Goal: Task Accomplishment & Management: Manage account settings

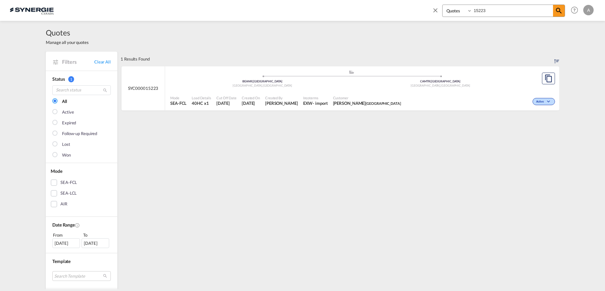
select select "Quotes"
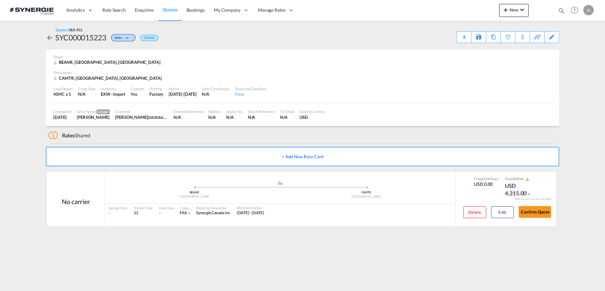
click at [432, 249] on md-content "Analytics Reports Dashboard Rate Search Enquiries Quotes Bookings" at bounding box center [302, 145] width 605 height 291
click at [341, 254] on md-content "Analytics Reports Dashboard Rate Search Enquiries Quotes Bookings" at bounding box center [302, 145] width 605 height 291
click at [474, 129] on div "1 Rates Shared" at bounding box center [303, 134] width 511 height 16
click at [504, 211] on button "Edit" at bounding box center [502, 212] width 23 height 12
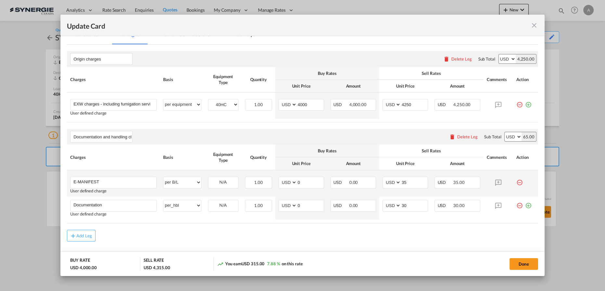
scroll to position [172, 0]
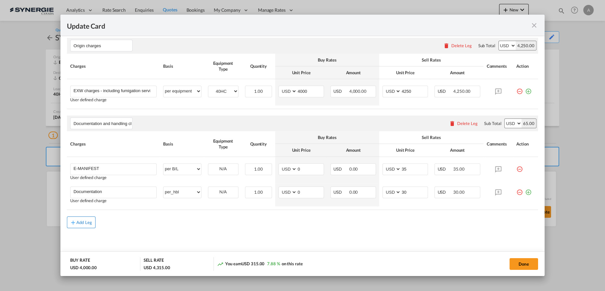
click at [91, 222] on div "Add Leg" at bounding box center [84, 222] width 16 height 4
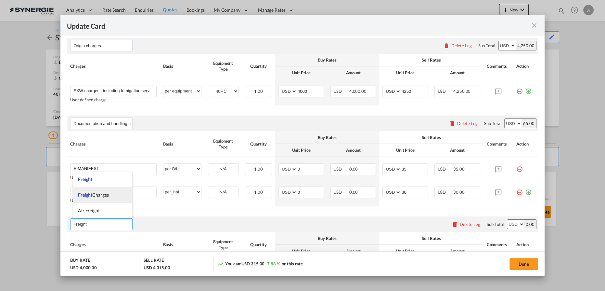
click at [94, 193] on span "Freight Charges" at bounding box center [93, 195] width 31 height 6
type input "Freight Charges"
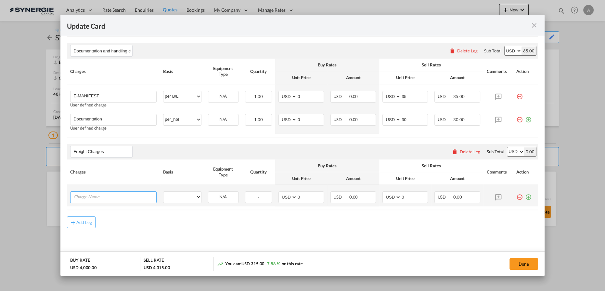
click at [124, 193] on input "Charge Name" at bounding box center [114, 197] width 83 height 10
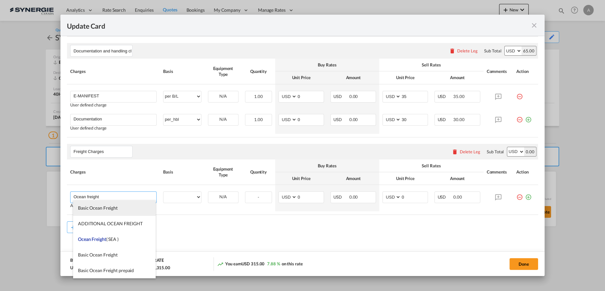
click at [109, 208] on span "Basic Ocean Freight" at bounding box center [98, 208] width 40 height 6
type input "Basic Ocean Freight"
select select "per equipment"
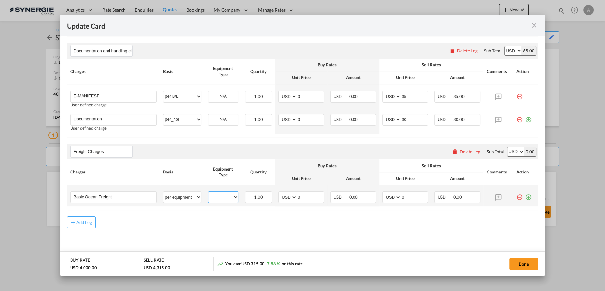
click at [223, 196] on select "40HC" at bounding box center [223, 196] width 30 height 9
select select "40HC"
click at [208, 192] on select "40HC" at bounding box center [223, 196] width 30 height 9
drag, startPoint x: 303, startPoint y: 194, endPoint x: 273, endPoint y: 195, distance: 30.0
click at [275, 196] on td "AED AFN ALL AMD ANG AOA ARS AUD AWG AZN BAM BBD BDT BGN BHD BIF BMD BND BOB BRL…" at bounding box center [301, 195] width 52 height 21
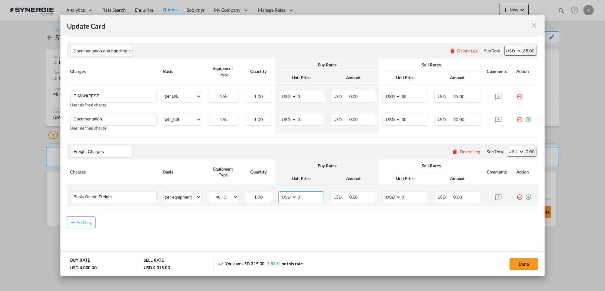
click at [304, 197] on input "0" at bounding box center [310, 197] width 27 height 10
click at [303, 197] on input "0" at bounding box center [310, 197] width 27 height 10
type input "2250"
drag, startPoint x: 408, startPoint y: 194, endPoint x: 384, endPoint y: 194, distance: 24.4
click at [385, 194] on md-input-container "AED AFN ALL AMD ANG AOA ARS AUD AWG AZN BAM BBD BDT BGN BHD BIF BMD BND BOB BRL…" at bounding box center [406, 197] width 46 height 12
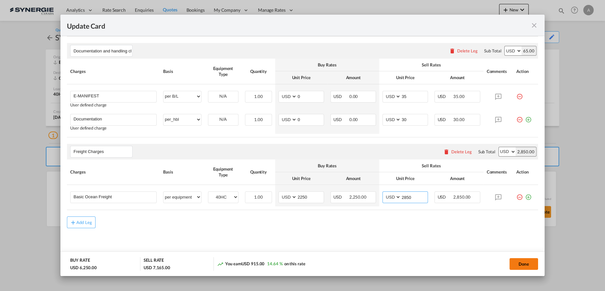
type input "2850"
click at [522, 261] on button "Done" at bounding box center [524, 264] width 29 height 12
type input "01 Oct 2025"
type input "30 Oct 2025"
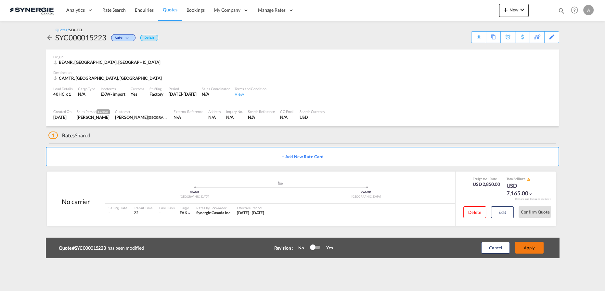
click at [530, 248] on button "Apply" at bounding box center [529, 248] width 29 height 12
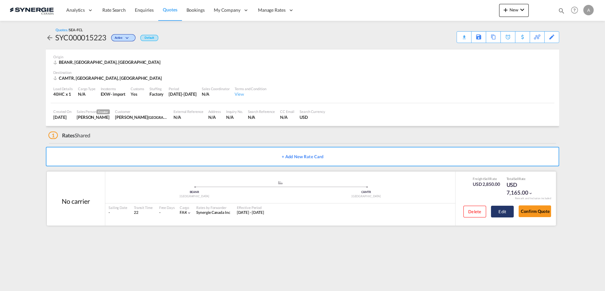
click at [507, 211] on button "Edit" at bounding box center [502, 212] width 23 height 12
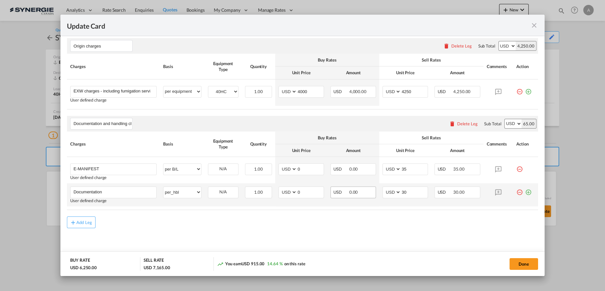
scroll to position [126, 0]
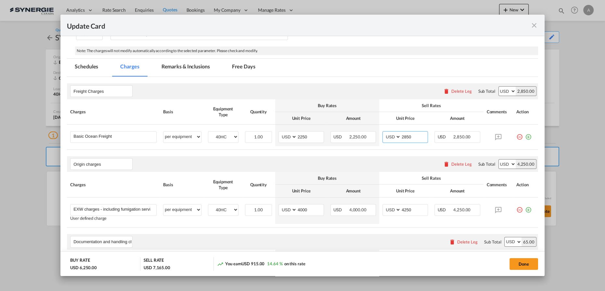
drag, startPoint x: 410, startPoint y: 136, endPoint x: 346, endPoint y: 123, distance: 65.6
click at [351, 127] on tr "Basic Ocean Freight Please Enter User Defined Charges Cannot Be Published per e…" at bounding box center [302, 135] width 471 height 21
type input "3250"
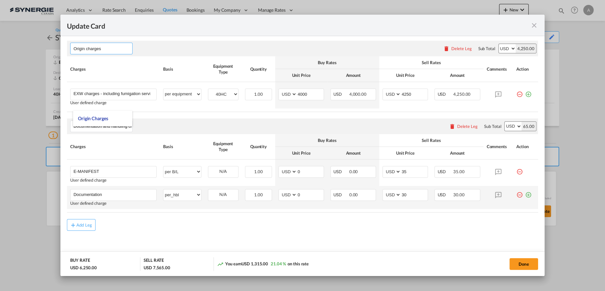
scroll to position [245, 0]
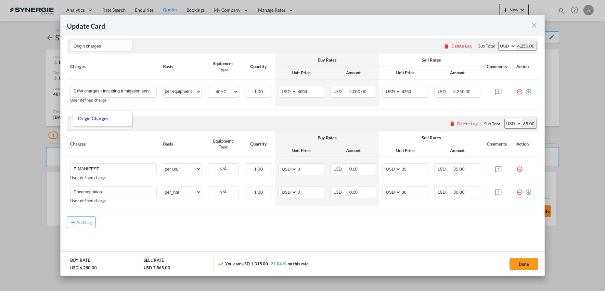
click at [522, 272] on md-dialog-actions "BUY RATE USD 6,250.00 SELL RATE USD 7,565.00 You earn USD 1,315.00 21.04 % on t…" at bounding box center [302, 263] width 484 height 25
click at [521, 265] on button "Done" at bounding box center [524, 264] width 29 height 12
type input "01 Oct 2025"
type input "30 Oct 2025"
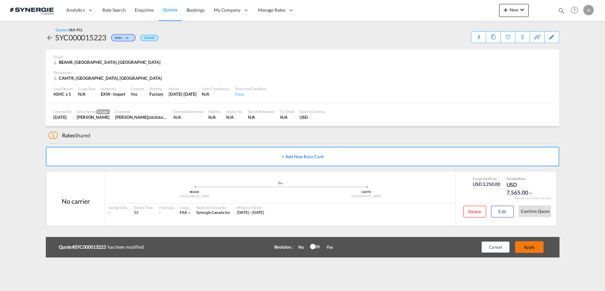
click at [534, 248] on button "Apply" at bounding box center [529, 247] width 29 height 12
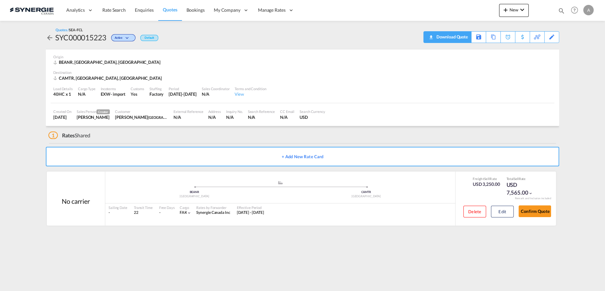
click at [459, 38] on div "Download Quote" at bounding box center [451, 37] width 33 height 10
click at [503, 215] on button "Edit" at bounding box center [502, 212] width 23 height 12
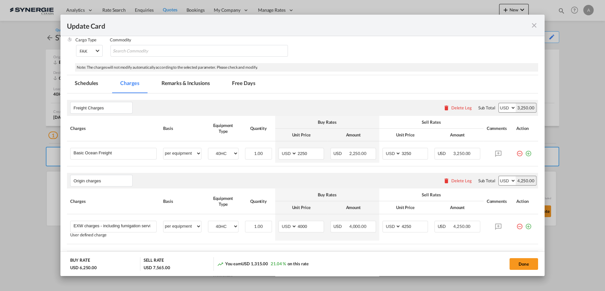
scroll to position [207, 0]
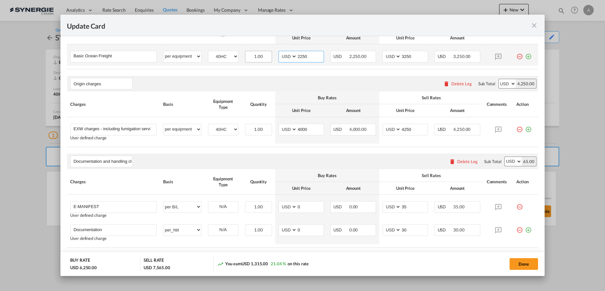
drag, startPoint x: 310, startPoint y: 58, endPoint x: 260, endPoint y: 56, distance: 49.5
click at [260, 56] on tr "Basic Ocean Freight Please Enter User Defined Charges Cannot Be Published per e…" at bounding box center [302, 54] width 471 height 21
type input "2580"
type input "3580"
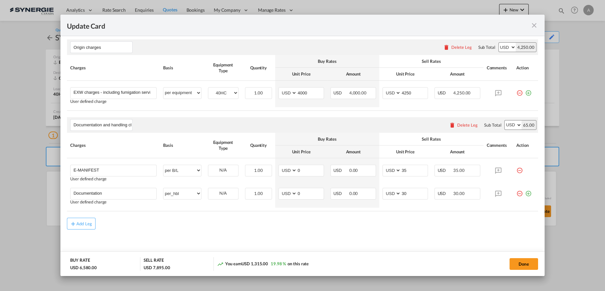
scroll to position [245, 0]
drag, startPoint x: 268, startPoint y: 90, endPoint x: 230, endPoint y: 84, distance: 38.1
click at [237, 88] on tr "EXW charges - including fumigation services Please Enter User Defined Charges C…" at bounding box center [302, 92] width 471 height 26
type input "3635"
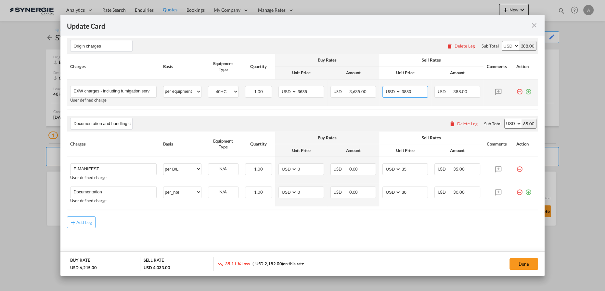
type input "3880"
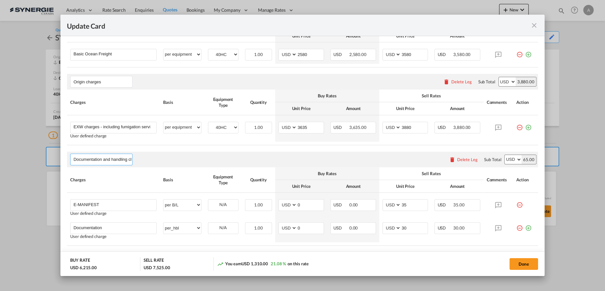
scroll to position [185, 0]
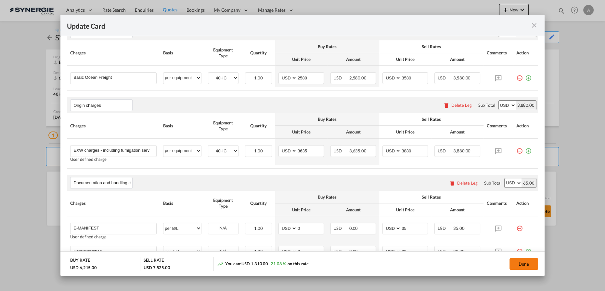
click at [524, 261] on button "Done" at bounding box center [524, 264] width 29 height 12
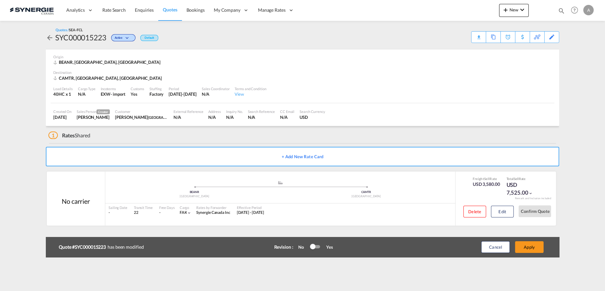
type input "01 Oct 2025"
type input "30 Oct 2025"
click at [533, 244] on button "Apply" at bounding box center [529, 247] width 29 height 12
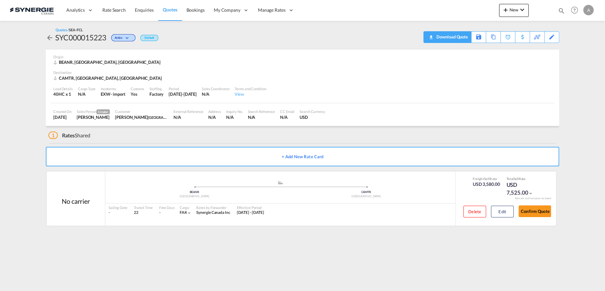
click at [461, 36] on div "Download Quote" at bounding box center [451, 37] width 33 height 10
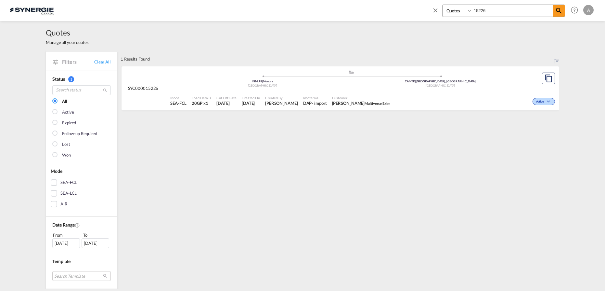
select select "Quotes"
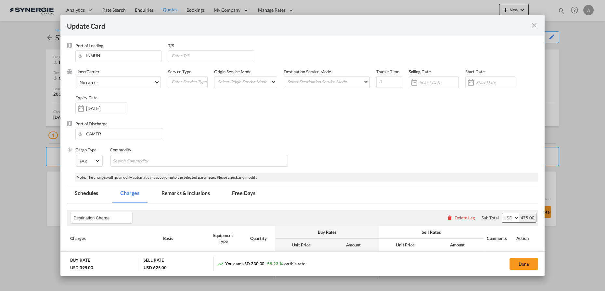
scroll to position [178, 0]
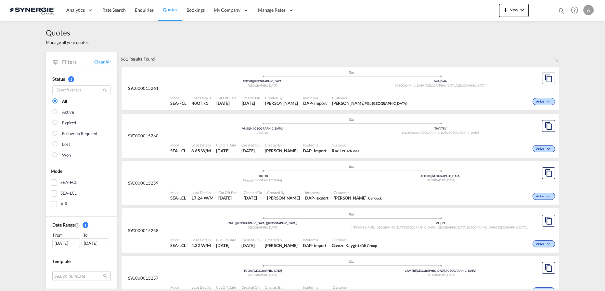
click at [560, 10] on md-icon "icon-magnify" at bounding box center [561, 10] width 7 height 7
click at [456, 14] on select "Bookings Quotes Enquiries" at bounding box center [458, 11] width 31 height 12
select select "Quotes"
click at [443, 5] on select "Bookings Quotes Enquiries" at bounding box center [458, 11] width 31 height 12
click at [490, 10] on input at bounding box center [512, 10] width 81 height 11
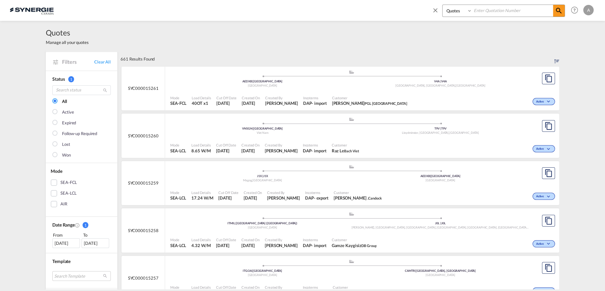
click at [483, 10] on input at bounding box center [512, 10] width 81 height 11
type input "15220"
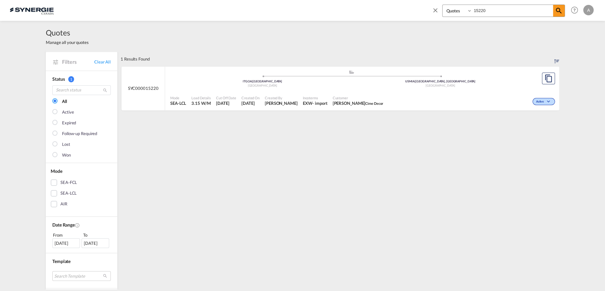
click at [378, 92] on div "Mode SEA-LCL Load Details 3.15 W/M Cut Off Date 2 Oct 2025 Created On 2 Oct 202…" at bounding box center [362, 101] width 394 height 20
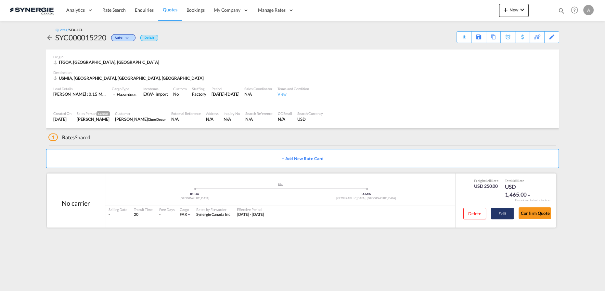
click at [508, 213] on button "Edit" at bounding box center [502, 213] width 23 height 12
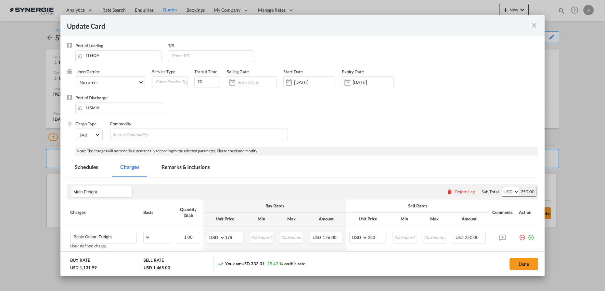
select select "per_shipment"
select select "per_bl"
select select "per_shipment"
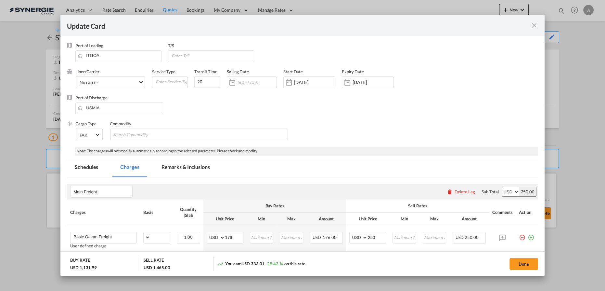
select select "per_shipment"
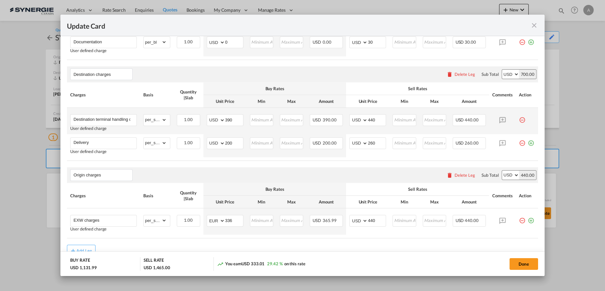
scroll to position [324, 0]
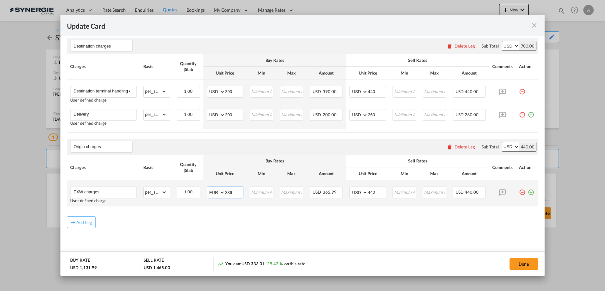
drag, startPoint x: 232, startPoint y: 191, endPoint x: 172, endPoint y: 194, distance: 60.6
click at [173, 195] on tr "EXW charges User defined charge Please Enter Already Exists gross_weight volume…" at bounding box center [302, 193] width 471 height 26
click at [213, 193] on select "AED AFN ALL AMD ANG AOA ARS AUD AWG AZN BAM BBD BDT BGN BHD BIF BMD BND BOB BRL…" at bounding box center [216, 192] width 17 height 9
select select "string:USD"
click at [208, 188] on select "AED AFN ALL AMD ANG AOA ARS AUD AWG AZN BAM BBD BDT BGN BHD BIF BMD BND BOB BRL…" at bounding box center [216, 192] width 17 height 9
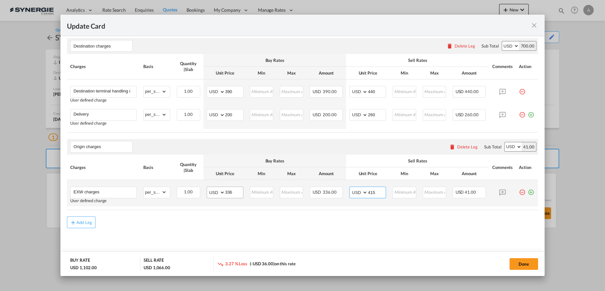
type input "415"
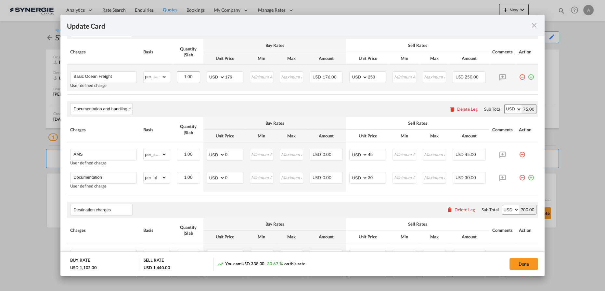
scroll to position [117, 0]
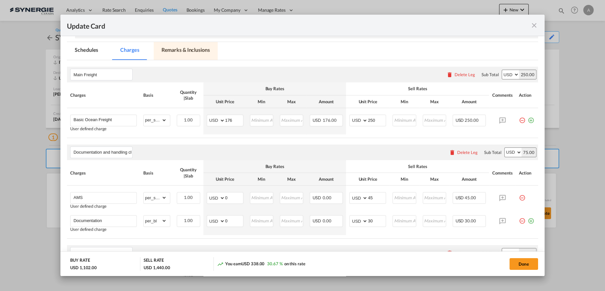
click at [183, 51] on md-tab-item "Remarks & Inclusions" at bounding box center [186, 51] width 64 height 18
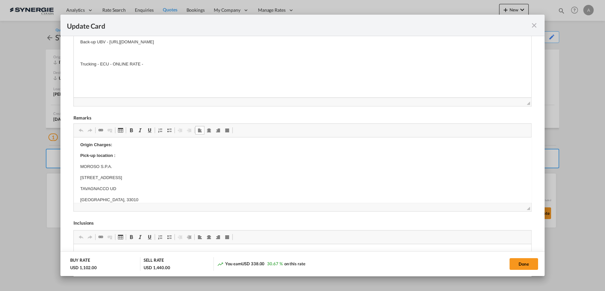
scroll to position [29, 0]
drag, startPoint x: 79, startPoint y: 161, endPoint x: 106, endPoint y: 191, distance: 39.6
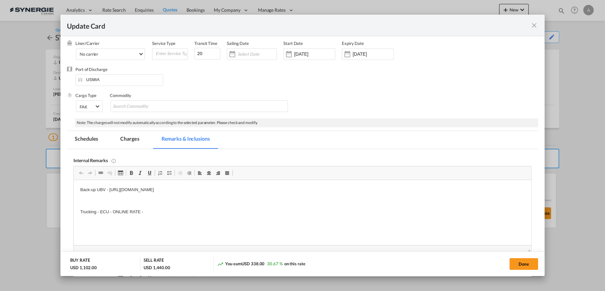
scroll to position [166, 0]
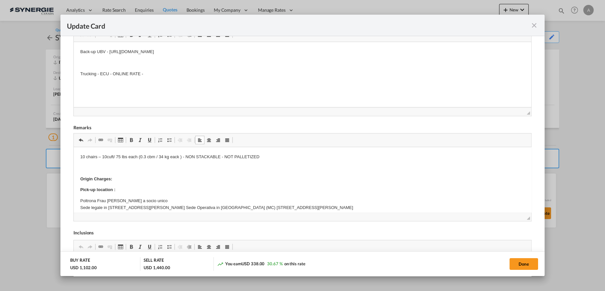
drag, startPoint x: 526, startPoint y: 264, endPoint x: 433, endPoint y: 219, distance: 102.7
click at [525, 264] on button "Done" at bounding box center [524, 264] width 29 height 12
type input "01 Oct 2025"
type input "30 Oct 2025"
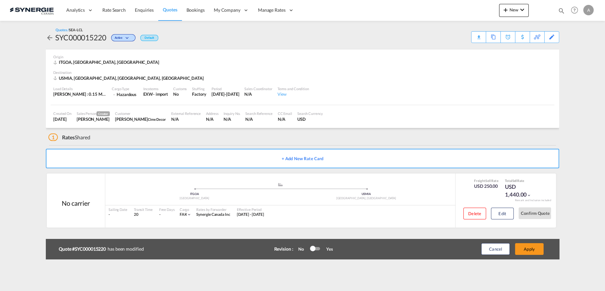
scroll to position [53, 0]
click at [552, 38] on div "Edit" at bounding box center [552, 37] width 7 height 11
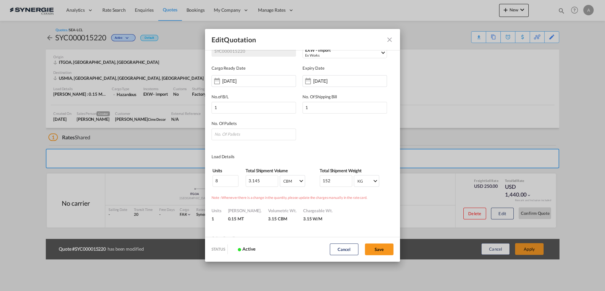
scroll to position [29, 0]
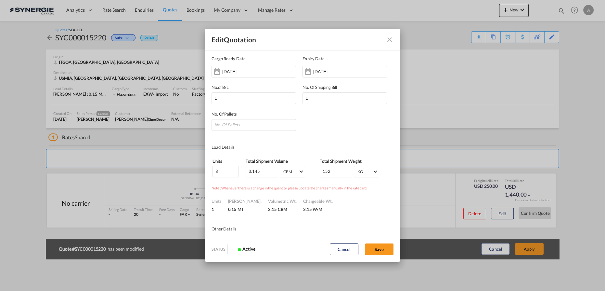
click at [390, 39] on md-icon "Close dialog" at bounding box center [390, 40] width 8 height 8
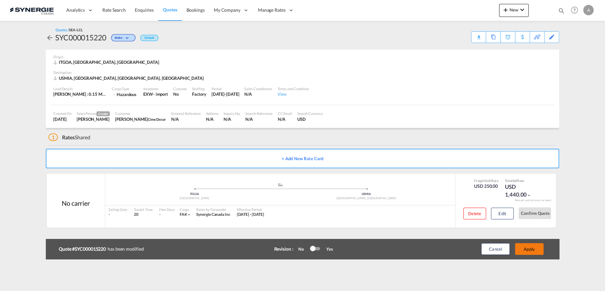
click at [524, 248] on button "Apply" at bounding box center [529, 249] width 29 height 12
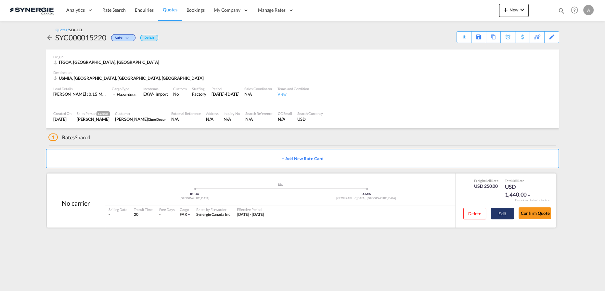
click at [500, 213] on button "Edit" at bounding box center [502, 213] width 23 height 12
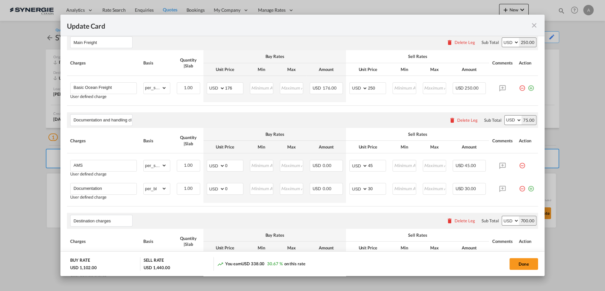
scroll to position [117, 0]
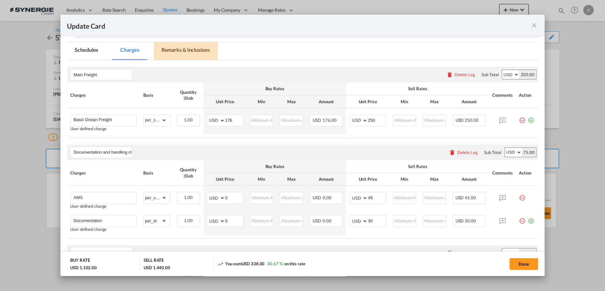
click at [193, 53] on md-tab-item "Remarks & Inclusions" at bounding box center [186, 51] width 64 height 18
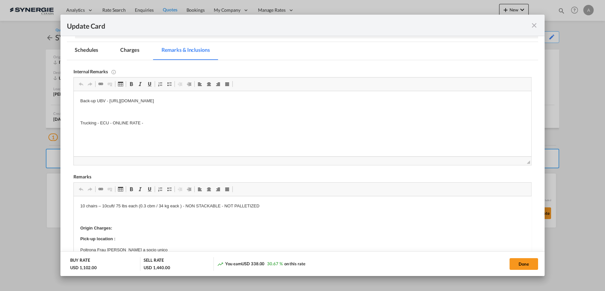
click at [129, 52] on md-tab-item "Charges" at bounding box center [130, 51] width 34 height 18
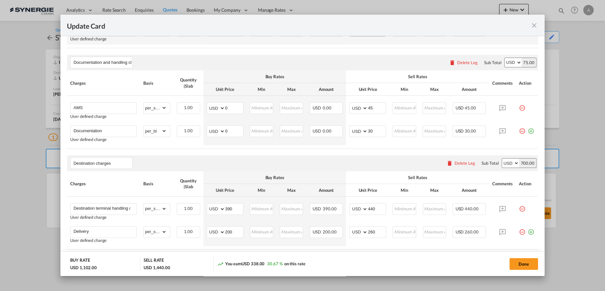
scroll to position [265, 0]
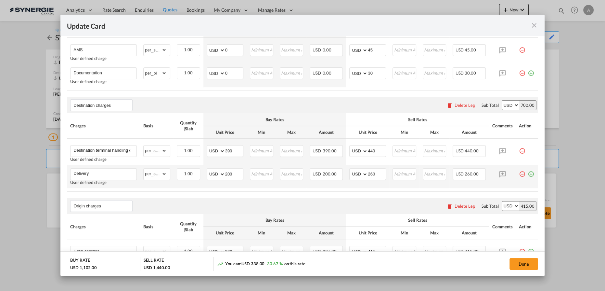
click at [528, 174] on md-icon "icon-plus-circle-outline green-400-fg" at bounding box center [531, 171] width 7 height 7
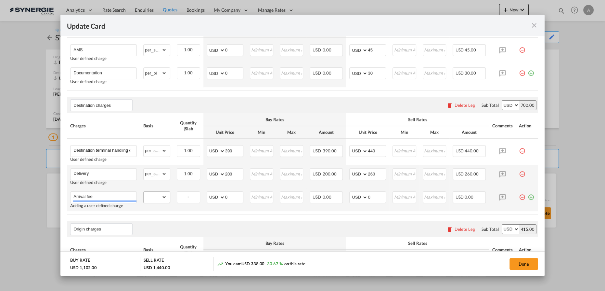
type input "Arrival fee"
click at [153, 192] on select "gross_weight volumetric_weight per_shipment per_bl per_km per_hawb per_kg flat …" at bounding box center [155, 197] width 23 height 10
select select "per_bl"
click at [144, 192] on select "gross_weight volumetric_weight per_shipment per_bl per_km per_hawb per_kg flat …" at bounding box center [155, 197] width 23 height 10
click at [204, 197] on td "AED AFN ALL AMD ANG AOA ARS AUD AWG AZN BAM BBD BDT BGN BHD BIF BMD BND BOB BRL…" at bounding box center [225, 199] width 43 height 23
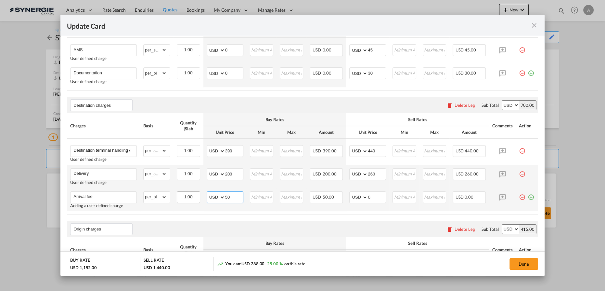
type input "50"
type input "80"
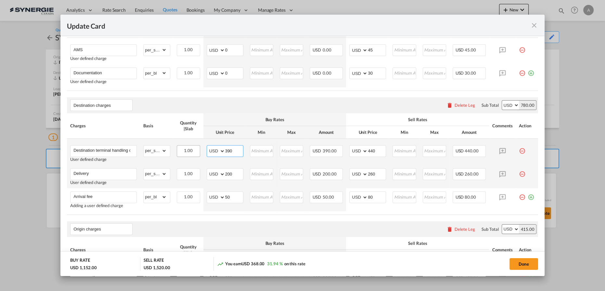
drag, startPoint x: 233, startPoint y: 151, endPoint x: 179, endPoint y: 146, distance: 53.8
click at [186, 149] on tr "Destination terminal handling charges User defined charge Please Enter Already …" at bounding box center [302, 152] width 471 height 26
type input "350"
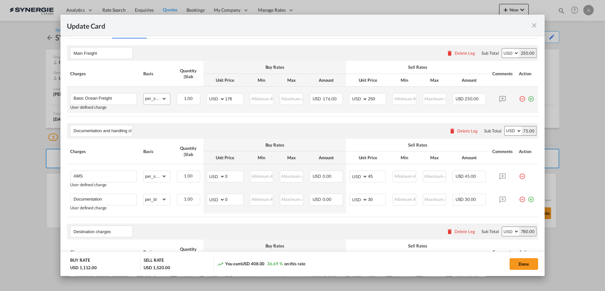
scroll to position [117, 0]
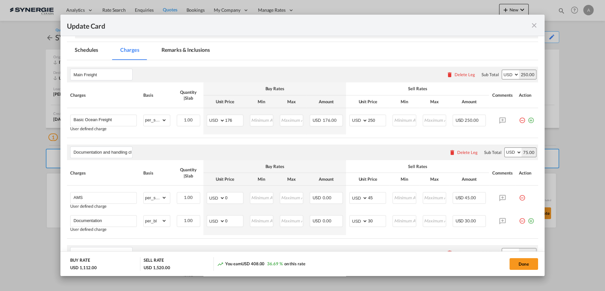
click at [182, 52] on md-tab-item "Remarks & Inclusions" at bounding box center [186, 51] width 64 height 18
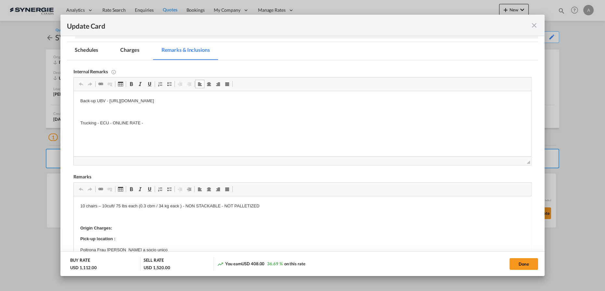
click at [162, 124] on p "Trucking - ECU - ONLINE RATE -" at bounding box center [302, 123] width 445 height 7
drag, startPoint x: 147, startPoint y: 133, endPoint x: 142, endPoint y: 121, distance: 12.7
click at [147, 129] on body "Back-up UBV - https://app.frontapp.com/open/cnv_ngdnuz3?key=pH_NR-xwjGAXcU0iSa-…" at bounding box center [302, 123] width 445 height 51
click at [122, 49] on md-tab-item "Charges" at bounding box center [130, 51] width 34 height 18
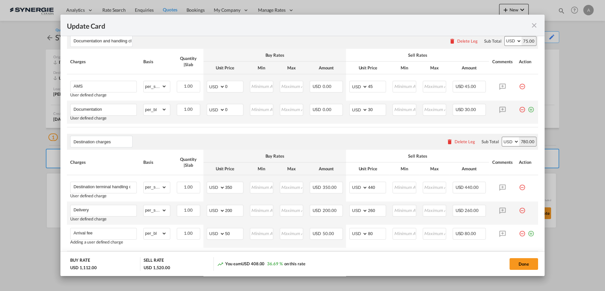
scroll to position [294, 0]
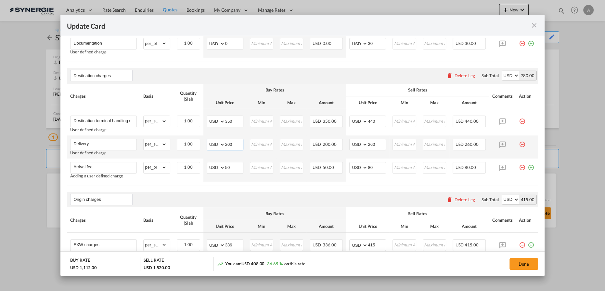
drag, startPoint x: 232, startPoint y: 144, endPoint x: 199, endPoint y: 143, distance: 33.2
click at [204, 144] on td "AED AFN ALL AMD ANG AOA ARS AUD AWG AZN BAM BBD BDT BGN BHD BIF BMD BND BOB BRL…" at bounding box center [225, 146] width 43 height 23
type input "230"
drag, startPoint x: 378, startPoint y: 144, endPoint x: 310, endPoint y: 137, distance: 68.7
click at [310, 137] on tr "Delivery User defined charge Please Enter Already Exists gross_weight volumetri…" at bounding box center [302, 146] width 471 height 23
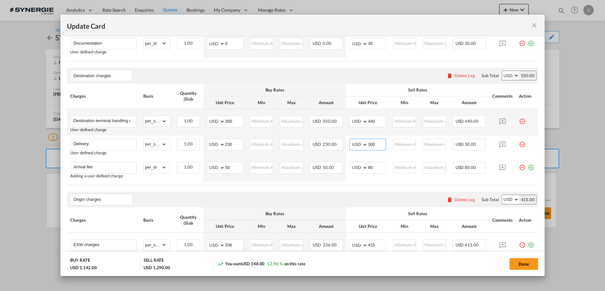
type input "300"
click at [518, 264] on button "Done" at bounding box center [524, 264] width 29 height 12
type input "01 Oct 2025"
type input "30 Oct 2025"
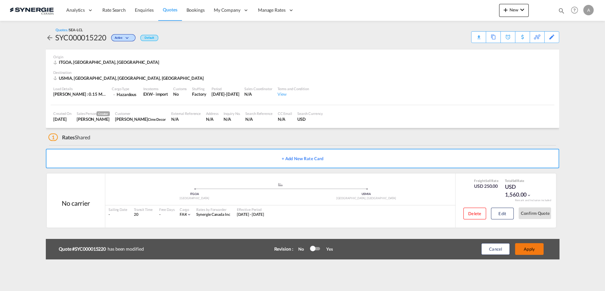
click at [529, 249] on button "Apply" at bounding box center [529, 249] width 29 height 12
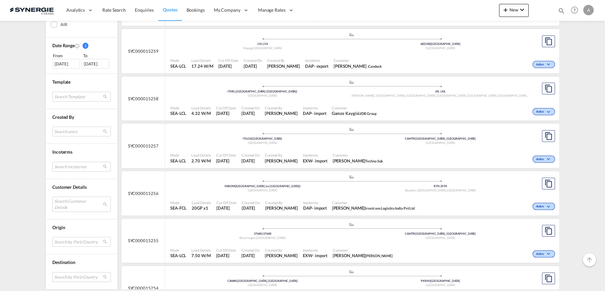
scroll to position [296, 0]
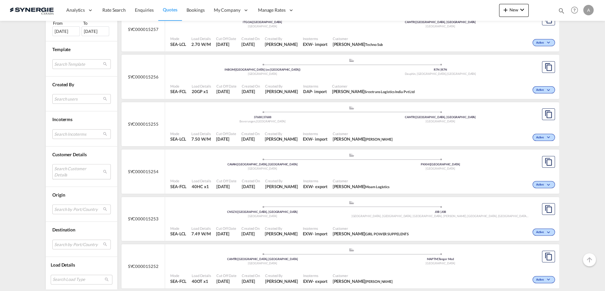
click at [72, 167] on md-select "Search Customer Details user name user david Lavigne lavigned@technosub.net | t…" at bounding box center [81, 171] width 59 height 15
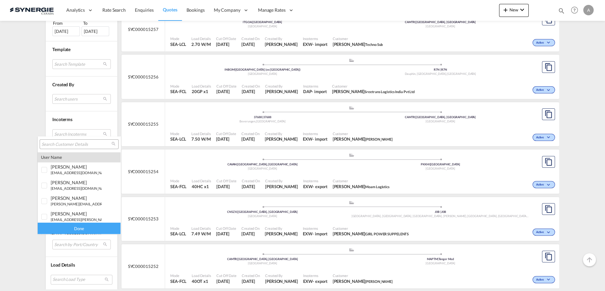
click at [76, 143] on input "search" at bounding box center [77, 144] width 70 height 6
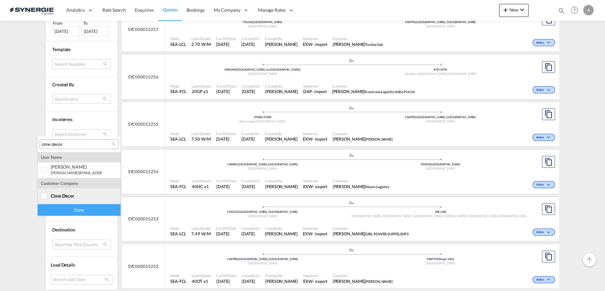
type input "cime decor"
click at [72, 199] on md-option "company cime decor" at bounding box center [79, 196] width 83 height 16
click at [75, 210] on div "Done" at bounding box center [79, 209] width 83 height 11
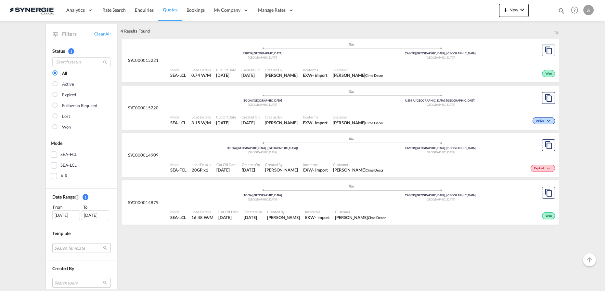
scroll to position [59, 0]
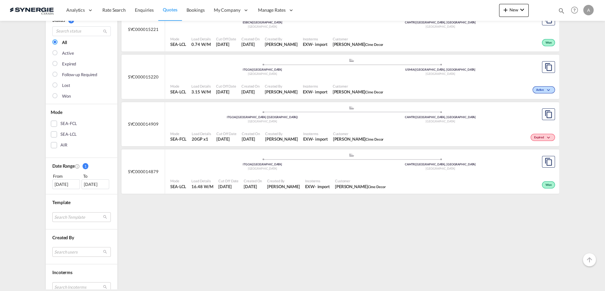
click at [62, 182] on div "06 Sep 2025" at bounding box center [66, 184] width 28 height 10
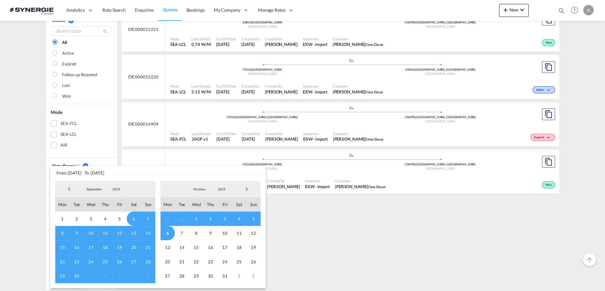
click at [117, 188] on span "2025" at bounding box center [116, 189] width 21 height 5
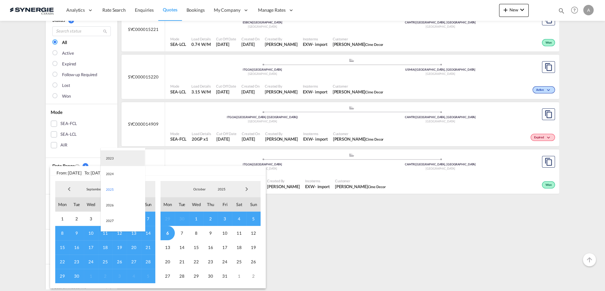
click at [115, 159] on md-option "2023" at bounding box center [123, 158] width 44 height 16
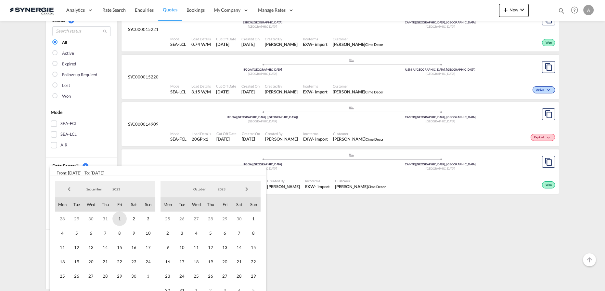
click at [116, 219] on span "1" at bounding box center [120, 218] width 14 height 14
click at [228, 189] on span "2023" at bounding box center [221, 189] width 21 height 5
click at [209, 223] on md-option "2025" at bounding box center [228, 221] width 44 height 16
click at [166, 233] on span "6" at bounding box center [168, 233] width 14 height 14
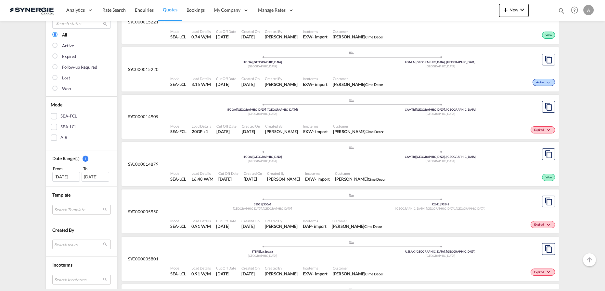
scroll to position [118, 0]
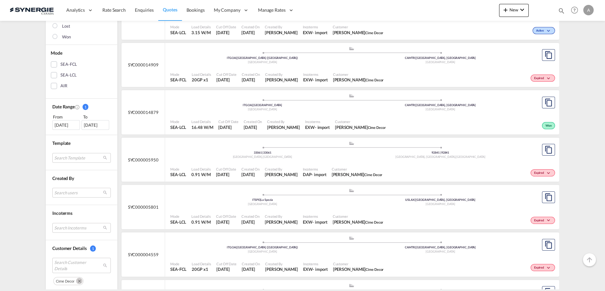
click at [378, 159] on div ".a{fill:#aaa8ad;} .a{fill:#aaa8ad;} 33061 | 33061 Rivignano , Italy 92841 | 928…" at bounding box center [351, 151] width 363 height 20
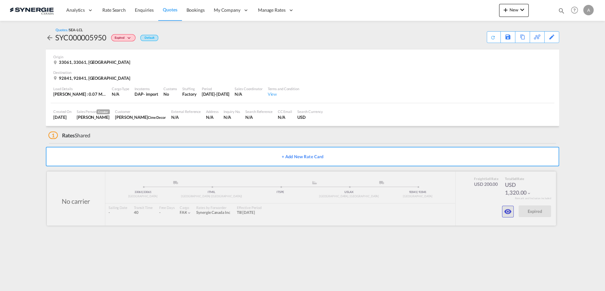
click at [508, 208] on md-icon "icon-eye" at bounding box center [508, 211] width 8 height 8
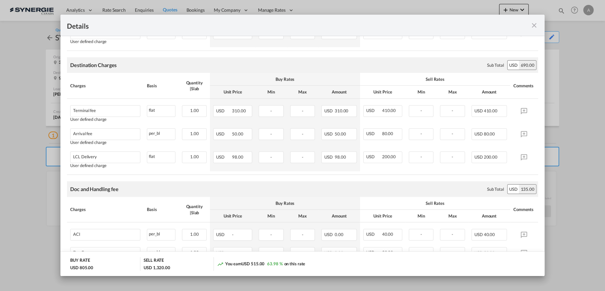
scroll to position [310, 0]
click at [227, 58] on div "Destination Charges Please enter leg name Leg Name Already Exists Sub Total USD…" at bounding box center [302, 65] width 471 height 16
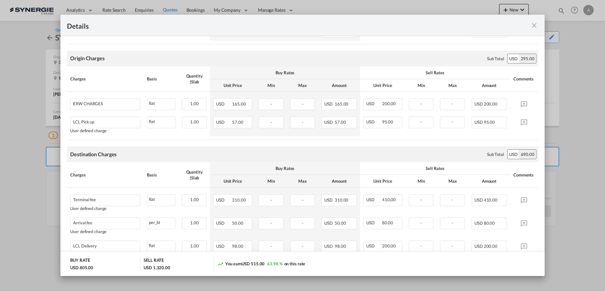
scroll to position [133, 0]
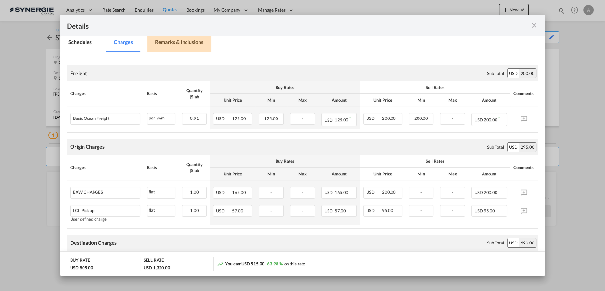
click at [167, 40] on md-tab-item "Remarks & Inclusions" at bounding box center [179, 43] width 64 height 18
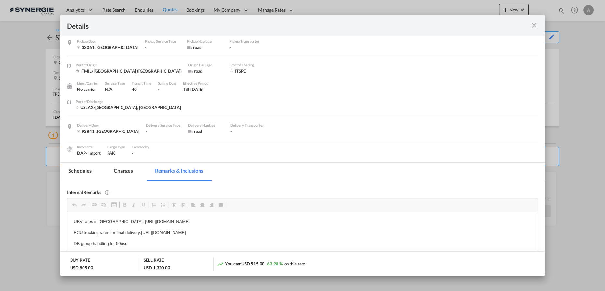
scroll to position [122, 0]
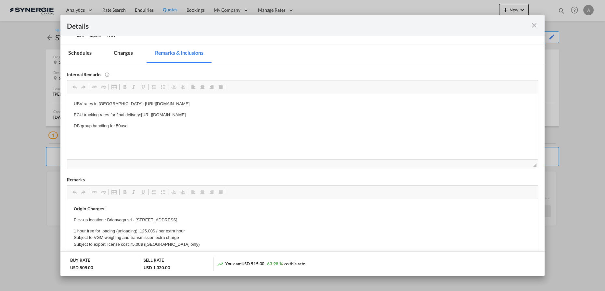
drag, startPoint x: 534, startPoint y: 24, endPoint x: 519, endPoint y: 23, distance: 15.3
click at [534, 24] on md-icon "icon-close fg-AAA8AD m-0 cursor" at bounding box center [535, 25] width 8 height 8
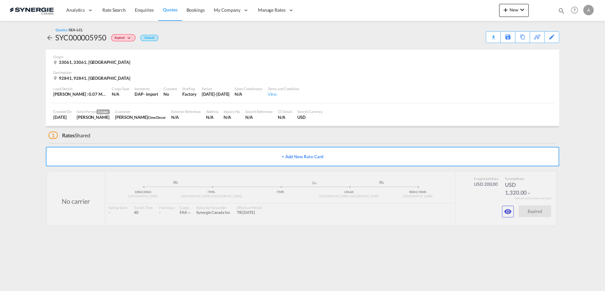
scroll to position [13, 0]
click at [510, 212] on md-icon "icon-eye" at bounding box center [508, 211] width 8 height 8
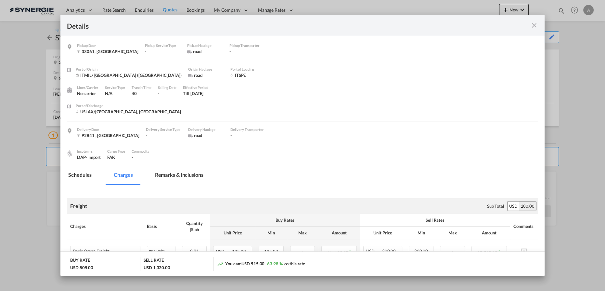
scroll to position [59, 0]
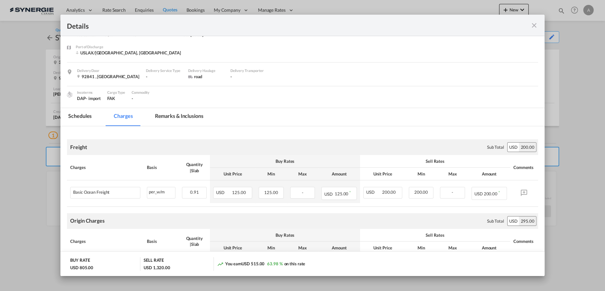
click at [179, 116] on md-tab-item "Remarks & Inclusions" at bounding box center [179, 117] width 64 height 18
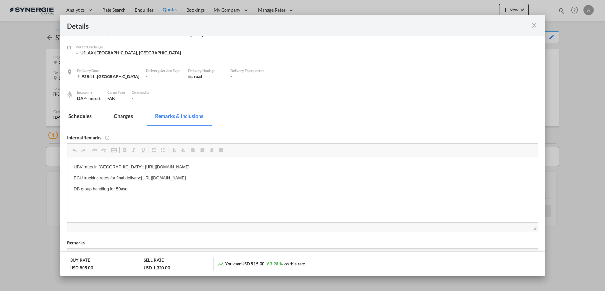
drag, startPoint x: 535, startPoint y: 25, endPoint x: 537, endPoint y: 10, distance: 15.6
click at [535, 25] on md-icon "icon-close fg-AAA8AD m-0 cursor" at bounding box center [535, 25] width 8 height 8
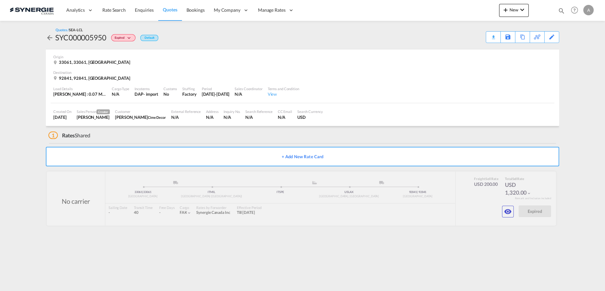
scroll to position [13, 0]
click at [508, 210] on md-icon "icon-eye" at bounding box center [508, 211] width 8 height 8
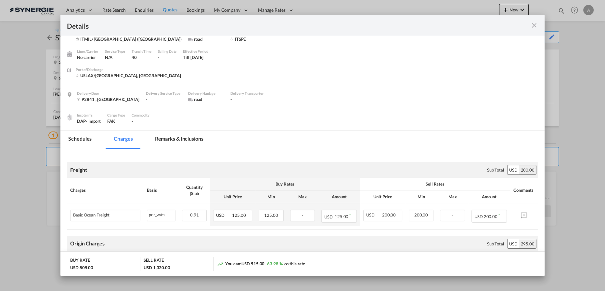
scroll to position [0, 0]
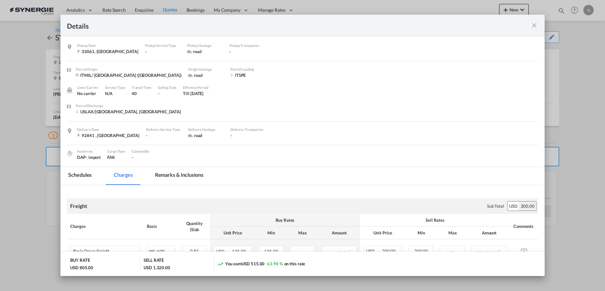
click at [177, 175] on md-tab-item "Remarks & Inclusions" at bounding box center [179, 176] width 64 height 18
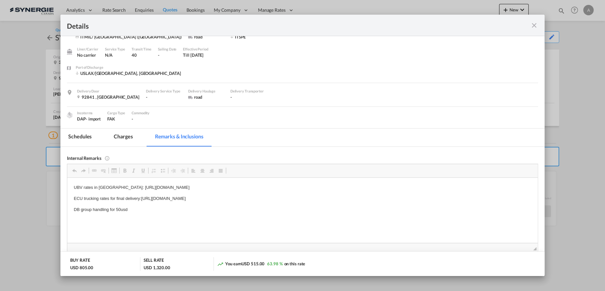
scroll to position [93, 0]
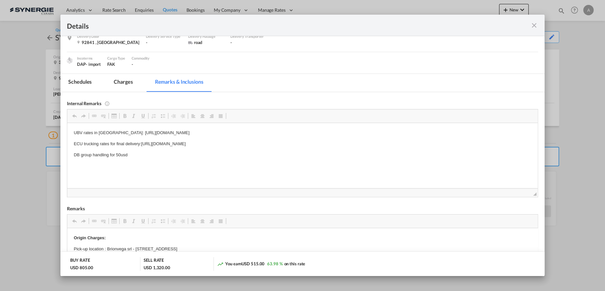
drag, startPoint x: 327, startPoint y: 145, endPoint x: 141, endPoint y: 139, distance: 186.1
click at [141, 139] on body "UBV rates in Italy: https://app.frontapp.com/open/msg_1afjxdzj?key=uz5hscjHuKed…" at bounding box center [303, 143] width 458 height 29
copy p "https://app.frontapp.com/open/msg_1afvl09b?key=U7C90rMaHXHpEabyjecmNMNReuXl9VHG"
click at [134, 154] on p "DB group handling for 50usd" at bounding box center [303, 154] width 458 height 7
drag, startPoint x: 133, startPoint y: 153, endPoint x: 70, endPoint y: 152, distance: 62.4
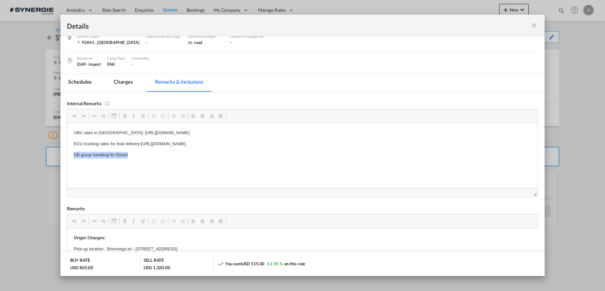
click at [70, 152] on html "UBV rates in Italy: https://app.frontapp.com/open/msg_1afjxdzj?key=uz5hscjHuKed…" at bounding box center [302, 144] width 471 height 42
copy p "DB group handling for 50usd"
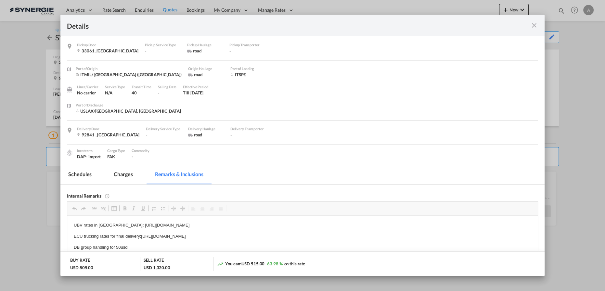
scroll to position [0, 0]
click at [536, 27] on md-icon "icon-close fg-AAA8AD m-0 cursor" at bounding box center [535, 25] width 8 height 8
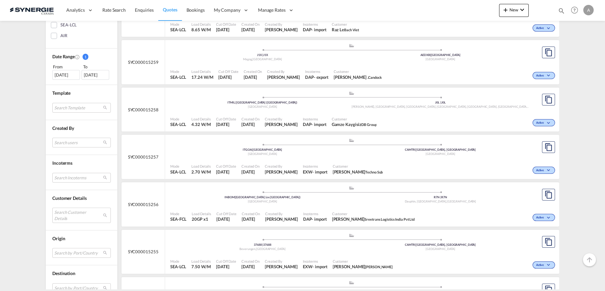
scroll to position [236, 0]
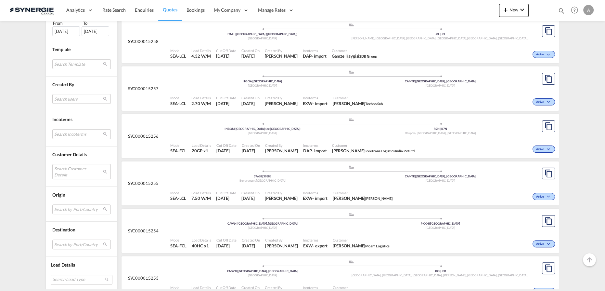
click at [60, 167] on md-select "Search Customer Details user name user [PERSON_NAME] [EMAIL_ADDRESS][DOMAIN_NAM…" at bounding box center [81, 171] width 59 height 15
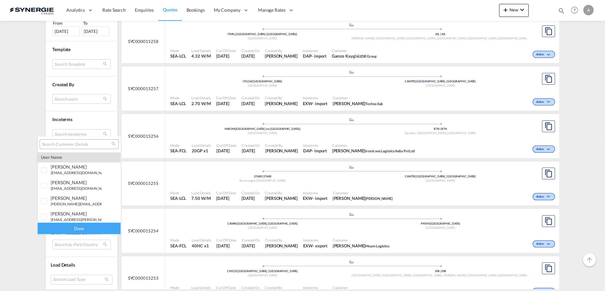
click at [73, 142] on input "search" at bounding box center [77, 144] width 70 height 6
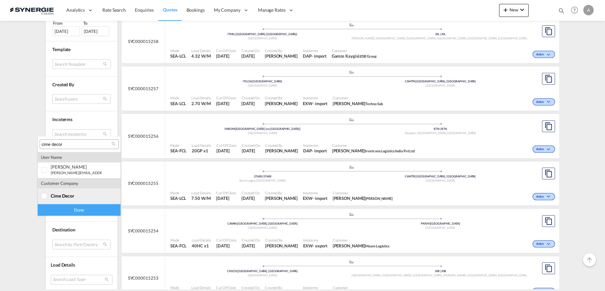
type input "cime decor"
click at [62, 194] on span "cime decor" at bounding box center [63, 196] width 24 height 6
click at [68, 208] on div "Done" at bounding box center [79, 209] width 83 height 11
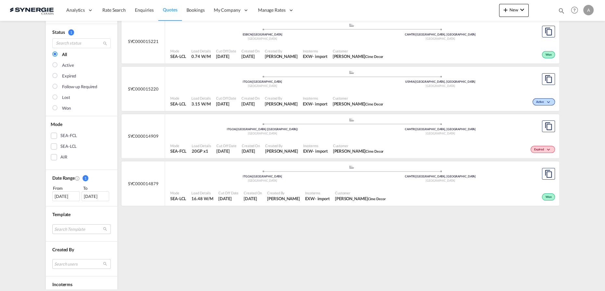
scroll to position [118, 0]
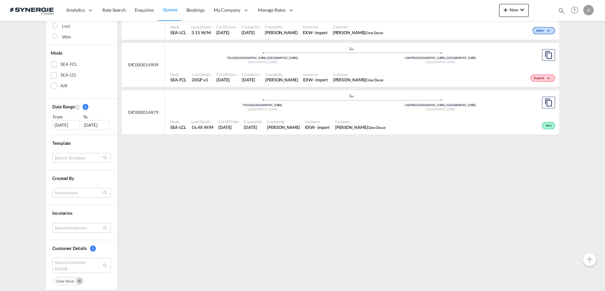
click at [62, 126] on div "[DATE]" at bounding box center [66, 125] width 28 height 10
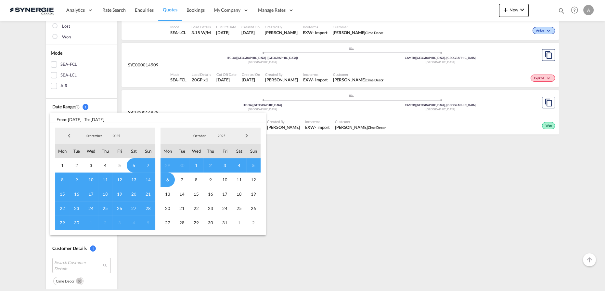
click at [119, 133] on md-select-value "2025" at bounding box center [116, 136] width 22 height 10
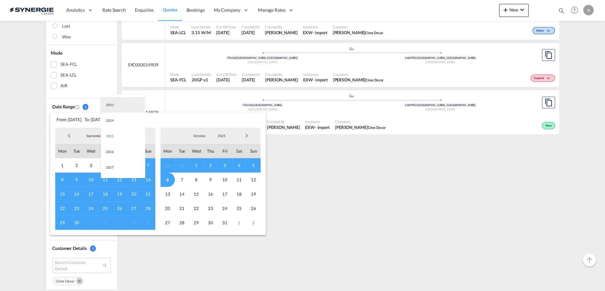
click at [110, 107] on md-option "2023" at bounding box center [123, 105] width 44 height 16
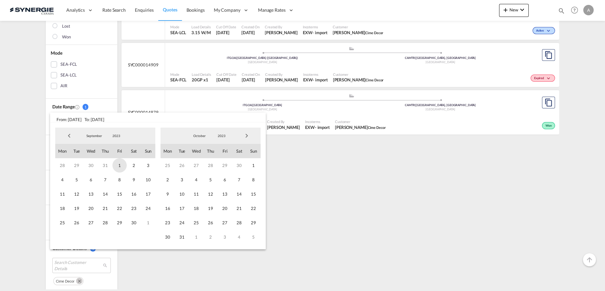
click at [117, 166] on span "1" at bounding box center [120, 165] width 14 height 14
click at [223, 137] on span "2023" at bounding box center [221, 135] width 21 height 5
click at [220, 167] on md-option "2025" at bounding box center [228, 167] width 44 height 16
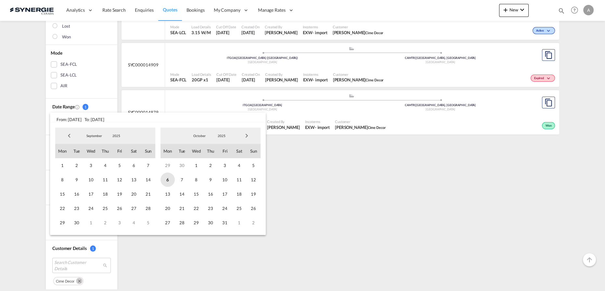
click at [166, 180] on span "6" at bounding box center [168, 179] width 14 height 14
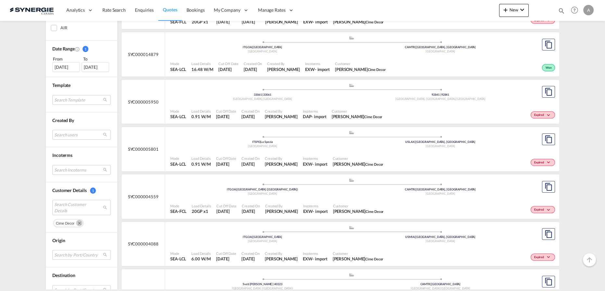
scroll to position [207, 0]
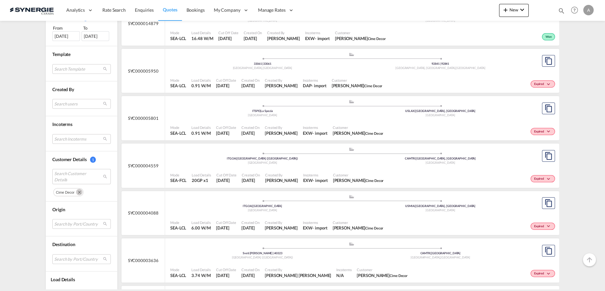
click at [321, 213] on div ".a{fill:#aaa8ad;} .a{fill:#aaa8ad;} [GEOGRAPHIC_DATA] | [GEOGRAPHIC_DATA] [GEOG…" at bounding box center [351, 204] width 363 height 21
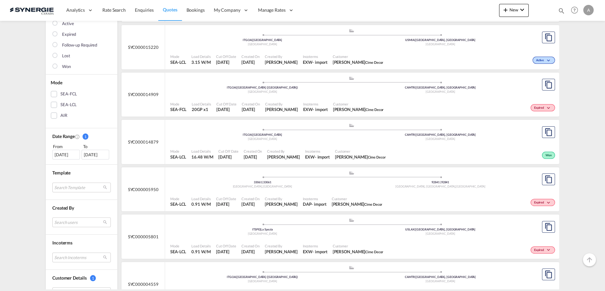
scroll to position [118, 0]
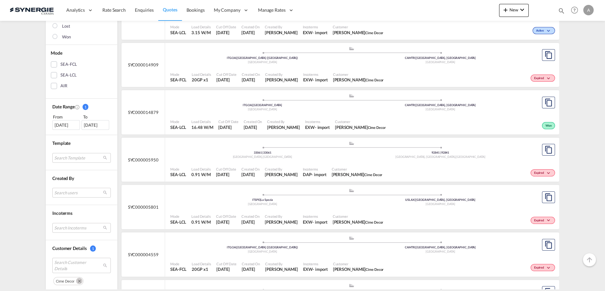
click at [291, 167] on span "Created By" at bounding box center [281, 168] width 33 height 5
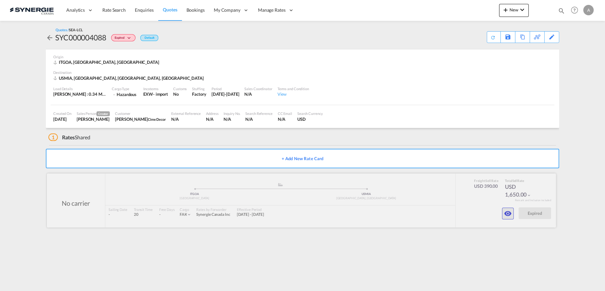
click at [509, 213] on md-icon "icon-eye" at bounding box center [508, 213] width 8 height 8
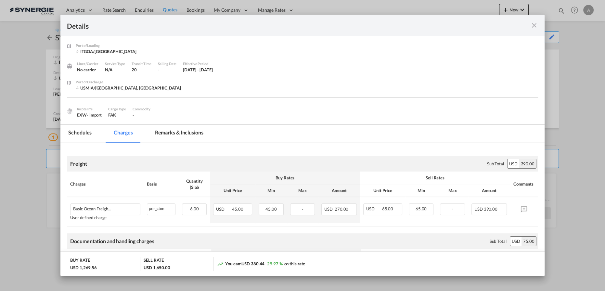
click at [182, 134] on md-tab-item "Remarks & Inclusions" at bounding box center [179, 134] width 64 height 18
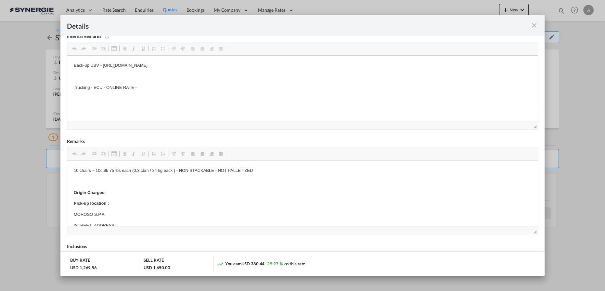
drag, startPoint x: 534, startPoint y: 27, endPoint x: 528, endPoint y: 31, distance: 7.0
click at [534, 27] on md-icon "icon-close fg-AAA8AD m-0 cursor" at bounding box center [535, 25] width 8 height 8
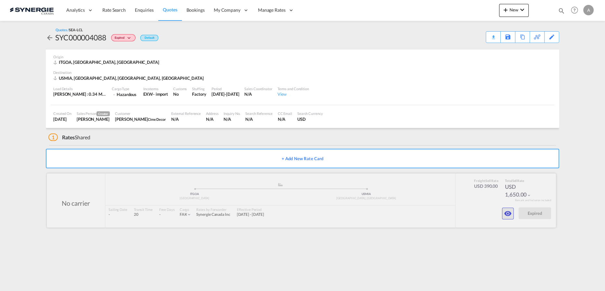
click at [505, 212] on md-icon "icon-eye" at bounding box center [508, 213] width 8 height 8
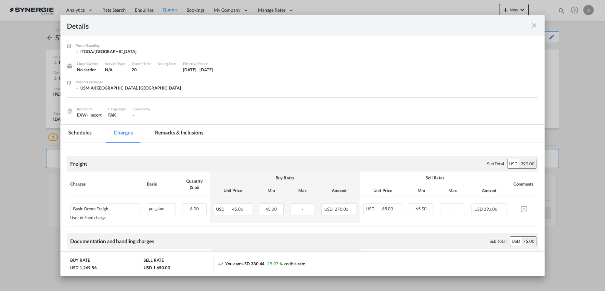
click at [214, 134] on md-pagination-wrapper "Schedules Charges Remarks & Inclusions" at bounding box center [138, 134] width 157 height 18
click at [195, 133] on md-tab-item "Remarks & Inclusions" at bounding box center [179, 134] width 64 height 18
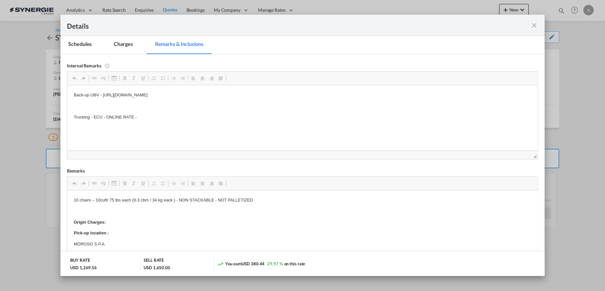
click at [531, 26] on md-icon "icon-close fg-AAA8AD m-0 cursor" at bounding box center [535, 25] width 8 height 8
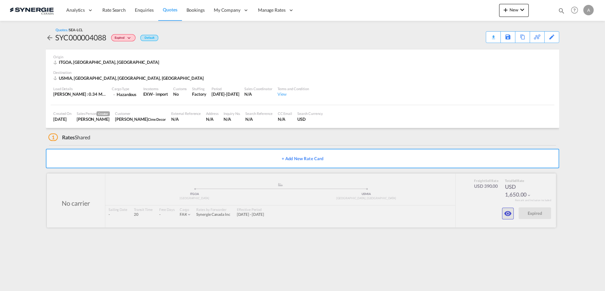
click at [510, 215] on md-icon "icon-eye" at bounding box center [508, 213] width 8 height 8
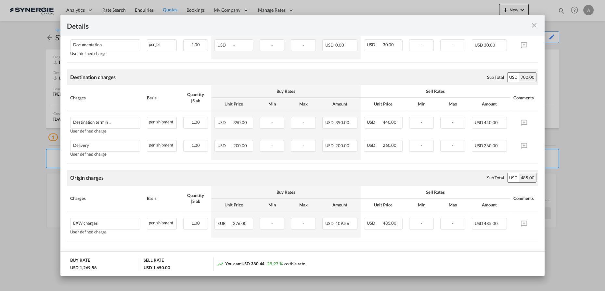
scroll to position [266, 0]
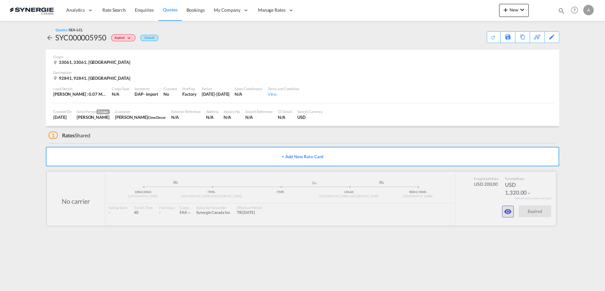
click at [502, 210] on div at bounding box center [302, 198] width 510 height 54
click at [503, 216] on button "button" at bounding box center [508, 212] width 12 height 12
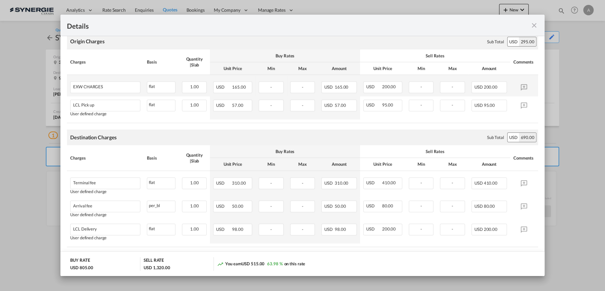
scroll to position [296, 0]
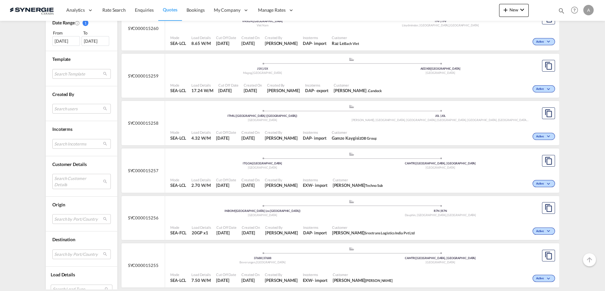
scroll to position [207, 0]
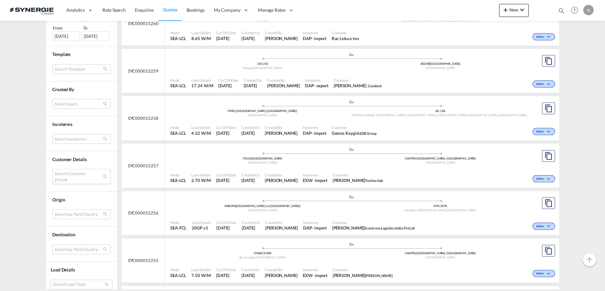
drag, startPoint x: 73, startPoint y: 180, endPoint x: 73, endPoint y: 172, distance: 7.8
click at [73, 179] on md-select "Search Customer Details user name user [PERSON_NAME] [EMAIL_ADDRESS][DOMAIN_NAM…" at bounding box center [81, 176] width 59 height 15
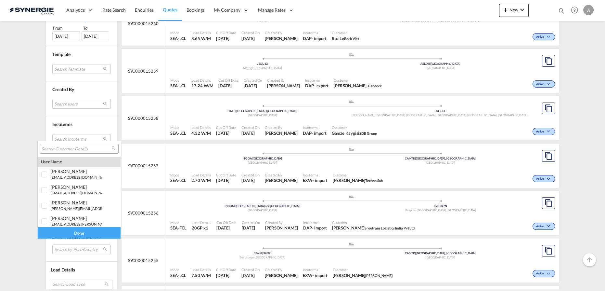
click at [70, 149] on input "search" at bounding box center [77, 149] width 70 height 6
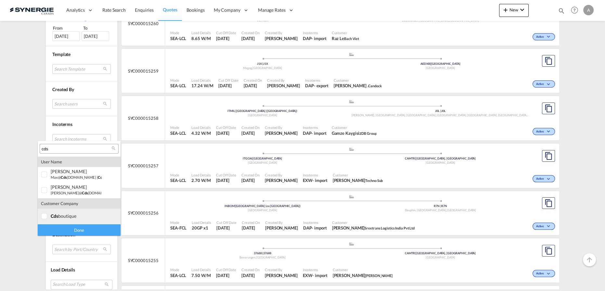
type input "cds"
click at [63, 217] on div "cds boutique" at bounding box center [76, 216] width 51 height 6
click at [79, 231] on div "Done" at bounding box center [79, 229] width 83 height 11
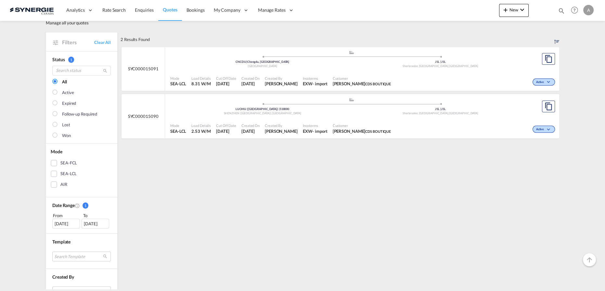
scroll to position [29, 0]
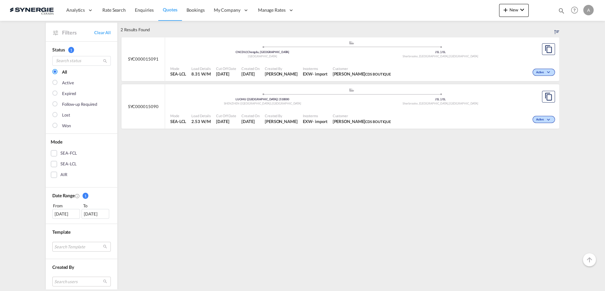
click at [72, 211] on div "06 Sep 2025" at bounding box center [66, 214] width 28 height 10
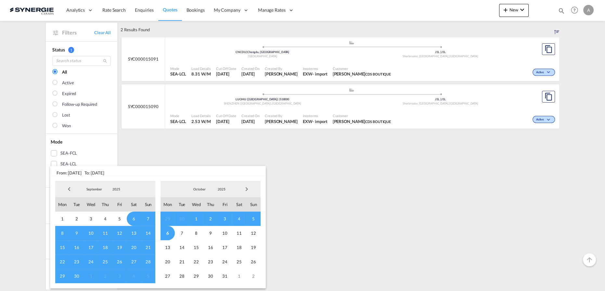
click at [115, 189] on span "2025" at bounding box center [116, 189] width 21 height 5
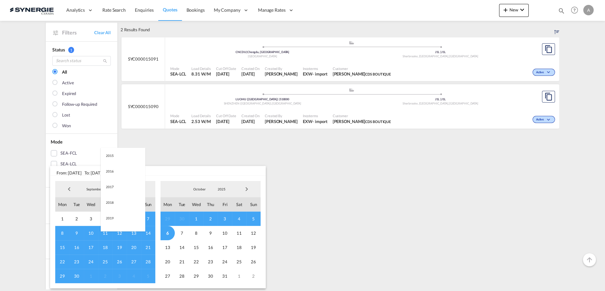
scroll to position [122, 0]
click at [119, 158] on md-option "2023" at bounding box center [123, 158] width 44 height 16
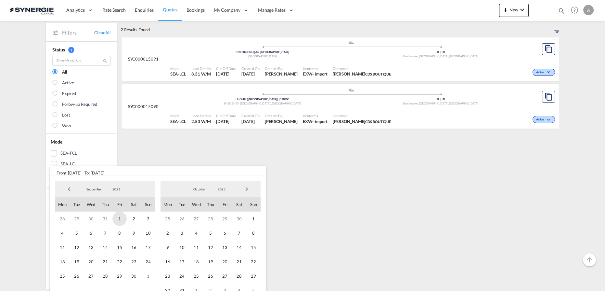
drag, startPoint x: 121, startPoint y: 221, endPoint x: 123, endPoint y: 218, distance: 3.5
click at [120, 220] on span "1" at bounding box center [120, 218] width 14 height 14
click at [223, 189] on span "2023" at bounding box center [221, 189] width 21 height 5
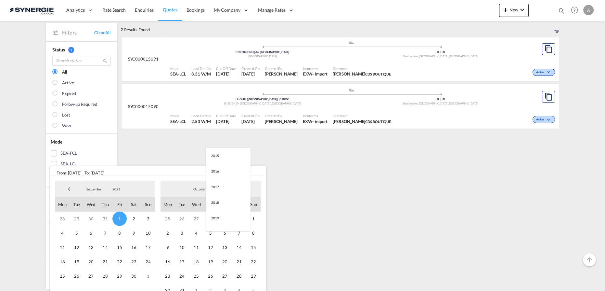
scroll to position [91, 0]
click at [216, 221] on md-option "2025" at bounding box center [228, 221] width 44 height 16
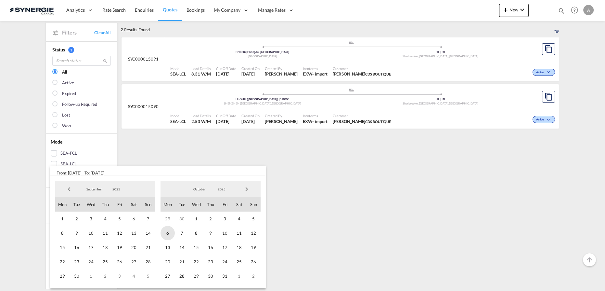
click at [166, 234] on span "6" at bounding box center [168, 233] width 14 height 14
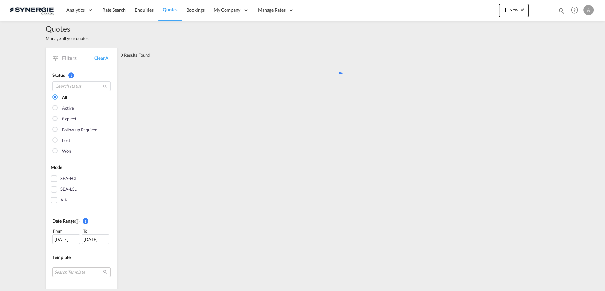
scroll to position [0, 0]
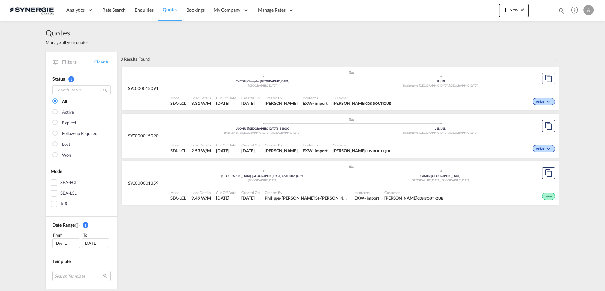
click at [337, 96] on span "Customer" at bounding box center [362, 97] width 59 height 5
click at [353, 142] on span "Customer" at bounding box center [362, 144] width 59 height 5
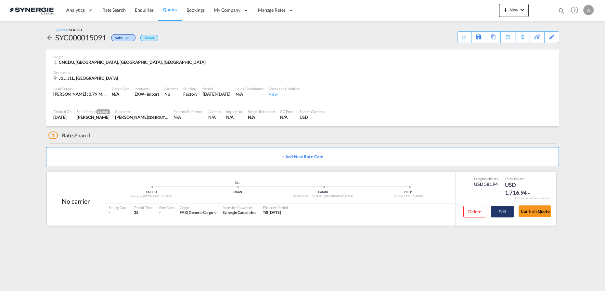
click at [504, 209] on button "Edit" at bounding box center [502, 212] width 23 height 12
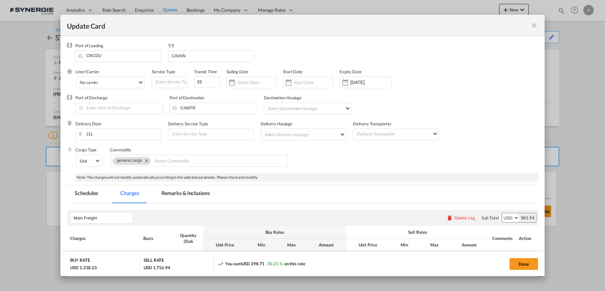
select select "per_w/m"
select select "flat"
select select "per_hbl"
select select "flat"
select select "per_shipment"
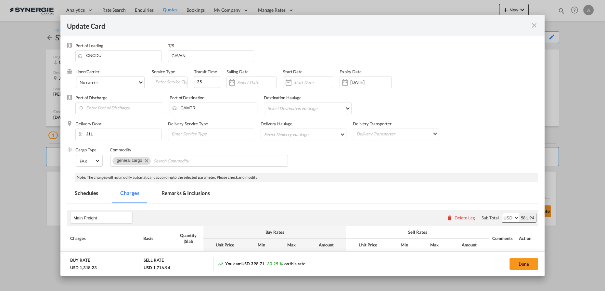
select select "per_bl"
select select "per_shipment"
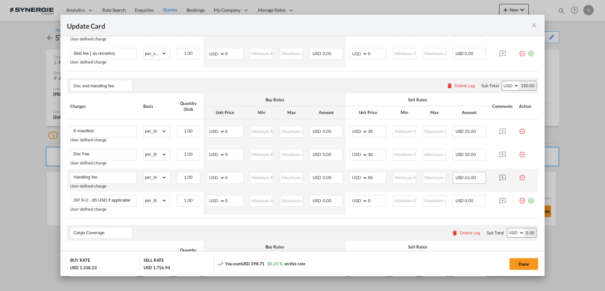
scroll to position [414, 0]
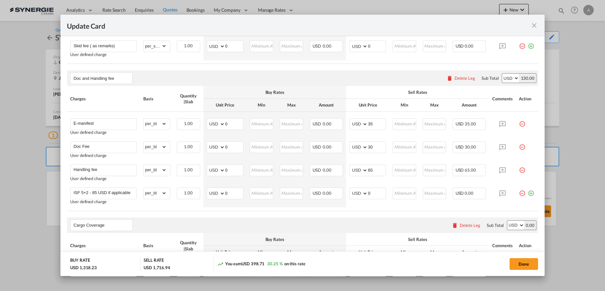
click at [533, 25] on md-icon "icon-close fg-AAA8AD m-0 pointer" at bounding box center [535, 25] width 8 height 8
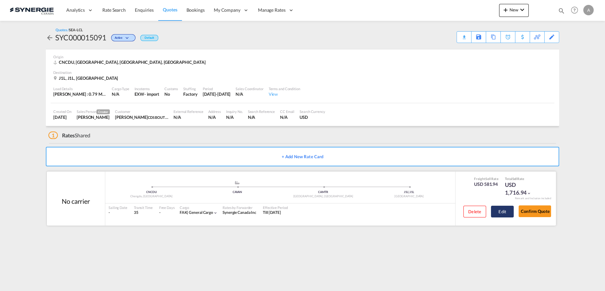
click at [500, 213] on button "Edit" at bounding box center [502, 212] width 23 height 12
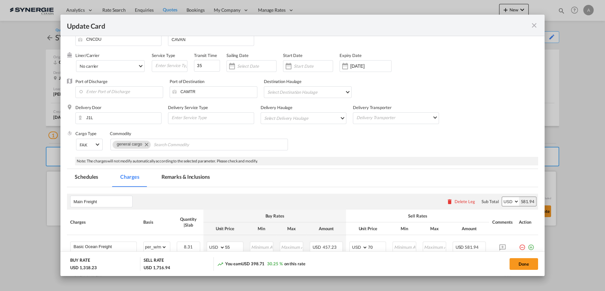
scroll to position [29, 0]
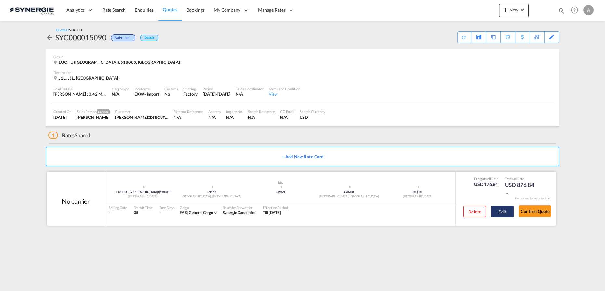
click at [495, 212] on button "Edit" at bounding box center [502, 212] width 23 height 12
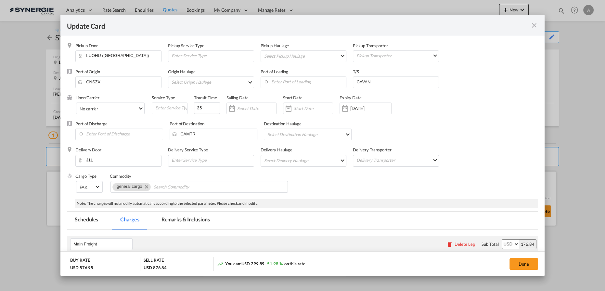
select select "per_w/m"
select select "flat"
select select "per_hbl"
select select "flat"
select select "per_shipment"
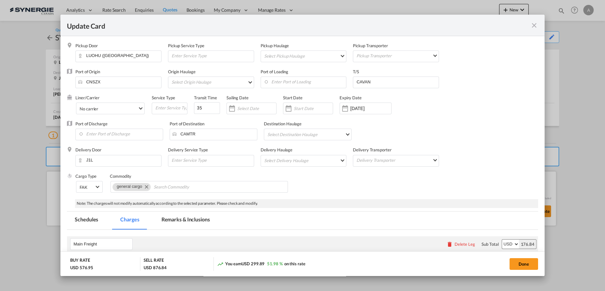
select select "per_bl"
select select "per_shipment"
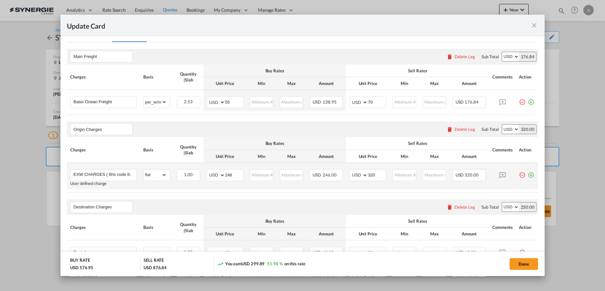
scroll to position [148, 0]
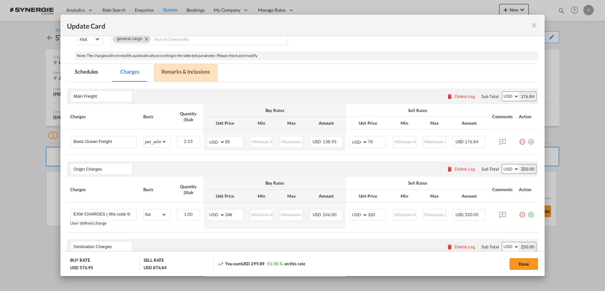
click at [179, 69] on md-tab-item "Remarks & Inclusions" at bounding box center [186, 73] width 64 height 18
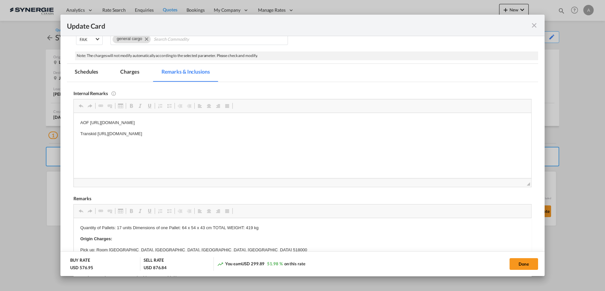
scroll to position [0, 0]
click at [534, 25] on md-icon "icon-close fg-AAA8AD m-0 pointer" at bounding box center [535, 25] width 8 height 8
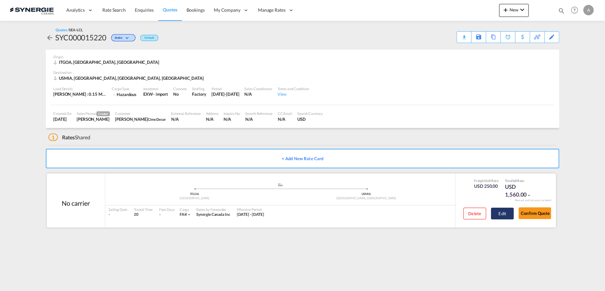
click at [504, 211] on button "Edit" at bounding box center [502, 213] width 23 height 12
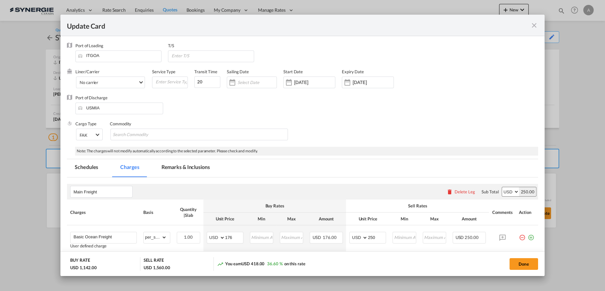
click at [536, 24] on md-icon "icon-close fg-AAA8AD m-0 pointer" at bounding box center [535, 25] width 8 height 8
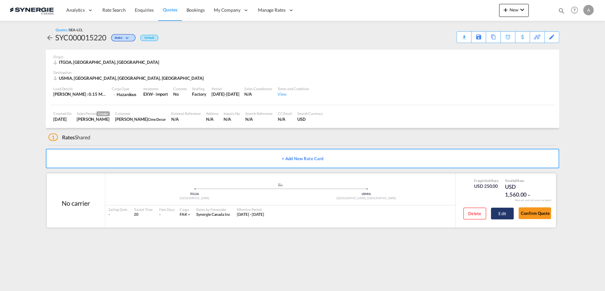
click at [503, 213] on button "Edit" at bounding box center [502, 213] width 23 height 12
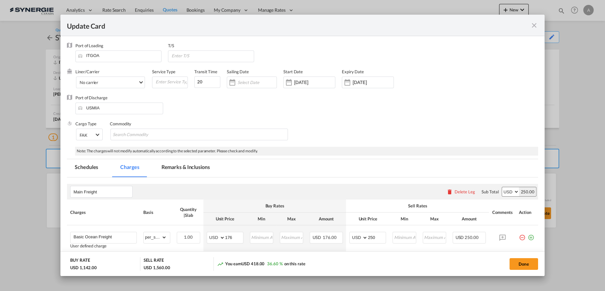
click at [190, 160] on md-tab-item "Remarks & Inclusions" at bounding box center [186, 168] width 64 height 18
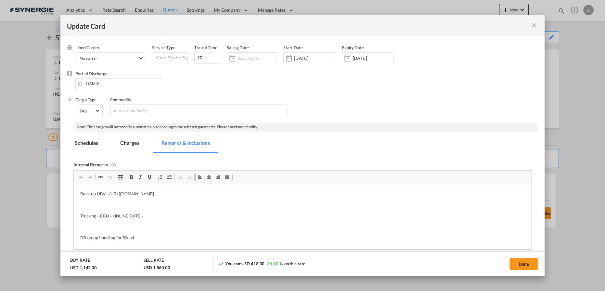
scroll to position [59, 0]
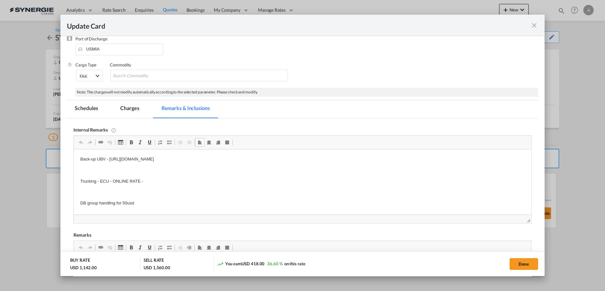
click at [152, 204] on p "DB group handling for 50usd" at bounding box center [302, 203] width 445 height 7
click at [155, 183] on p "Trucking - ECU - ONLINE RATE -" at bounding box center [302, 181] width 445 height 7
click at [119, 191] on body "Back-up UBV - https://app.frontapp.com/open/cnv_ngdnuz3?key=pH_NR-xwjGAXcU0iSa-…" at bounding box center [302, 187] width 445 height 62
click at [115, 192] on p "Back-up" at bounding box center [302, 192] width 445 height 7
click at [132, 111] on md-tab-item "Charges" at bounding box center [130, 109] width 34 height 18
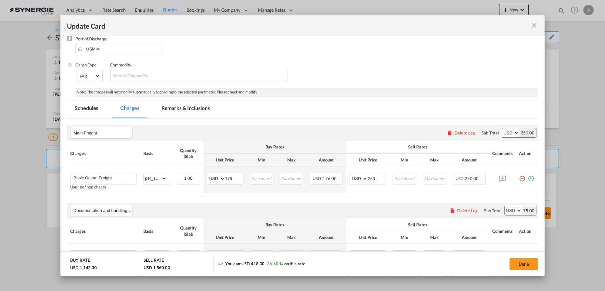
click at [535, 27] on md-icon "icon-close fg-AAA8AD m-0 pointer" at bounding box center [535, 25] width 8 height 8
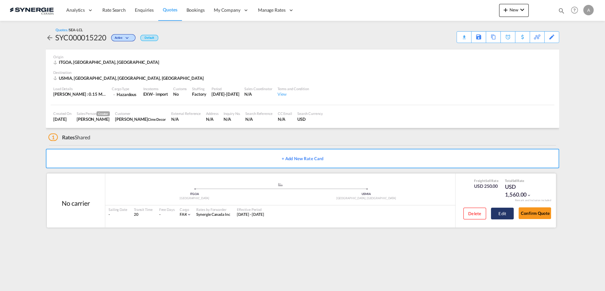
click at [504, 214] on button "Edit" at bounding box center [502, 213] width 23 height 12
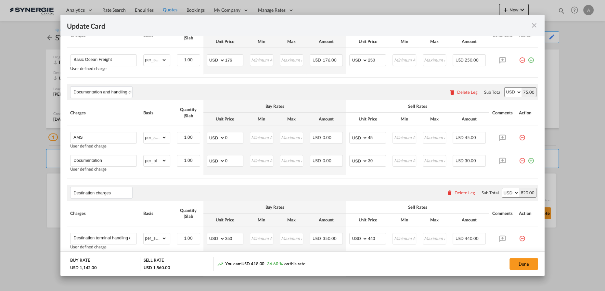
scroll to position [266, 0]
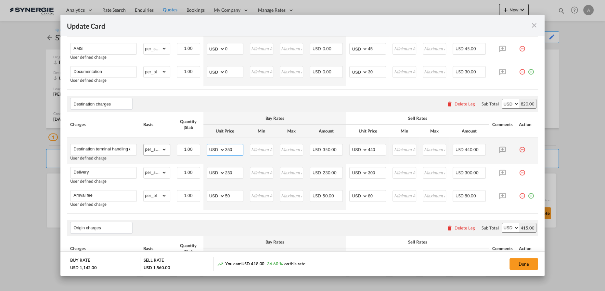
drag, startPoint x: 232, startPoint y: 147, endPoint x: 152, endPoint y: 150, distance: 79.1
click at [160, 151] on tr "Destination terminal handling charges User defined charge Please Enter Already …" at bounding box center [302, 150] width 471 height 26
type input "455"
type input "540"
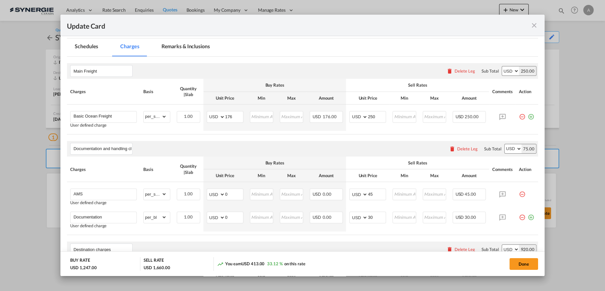
scroll to position [118, 0]
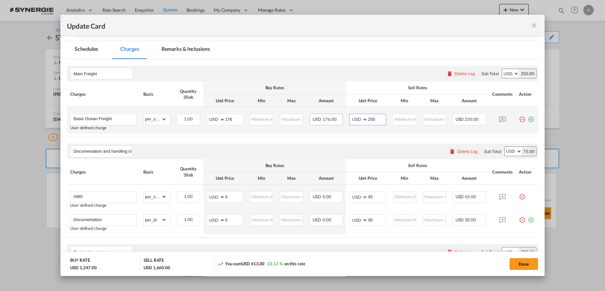
drag, startPoint x: 379, startPoint y: 118, endPoint x: 338, endPoint y: 119, distance: 40.7
click at [338, 119] on tr "Basic Ocean Freight User defined charge Please Enter Already Exists gross_weigh…" at bounding box center [302, 120] width 471 height 26
type input "240"
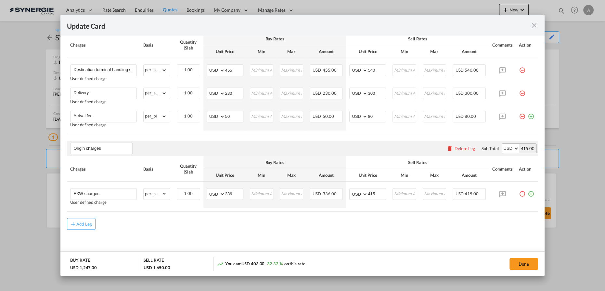
scroll to position [347, 0]
click at [527, 264] on button "Done" at bounding box center [524, 264] width 29 height 12
type input "01 Oct 2025"
type input "[DATE]"
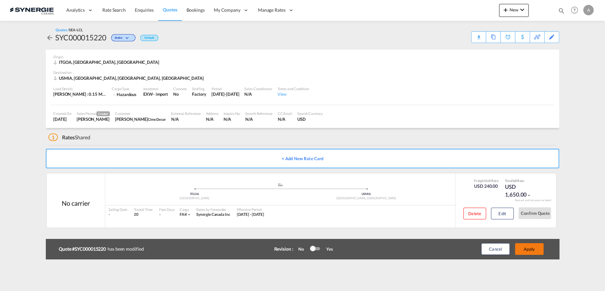
click at [529, 248] on button "Apply" at bounding box center [529, 249] width 29 height 12
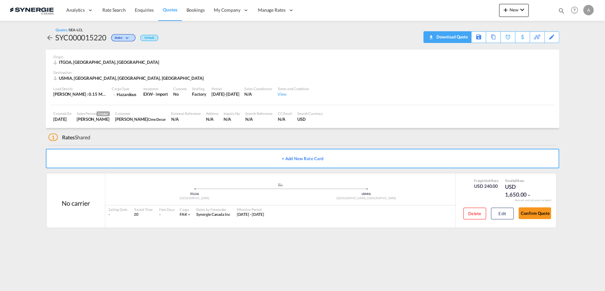
click at [467, 40] on div "Download Quote" at bounding box center [451, 37] width 33 height 10
click at [506, 214] on button "Edit" at bounding box center [502, 213] width 23 height 12
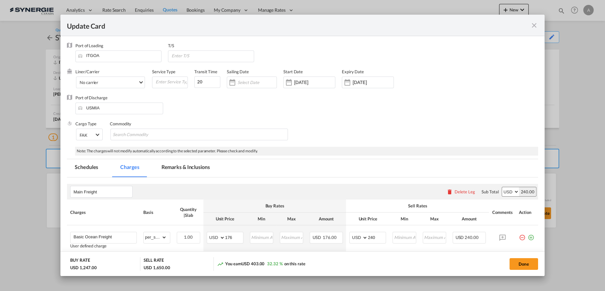
click at [177, 173] on md-tab-item "Remarks & Inclusions" at bounding box center [186, 168] width 64 height 18
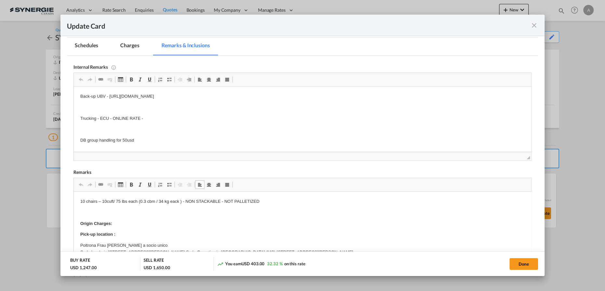
scroll to position [112, 0]
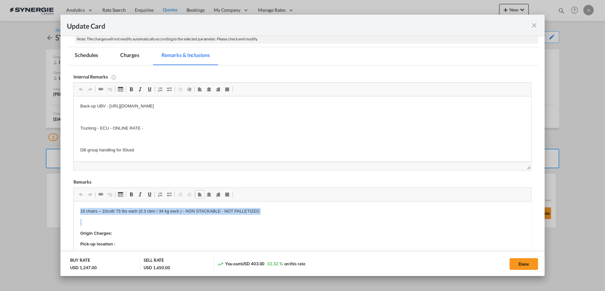
drag, startPoint x: 80, startPoint y: 208, endPoint x: 259, endPoint y: 219, distance: 179.2
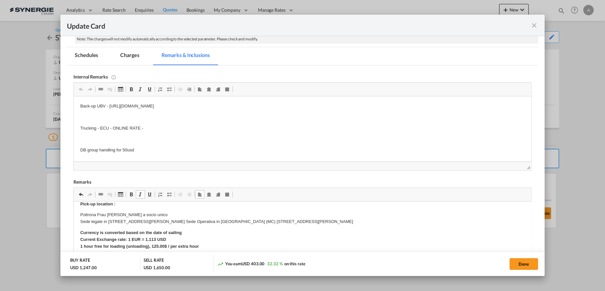
scroll to position [103, 0]
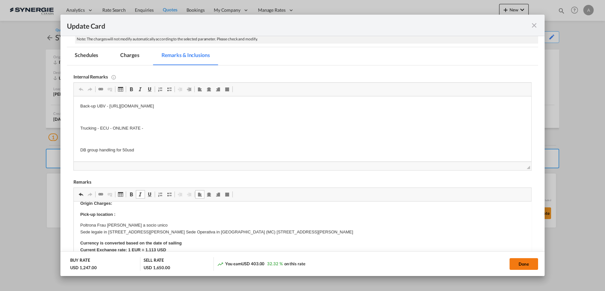
click at [524, 262] on button "Done" at bounding box center [524, 264] width 29 height 12
type input "01 Oct 2025"
type input "30 Oct 2025"
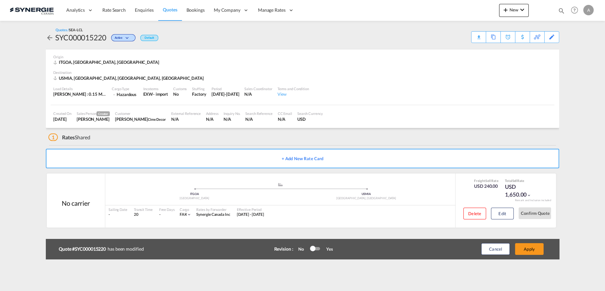
scroll to position [53, 0]
click at [536, 251] on button "Apply" at bounding box center [529, 249] width 29 height 12
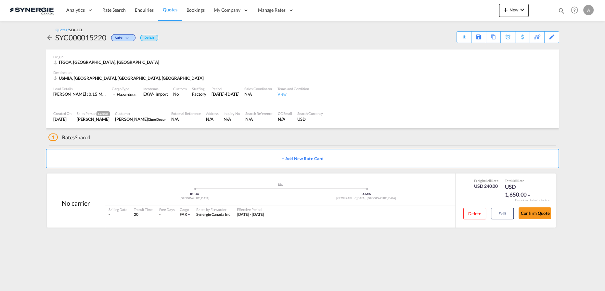
click at [451, 256] on md-content "Analytics Reports Dashboard Rate Search Enquiries Quotes Bookings" at bounding box center [302, 145] width 605 height 291
click at [459, 36] on div "Download Quote" at bounding box center [451, 37] width 33 height 10
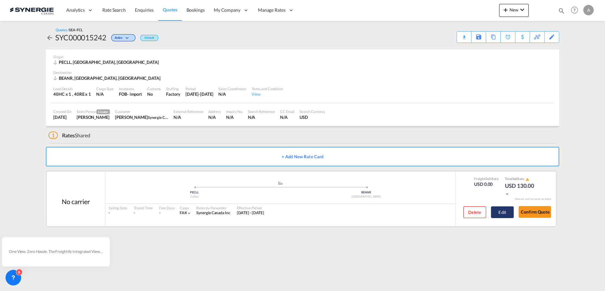
click at [505, 216] on button "Edit" at bounding box center [502, 212] width 23 height 12
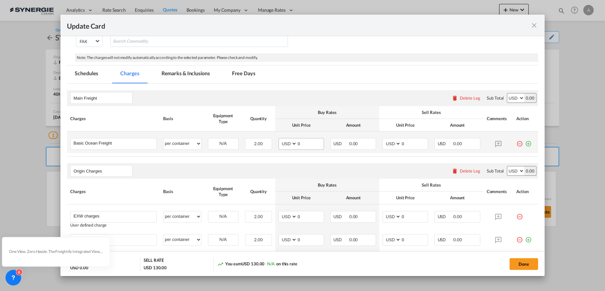
scroll to position [88, 0]
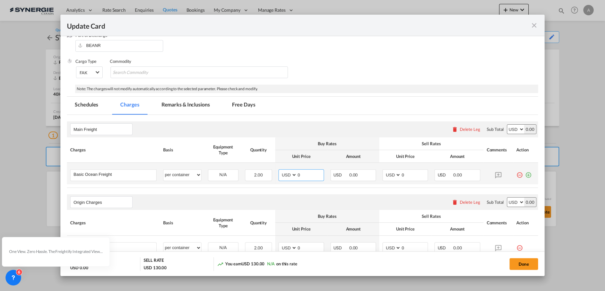
click at [279, 170] on md-input-container "AED AFN ALL AMD ANG AOA ARS AUD AWG AZN BAM BBD BDT BGN BHD BIF BMD BND BOB BRL…" at bounding box center [302, 175] width 46 height 12
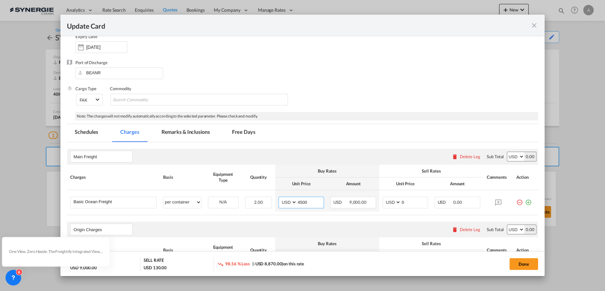
scroll to position [118, 0]
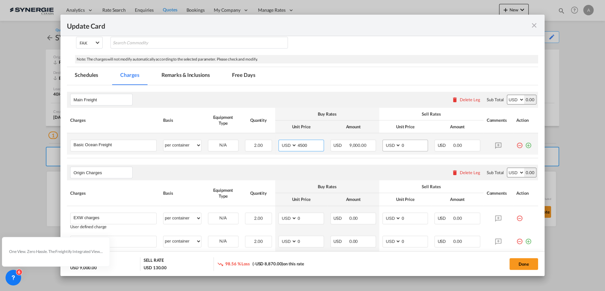
type input "4500"
drag, startPoint x: 407, startPoint y: 145, endPoint x: 359, endPoint y: 142, distance: 47.9
click at [379, 143] on td "AED AFN ALL AMD ANG AOA ARS AUD AWG AZN BAM BBD BDT BGN BHD BIF BMD BND BOB BRL…" at bounding box center [405, 143] width 52 height 21
type input "4800"
select select "per container"
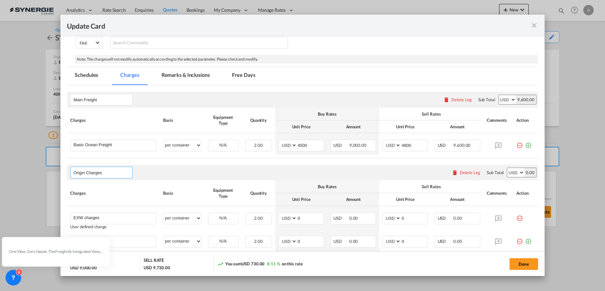
select select "per container"
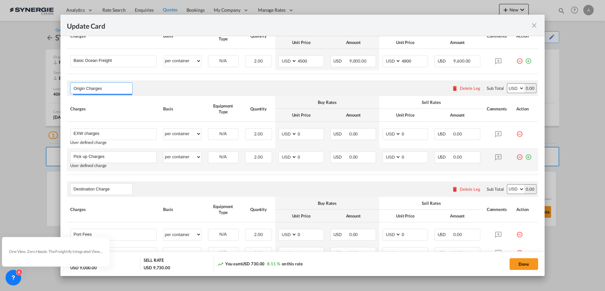
scroll to position [207, 0]
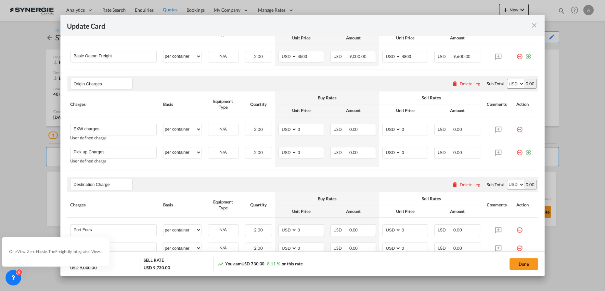
click at [469, 84] on div "Delete Leg" at bounding box center [470, 83] width 20 height 5
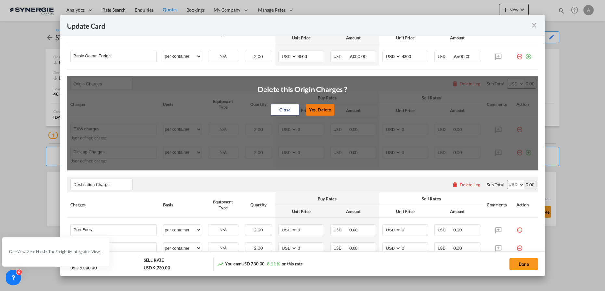
click at [321, 112] on button "Yes, Delete" at bounding box center [320, 110] width 29 height 12
type input "Destination Charge"
type input "Port Fees"
type input "Drayage"
type input "Doc and Handling fees"
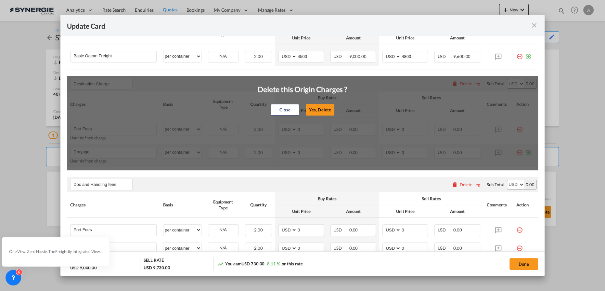
type input "E-manifest"
select select "per B/L"
type input "35"
type input "Doc fee"
select select "per B/L"
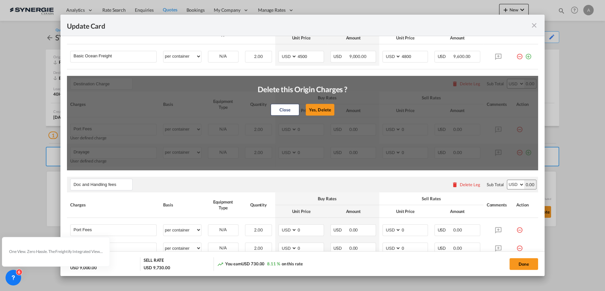
type input "30"
type input "Handling fee"
select select "per B/L"
type input "65"
type input "Cargo Coverage"
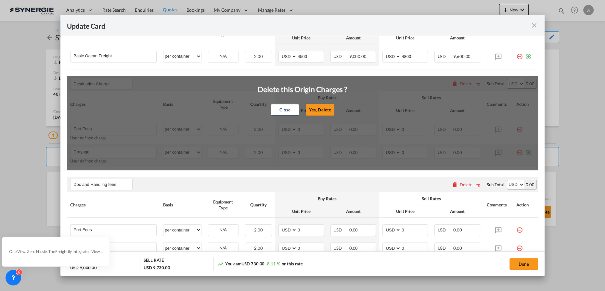
type input "Cargo Coverage - Rate to be confirmed depending on commodity and value Min 50 U…"
select select "per shipment"
type input "0"
select select "per container"
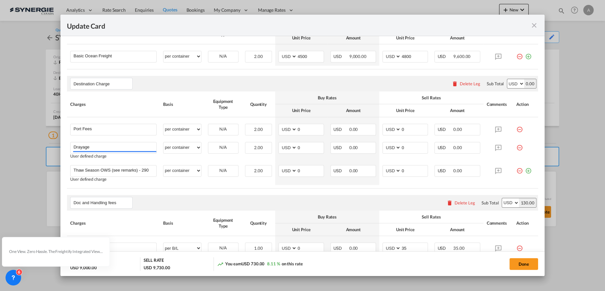
click at [460, 83] on div "Delete Leg" at bounding box center [470, 83] width 20 height 5
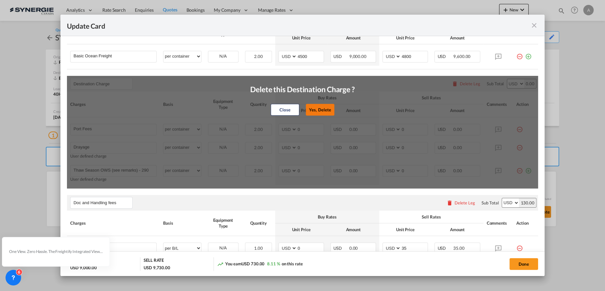
click at [317, 112] on button "Yes, Delete" at bounding box center [320, 110] width 29 height 12
type input "Doc and Handling fees"
type input "E-manifest"
select select "per B/L"
type input "35"
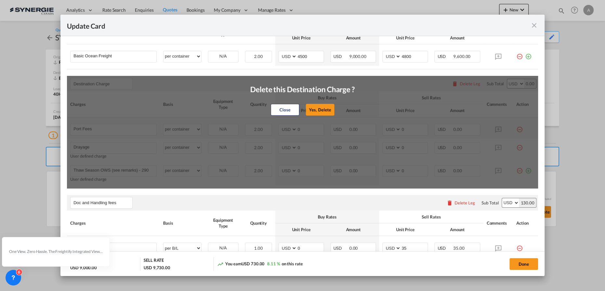
type input "Doc fee"
select select "per B/L"
type input "30"
type input "Cargo Coverage"
type input "Cargo Coverage - Rate to be confirmed depending on commodity and value Min 50 U…"
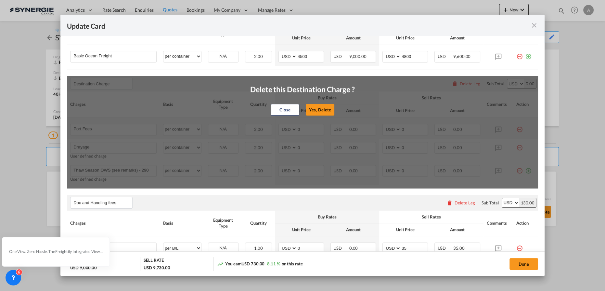
select select "per shipment"
type input "0"
type input "Handling fee"
select select "per B/L"
type input "65"
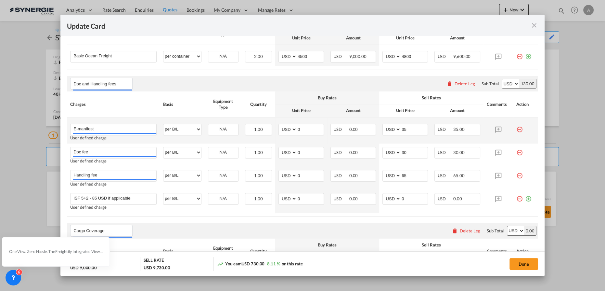
scroll to position [236, 0]
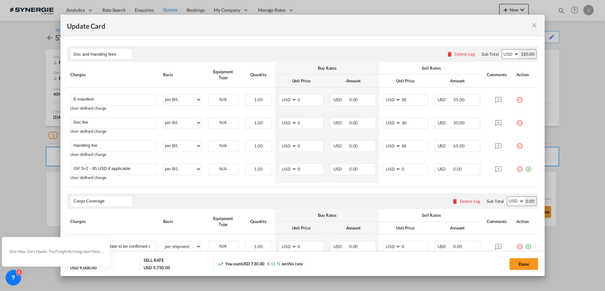
click at [517, 99] on md-icon "icon-minus-circle-outline red-400-fg" at bounding box center [520, 97] width 7 height 7
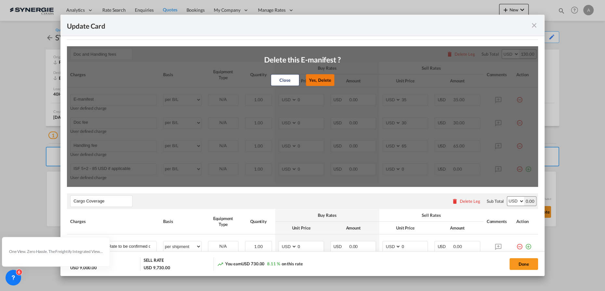
click at [327, 82] on button "Yes, Delete" at bounding box center [320, 80] width 29 height 12
type input "Doc fee"
type input "30"
type input "Handling fee"
type input "65"
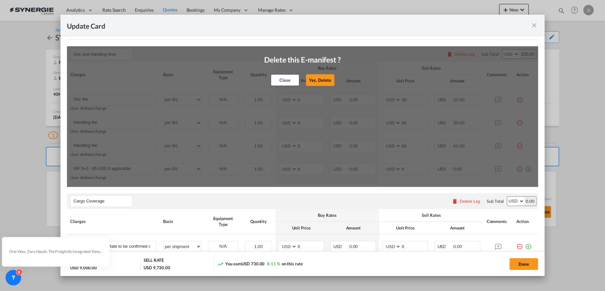
type input "ISF 5+2 - 85 USD if applicable"
type input "0"
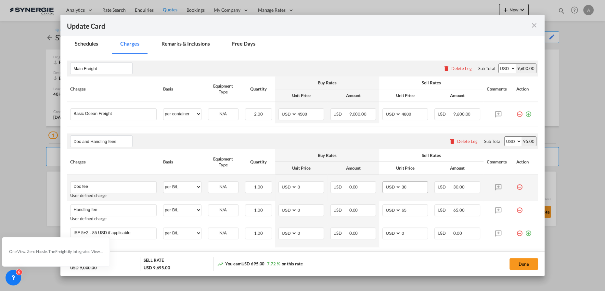
scroll to position [120, 0]
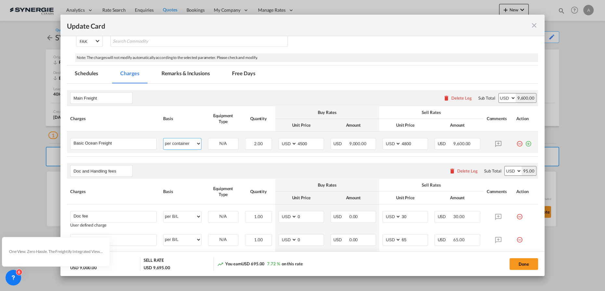
click at [188, 138] on select "per equipment per container per B/L per shipping bill per shipment % on freight…" at bounding box center [182, 143] width 37 height 10
select select "per equipment"
click at [164, 138] on select "per equipment per container per B/L per shipping bill per shipment % on freight…" at bounding box center [182, 143] width 37 height 10
click at [235, 149] on td "40HC 40RE Please Select Already exists" at bounding box center [223, 141] width 37 height 21
click at [232, 146] on select "40HC 40RE" at bounding box center [223, 143] width 30 height 9
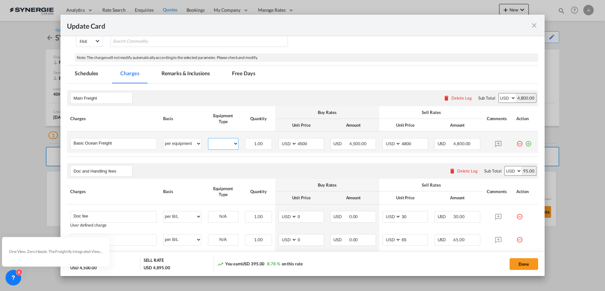
select select "40RE"
click at [208, 139] on select "40HC 40RE" at bounding box center [223, 143] width 30 height 9
click at [526, 143] on md-icon "icon-plus-circle-outline green-400-fg" at bounding box center [528, 141] width 7 height 7
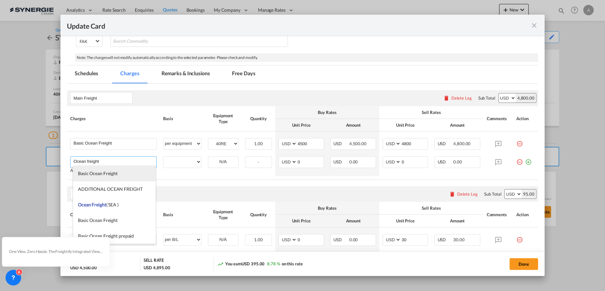
click at [112, 172] on span "Basic Ocean Freight" at bounding box center [98, 173] width 40 height 6
type input "Basic Ocean Freight"
select select "per equipment"
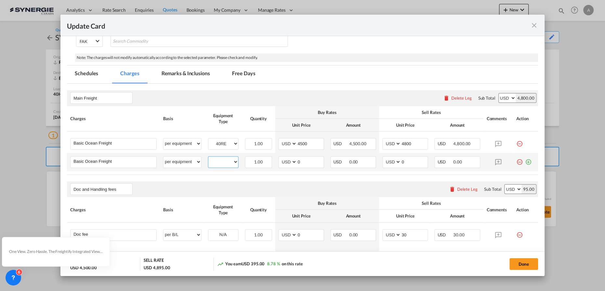
drag, startPoint x: 210, startPoint y: 162, endPoint x: 215, endPoint y: 164, distance: 4.7
click at [210, 162] on select "40HC 40RE" at bounding box center [223, 161] width 30 height 9
select select "40HC"
click at [208, 157] on select "40HC 40RE" at bounding box center [223, 161] width 30 height 9
drag, startPoint x: 293, startPoint y: 161, endPoint x: 292, endPoint y: 157, distance: 3.6
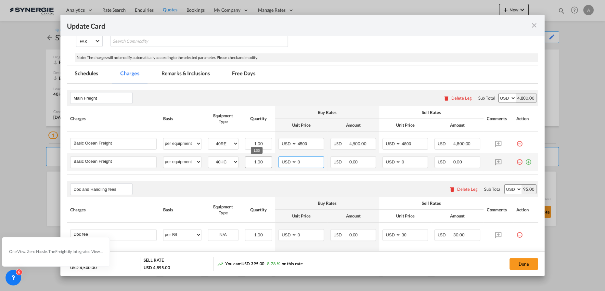
click at [250, 161] on tr "Basic Ocean Freight Please Enter User Defined Charges Cannot Be Published per e…" at bounding box center [302, 162] width 471 height 18
type input "1470"
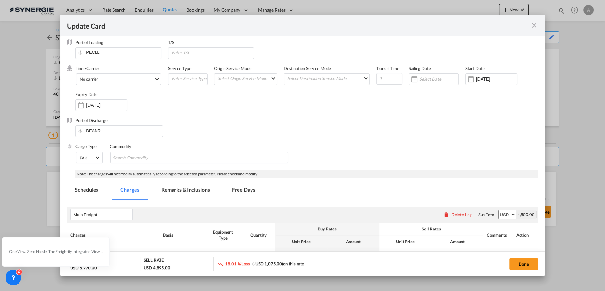
scroll to position [2, 0]
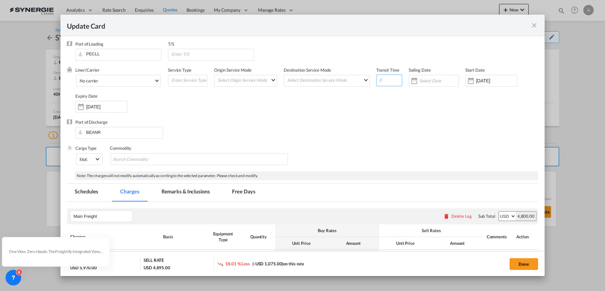
click at [388, 78] on input "Update Card Port ..." at bounding box center [390, 80] width 26 height 12
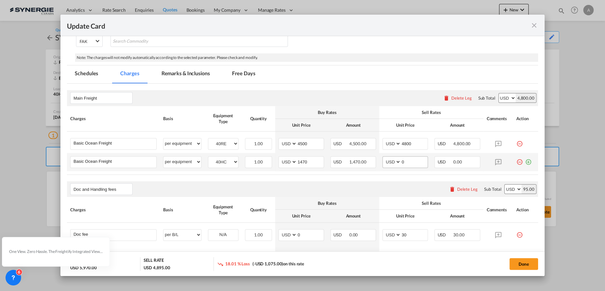
scroll to position [149, 0]
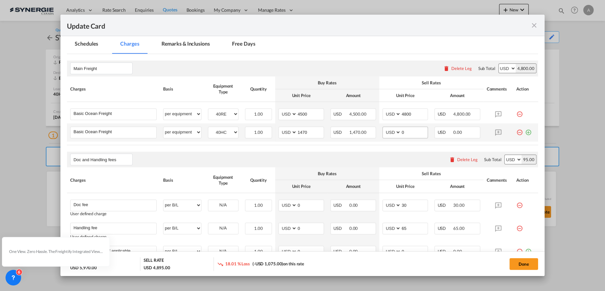
type input "28"
drag, startPoint x: 406, startPoint y: 136, endPoint x: 373, endPoint y: 129, distance: 34.2
click at [374, 129] on tr "Basic Ocean Freight Please Enter User Defined Charges Cannot Be Published per e…" at bounding box center [302, 132] width 471 height 18
drag, startPoint x: 409, startPoint y: 132, endPoint x: 388, endPoint y: 130, distance: 20.9
click at [390, 131] on md-input-container "AED AFN ALL AMD ANG AOA ARS AUD AWG AZN BAM BBD BDT BGN BHD BIF BMD BND BOB BRL…" at bounding box center [406, 132] width 46 height 12
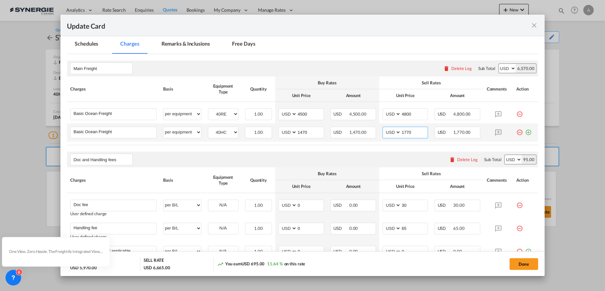
type input "1770"
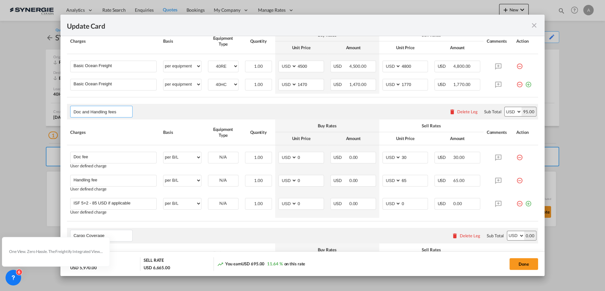
scroll to position [167, 0]
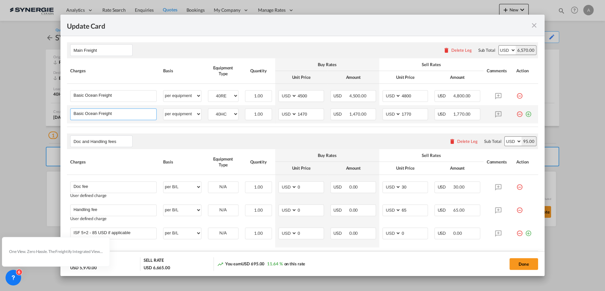
click at [125, 112] on input "Basic Ocean Freight" at bounding box center [114, 114] width 83 height 10
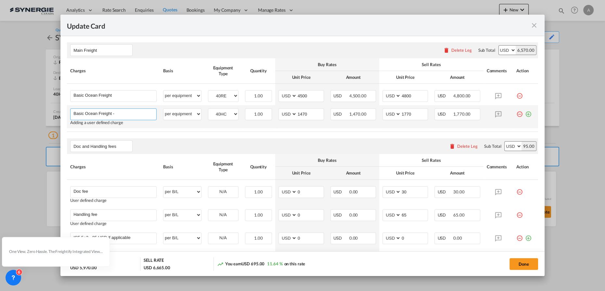
type input "Basic Ocean Freight -"
type input "1770"
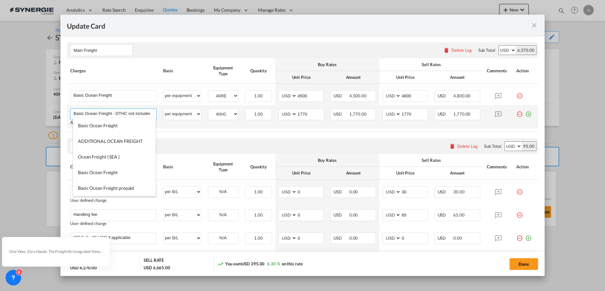
scroll to position [0, 2]
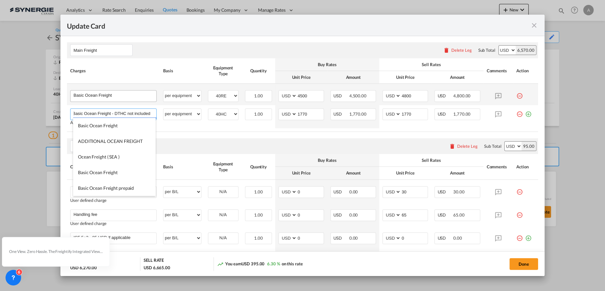
type input "Basic Ocean Freight - DTHC not included"
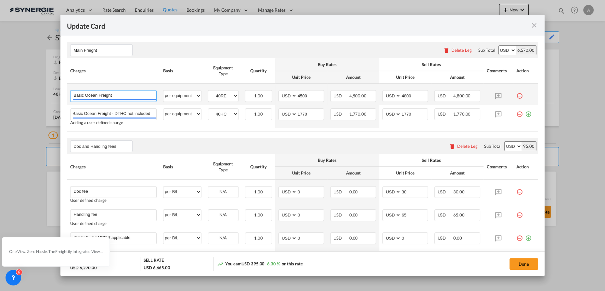
click at [129, 96] on input "Basic Ocean Freight" at bounding box center [114, 95] width 83 height 10
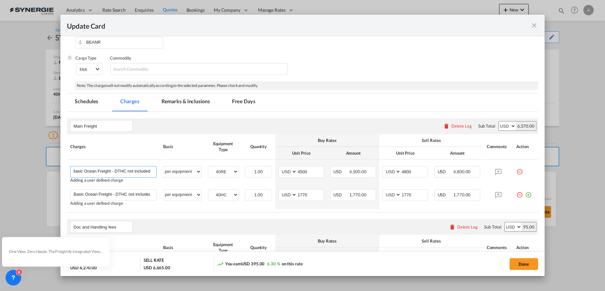
scroll to position [49, 0]
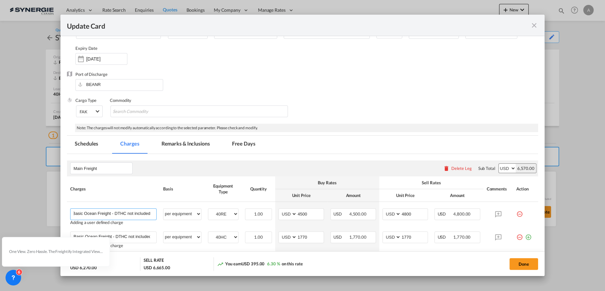
type input "Basic Ocean Freight - DTHC not included"
click at [171, 144] on md-tab-item "Remarks & Inclusions" at bounding box center [186, 145] width 64 height 18
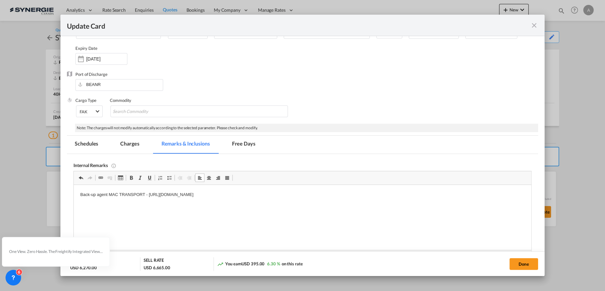
scroll to position [108, 0]
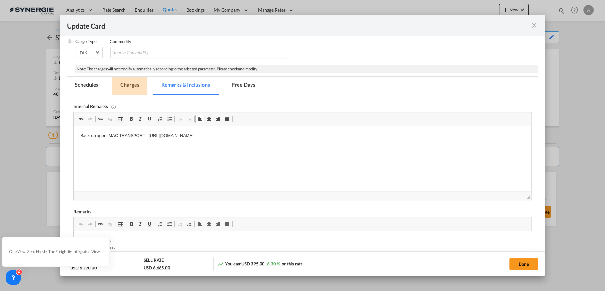
drag, startPoint x: 128, startPoint y: 80, endPoint x: 131, endPoint y: 95, distance: 15.3
click at [128, 80] on md-tab-item "Charges" at bounding box center [130, 86] width 34 height 18
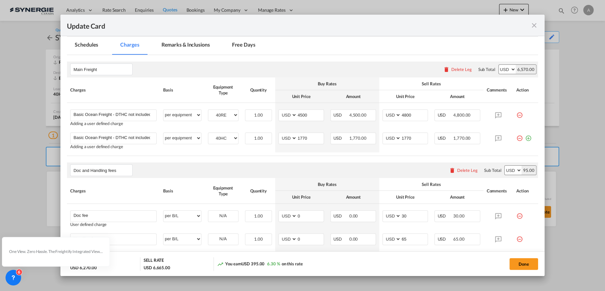
scroll to position [197, 0]
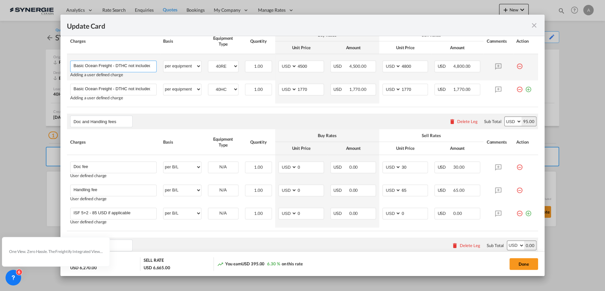
click at [149, 64] on input "Basic Ocean Freight - DTHC not included" at bounding box center [114, 66] width 83 height 10
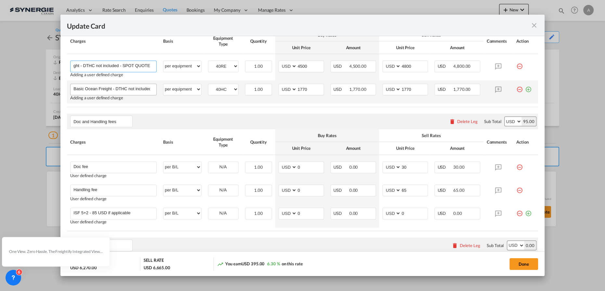
type input "Basic Ocean Freight - DTHC not included - SPOT QUOTE"
click at [131, 86] on input "Basic Ocean Freight - DTHC not included" at bounding box center [114, 89] width 83 height 10
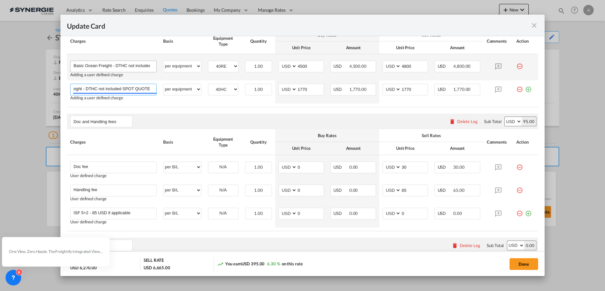
type input "Basic Ocean Freight - DTHC not included SPOT QUOTE"
click at [139, 67] on input "Basic Ocean Freight - DTHC not included - SPOT QUOTE" at bounding box center [114, 66] width 83 height 10
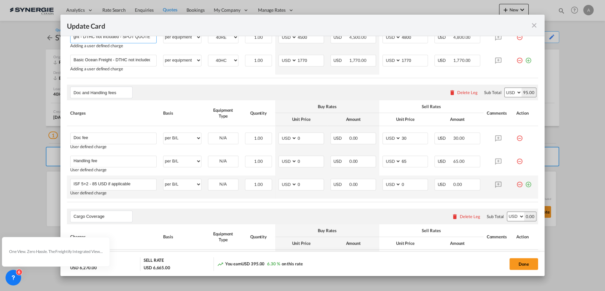
scroll to position [118, 0]
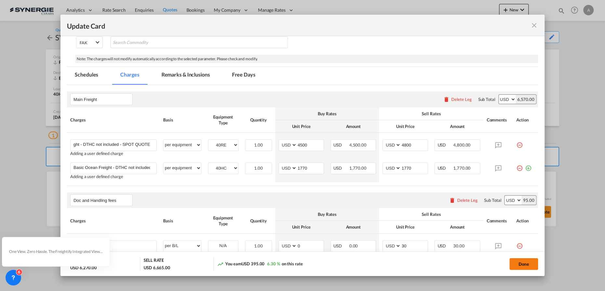
click at [526, 263] on button "Done" at bounding box center [524, 264] width 29 height 12
type input "02 Oct 2025"
type input "[DATE]"
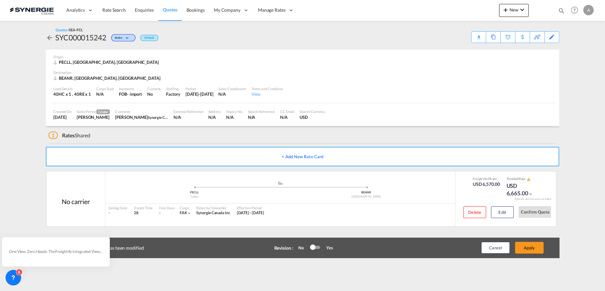
scroll to position [0, 0]
click at [527, 248] on button "Apply" at bounding box center [529, 248] width 29 height 12
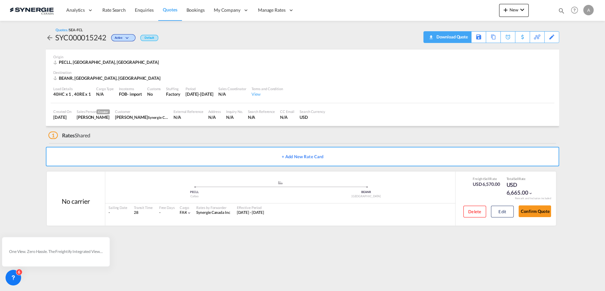
click at [459, 40] on div "Download Quote" at bounding box center [451, 37] width 33 height 10
click at [564, 9] on md-icon "icon-magnify" at bounding box center [561, 10] width 7 height 7
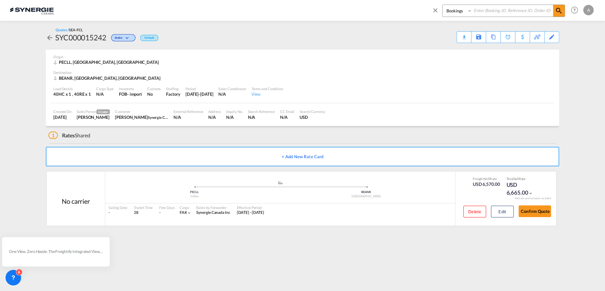
click at [453, 14] on select "Bookings Quotes Enquiries" at bounding box center [458, 11] width 31 height 12
select select "Quotes"
click at [443, 5] on select "Bookings Quotes Enquiries" at bounding box center [458, 11] width 31 height 12
click at [489, 12] on input at bounding box center [512, 10] width 81 height 11
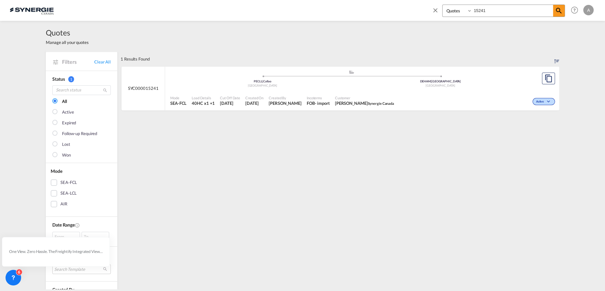
click at [354, 94] on div "Customer Luc Lefebvre Synergie Canada" at bounding box center [365, 101] width 64 height 16
click at [500, 9] on input "15241" at bounding box center [512, 10] width 81 height 11
type input "15242"
click at [291, 93] on div "Created By Adriana Groposila" at bounding box center [285, 101] width 38 height 16
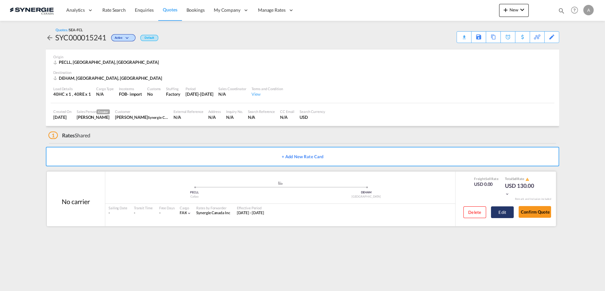
click at [503, 210] on button "Edit" at bounding box center [502, 212] width 23 height 12
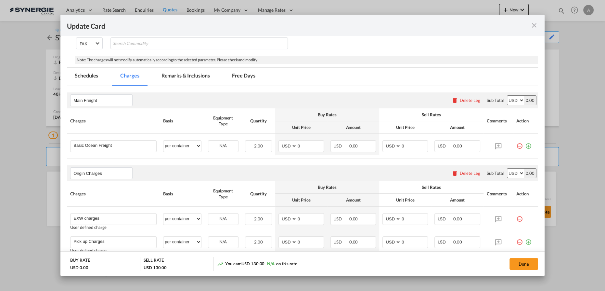
scroll to position [118, 0]
click at [525, 144] on md-icon "icon-plus-circle-outline green-400-fg" at bounding box center [528, 142] width 7 height 7
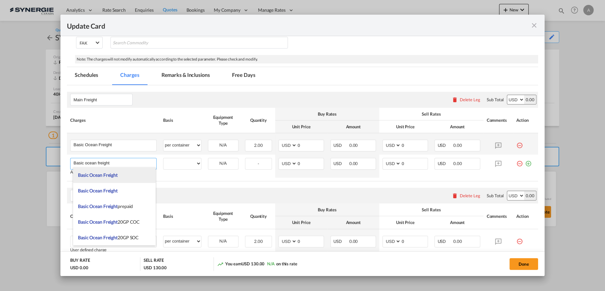
click at [115, 176] on span "Basic Ocean Freight" at bounding box center [98, 175] width 40 height 6
type input "Basic Ocean Freight"
select select "per equipment"
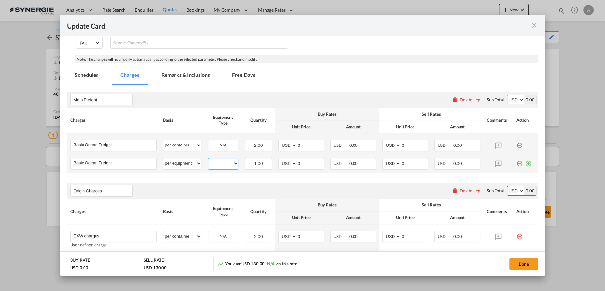
click at [220, 166] on select "40HC 40RE" at bounding box center [223, 163] width 30 height 9
select select "40HC"
click at [208, 159] on select "40HC 40RE" at bounding box center [223, 163] width 30 height 9
click at [213, 143] on div "N/A" at bounding box center [223, 145] width 30 height 10
click at [224, 150] on div "N/A" at bounding box center [223, 145] width 31 height 12
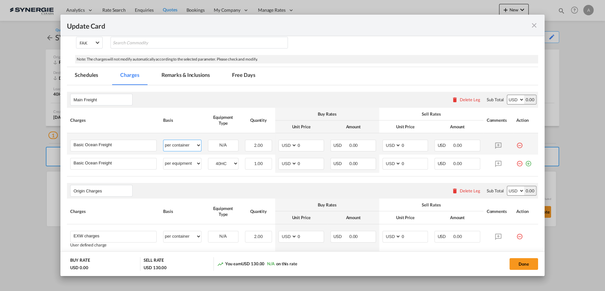
click at [185, 146] on select "per equipment per container per B/L per shipping bill per shipment % on freight…" at bounding box center [182, 145] width 37 height 10
click at [224, 149] on div "N/A" at bounding box center [223, 145] width 30 height 10
click at [227, 144] on div "N/A" at bounding box center [223, 145] width 30 height 10
click at [166, 145] on select "per equipment per container per B/L per shipping bill per shipment % on freight…" at bounding box center [182, 145] width 37 height 10
select select "per equipment"
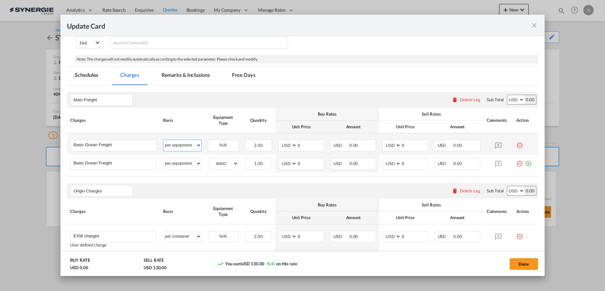
click at [164, 140] on select "per equipment per container per B/L per shipping bill per shipment % on freight…" at bounding box center [182, 145] width 37 height 10
click at [228, 146] on select "40HC 40RE" at bounding box center [223, 145] width 30 height 9
select select "40RE"
click at [208, 141] on select "40HC 40RE" at bounding box center [223, 145] width 30 height 9
drag, startPoint x: 307, startPoint y: 166, endPoint x: 277, endPoint y: 163, distance: 30.4
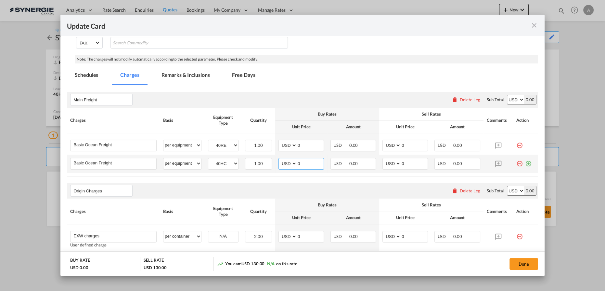
click at [284, 165] on md-input-container "AED AFN ALL AMD ANG AOA ARS AUD AWG AZN BAM BBD BDT BGN BHD BIF BMD BND BOB BRL…" at bounding box center [302, 164] width 46 height 12
type input "1470"
type input "1770"
select select "per container"
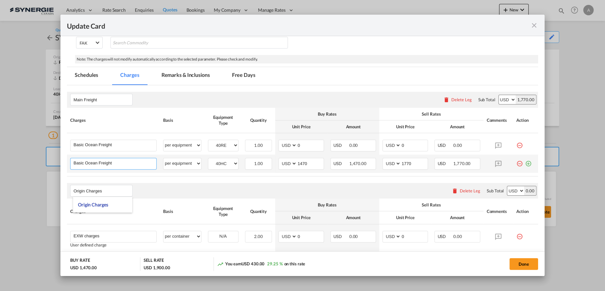
click at [135, 163] on input "Basic Ocean Freight" at bounding box center [114, 163] width 83 height 10
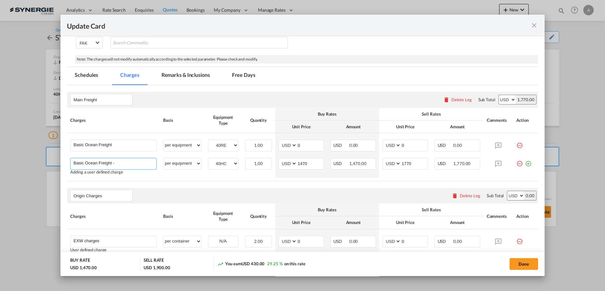
type input "Basic Ocean Freight -"
type input "1770"
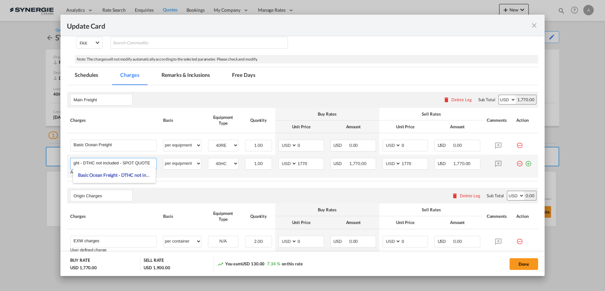
click at [82, 161] on input "Basic Ocean Freight - DTHC not included - SPOT QUOTE" at bounding box center [114, 163] width 83 height 10
drag, startPoint x: 83, startPoint y: 160, endPoint x: 188, endPoint y: 158, distance: 105.0
click at [188, 158] on tr "Basic Ocean Freight - DTHC not included - SPOT QUOTE Please Enter User Defined …" at bounding box center [302, 165] width 471 height 23
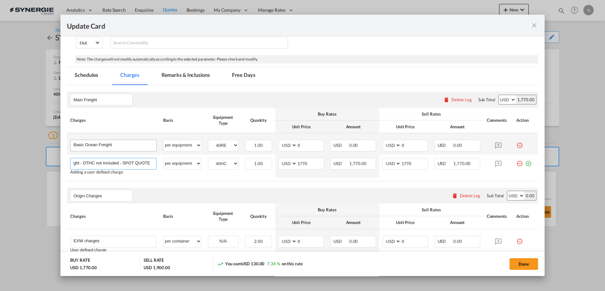
type input "Basic Ocean Freight - DTHC not included - SPOT QUOTE"
click at [127, 144] on input "Basic Ocean Freight" at bounding box center [114, 145] width 83 height 10
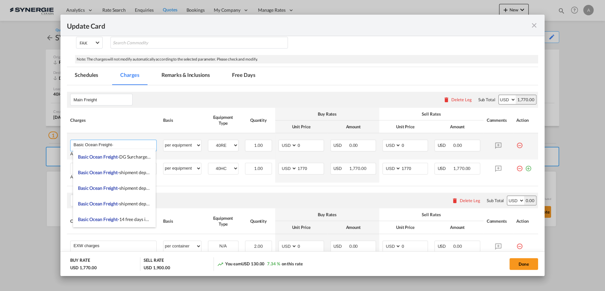
paste input "DTHC not included - SPOT QUOTE"
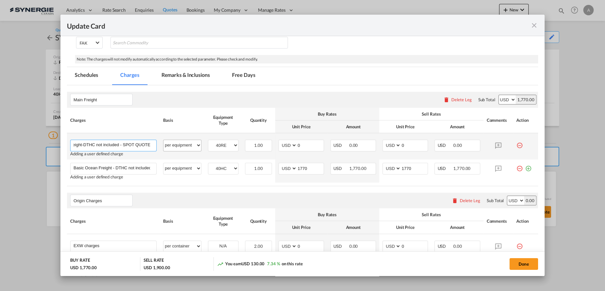
type input "Basic Ocean Freight-DTHC not included - SPOT QUOTE"
click at [182, 144] on select "per equipment per container per B/L per shipping bill per shipment % on freight…" at bounding box center [182, 145] width 37 height 10
click at [297, 148] on input "0" at bounding box center [310, 145] width 27 height 10
drag, startPoint x: 300, startPoint y: 148, endPoint x: 268, endPoint y: 146, distance: 32.2
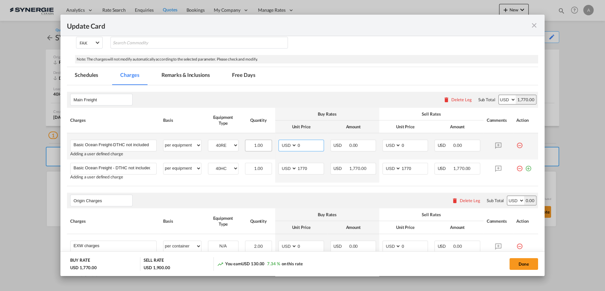
click at [270, 147] on tr "Basic Ocean Freight-DTHC not included - SPOT QUOTE Please Enter User Defined Ch…" at bounding box center [302, 146] width 471 height 26
click at [305, 144] on input "0" at bounding box center [310, 145] width 27 height 10
type input "4500"
type input "4800"
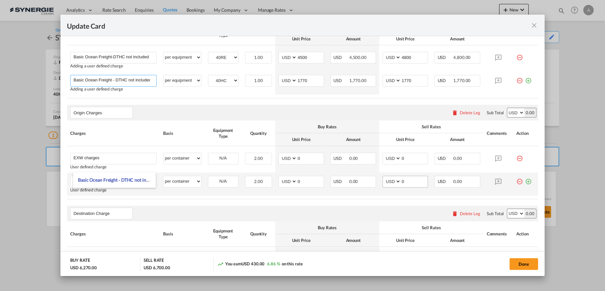
scroll to position [207, 0]
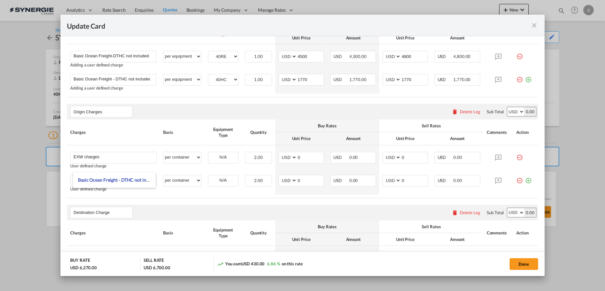
click at [464, 109] on div "Delete Leg" at bounding box center [470, 111] width 20 height 5
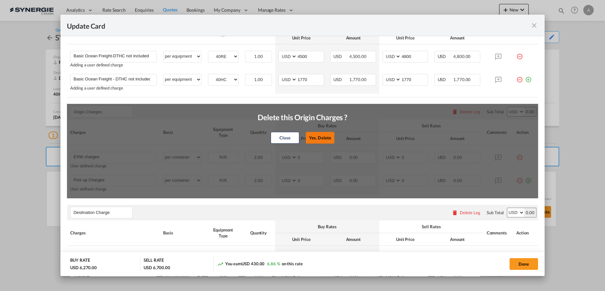
click at [316, 138] on button "Yes, Delete" at bounding box center [320, 138] width 29 height 12
type input "Destination Charge"
type input "Port Fees"
type input "Drayage"
type input "Doc and Handling fees"
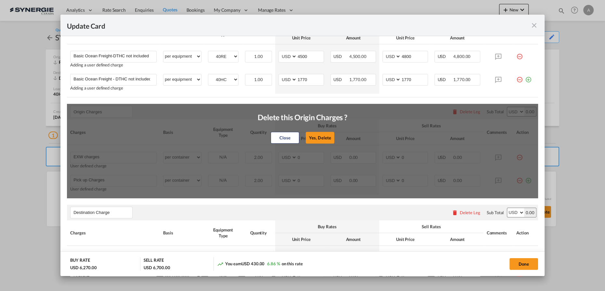
type input "E-manifest"
select select "per B/L"
type input "35"
type input "Doc fee"
select select "per B/L"
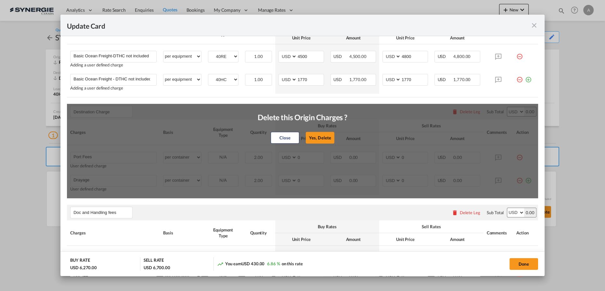
type input "30"
type input "Handling fee"
select select "per B/L"
type input "65"
type input "Cargo Coverage"
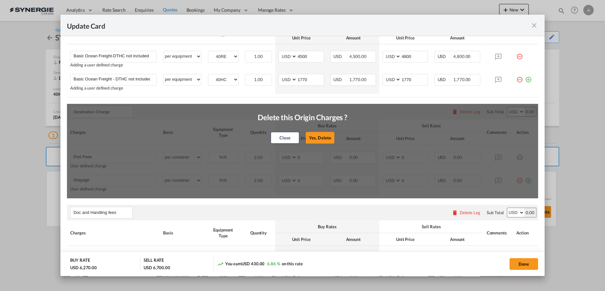
type input "Cargo Coverage - Rate to be confirmed depending on commodity and value Min 50 U…"
select select "per shipment"
type input "0"
select select "per container"
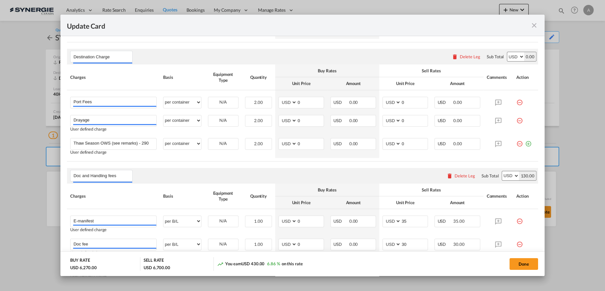
scroll to position [266, 0]
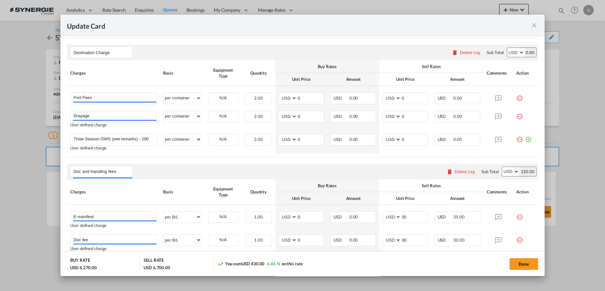
click at [460, 53] on div "Delete Leg" at bounding box center [470, 52] width 20 height 5
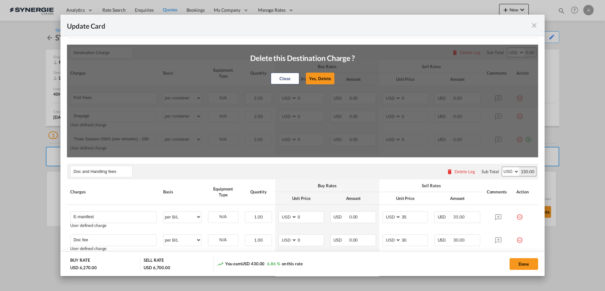
click at [315, 80] on button "Yes, Delete" at bounding box center [320, 79] width 29 height 12
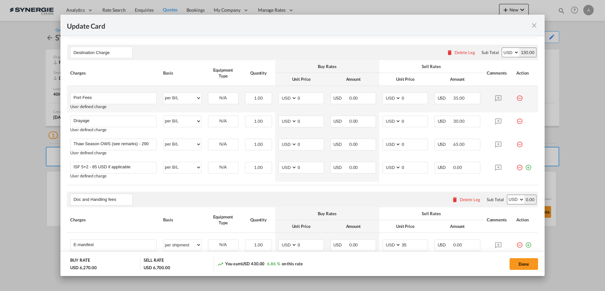
type input "Doc and Handling fees"
type input "E-manifest"
select select "per B/L"
type input "35"
type input "Doc fee"
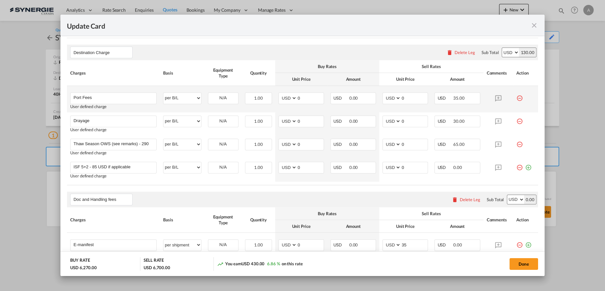
select select "per B/L"
type input "30"
type input "Cargo Coverage"
type input "Cargo Coverage - Rate to be confirmed depending on commodity and value Min 50 U…"
select select "per shipment"
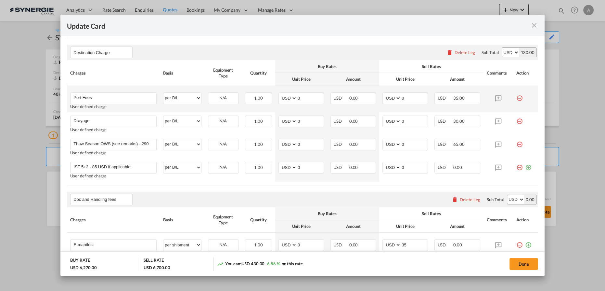
type input "0"
type input "Handling fee"
select select "per B/L"
type input "65"
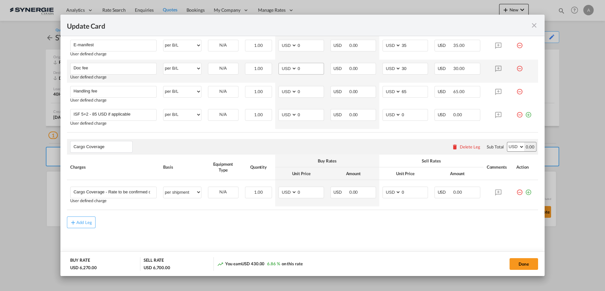
scroll to position [230, 0]
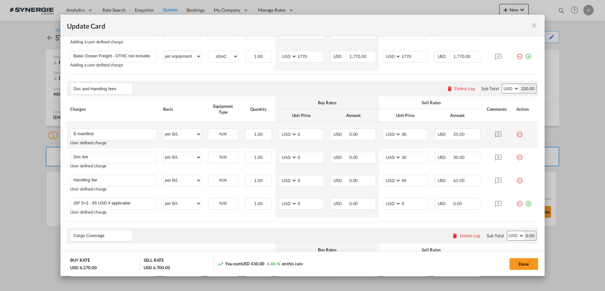
drag, startPoint x: 517, startPoint y: 134, endPoint x: 477, endPoint y: 131, distance: 39.5
click at [517, 134] on md-icon "icon-minus-circle-outline red-400-fg" at bounding box center [520, 131] width 7 height 7
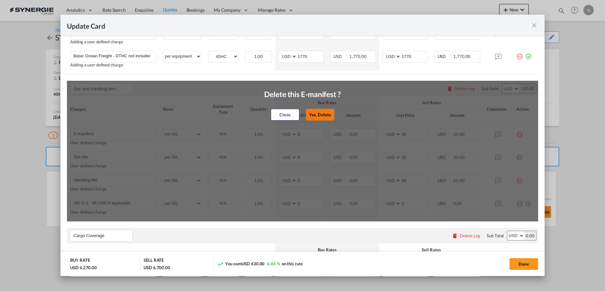
click at [313, 113] on button "Yes, Delete" at bounding box center [320, 115] width 29 height 12
type input "Doc fee"
type input "30"
type input "Handling fee"
type input "65"
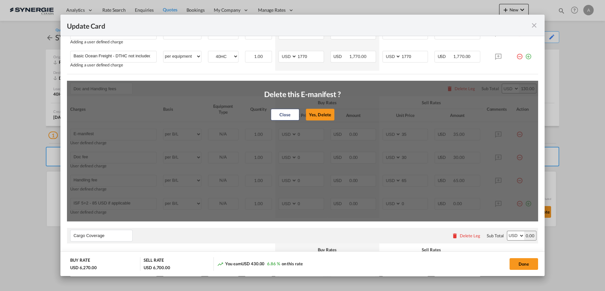
type input "ISF 5+2 - 85 USD if applicable"
type input "0"
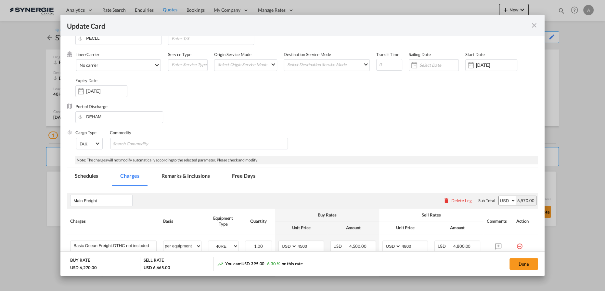
scroll to position [0, 0]
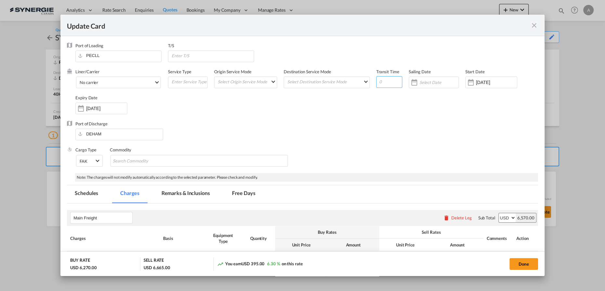
click at [380, 82] on input "Update CardPort of ..." at bounding box center [390, 82] width 26 height 12
type input "28"
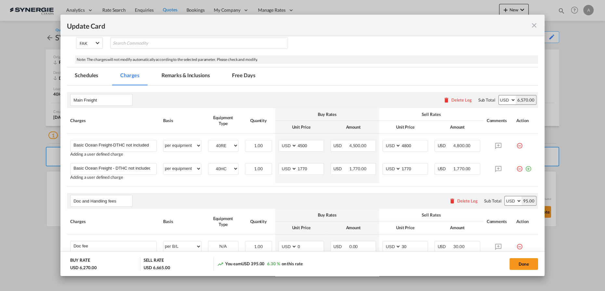
scroll to position [118, 0]
click at [530, 262] on button "Done" at bounding box center [524, 264] width 29 height 12
type input "02 Oct 2025"
type input "30 Oct 2025"
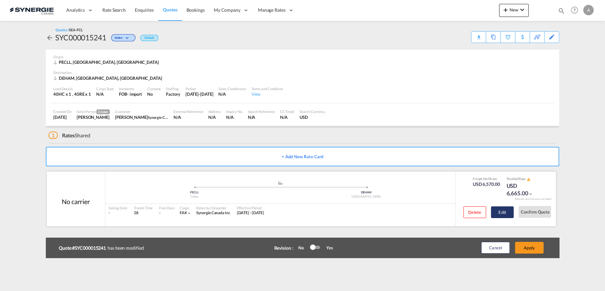
click at [510, 210] on button "Edit" at bounding box center [502, 212] width 23 height 12
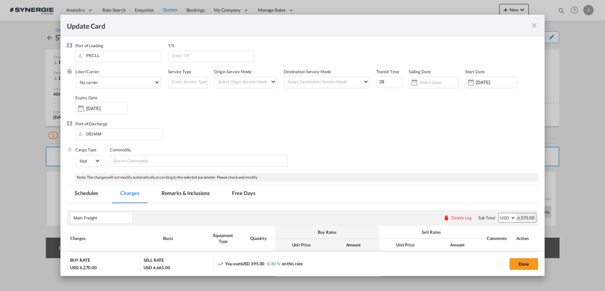
click at [195, 195] on md-tab-item "Remarks & Inclusions" at bounding box center [186, 194] width 64 height 18
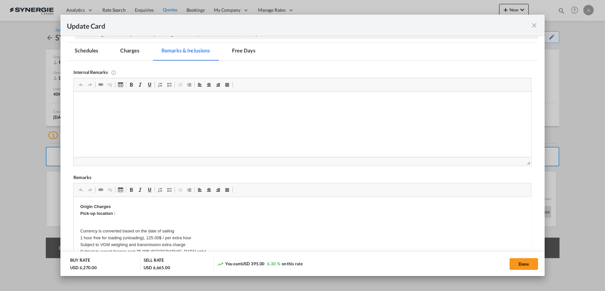
scroll to position [148, 0]
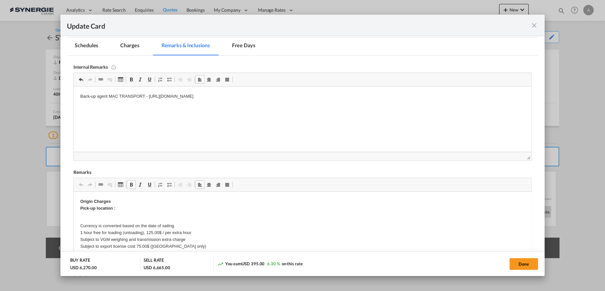
drag, startPoint x: 142, startPoint y: 220, endPoint x: 105, endPoint y: 207, distance: 38.9
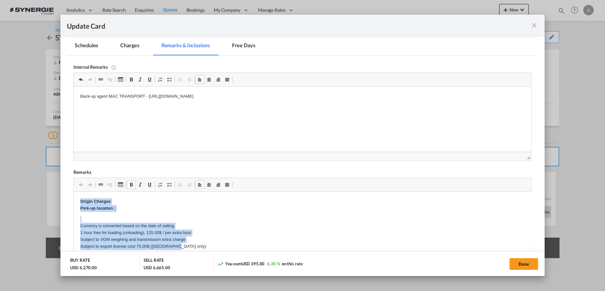
drag, startPoint x: 79, startPoint y: 202, endPoint x: 195, endPoint y: 245, distance: 124.6
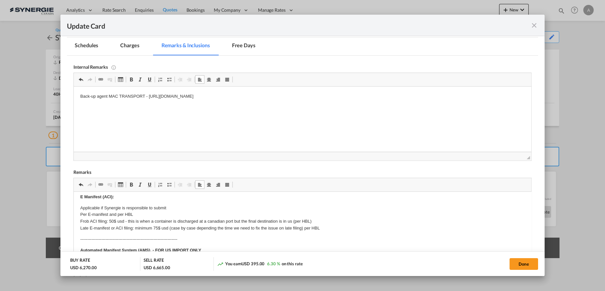
scroll to position [0, 0]
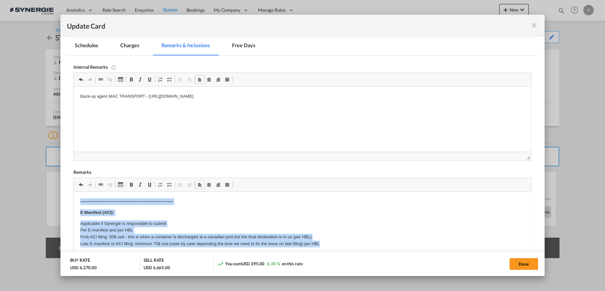
drag, startPoint x: 81, startPoint y: 201, endPoint x: 329, endPoint y: 234, distance: 250.6
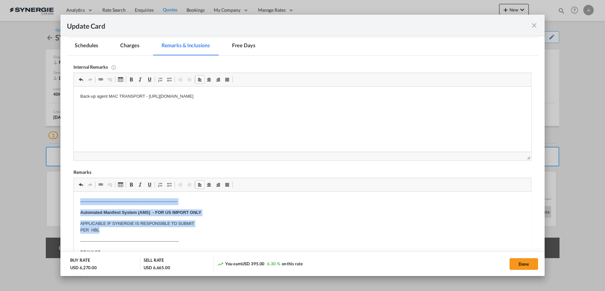
drag, startPoint x: 91, startPoint y: 210, endPoint x: 197, endPoint y: 230, distance: 107.5
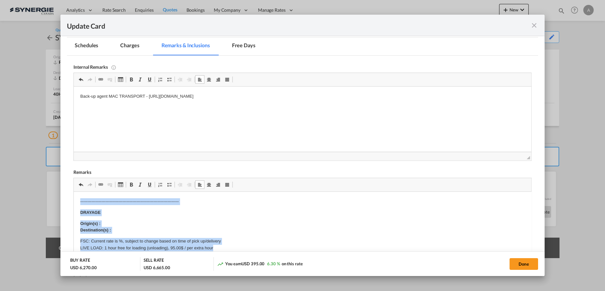
drag, startPoint x: 93, startPoint y: 204, endPoint x: 234, endPoint y: 241, distance: 146.4
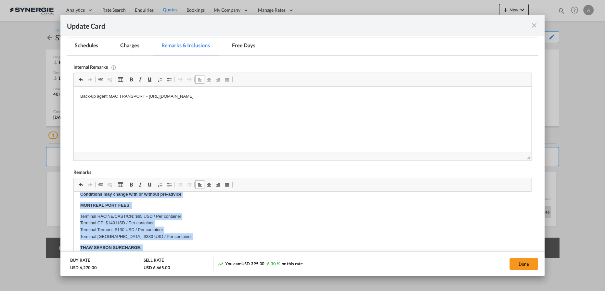
scroll to position [50, 0]
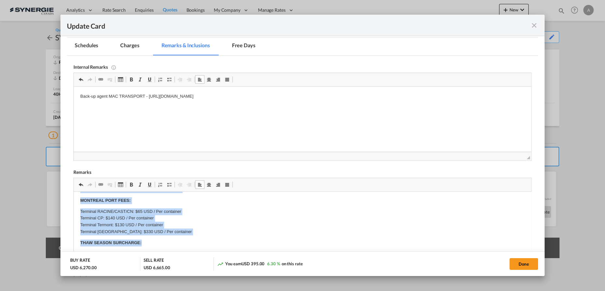
drag, startPoint x: 78, startPoint y: 204, endPoint x: 177, endPoint y: 242, distance: 105.8
click at [177, 242] on html "CONTAINER DROP : Not included unless specified: drop is always subject to fuel …" at bounding box center [303, 280] width 458 height 279
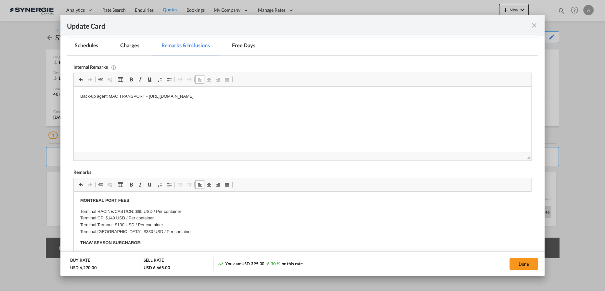
scroll to position [0, 0]
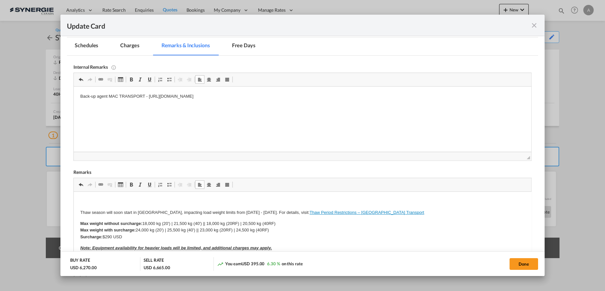
drag, startPoint x: 78, startPoint y: 206, endPoint x: 280, endPoint y: 237, distance: 203.9
click at [280, 237] on html "Thaw season will soon start in Quebec, impacting load weight limits from March …" at bounding box center [303, 286] width 458 height 188
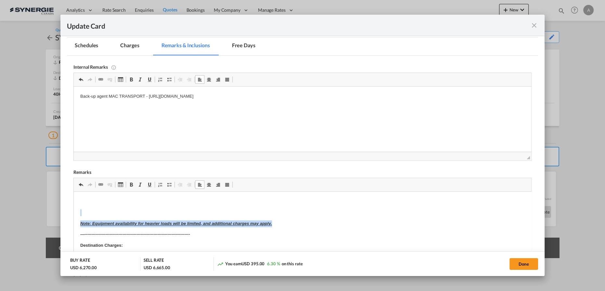
drag, startPoint x: 82, startPoint y: 205, endPoint x: 310, endPoint y: 221, distance: 228.5
click at [310, 221] on body "Note: Equipment availability for heavier loads will be limited, and additional …" at bounding box center [302, 273] width 445 height 151
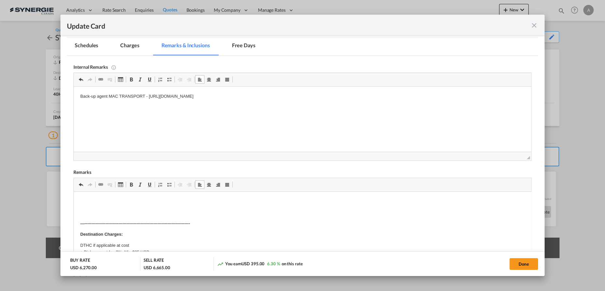
click at [124, 199] on p "Editor, editor5" at bounding box center [302, 201] width 445 height 7
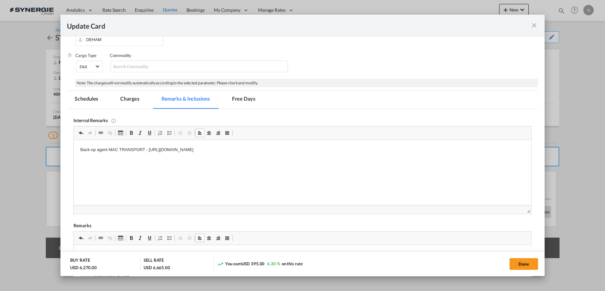
scroll to position [29, 0]
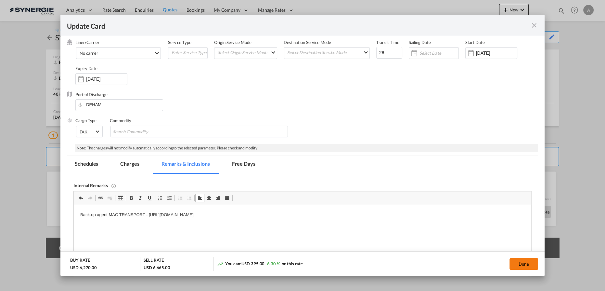
click at [524, 264] on button "Done" at bounding box center [524, 264] width 29 height 12
type input "02 Oct 2025"
type input "30 Oct 2025"
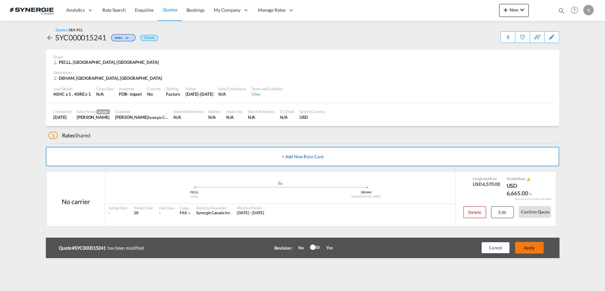
click at [524, 250] on button "Apply" at bounding box center [529, 248] width 29 height 12
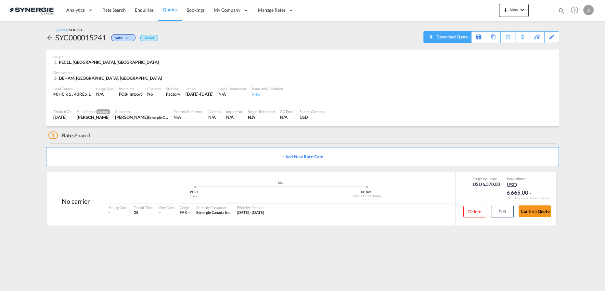
click at [461, 35] on div "Download Quote" at bounding box center [451, 37] width 33 height 10
click at [506, 214] on button "Edit" at bounding box center [502, 212] width 23 height 12
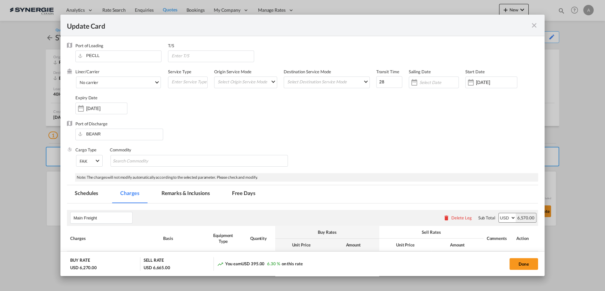
select select "per equipment"
select select "per B/L"
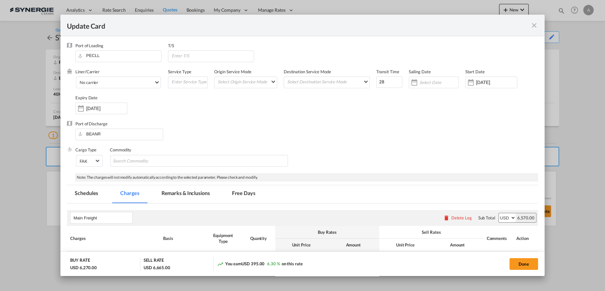
select select "per shipment"
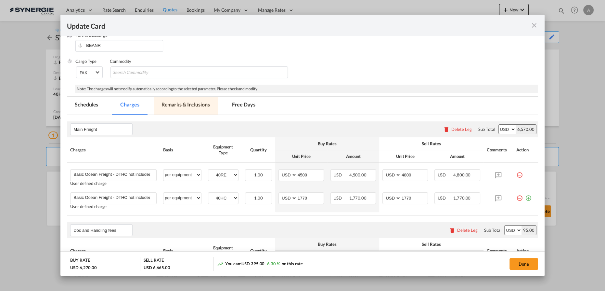
click at [178, 108] on md-tab-item "Remarks & Inclusions" at bounding box center [186, 106] width 64 height 18
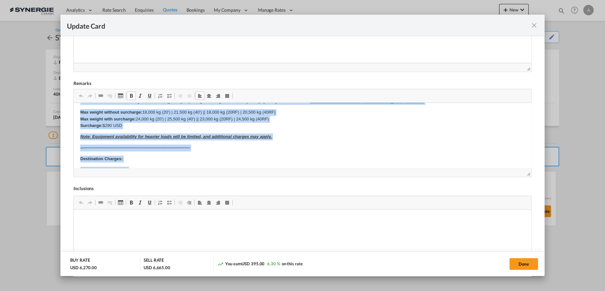
scroll to position [310, 0]
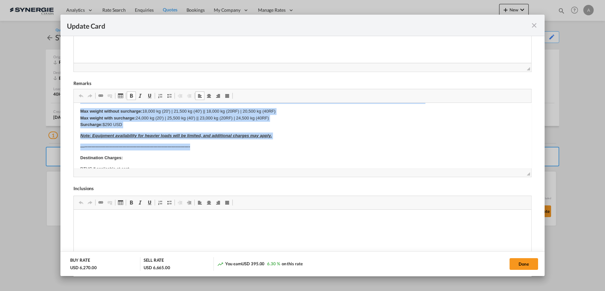
drag, startPoint x: 82, startPoint y: 115, endPoint x: 312, endPoint y: 143, distance: 231.9
click at [312, 143] on html "Origin Charges Pick-up location : Currency is converted based on the date of sa…" at bounding box center [303, 30] width 458 height 474
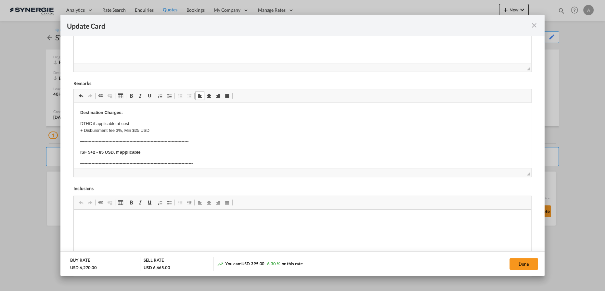
scroll to position [54, 0]
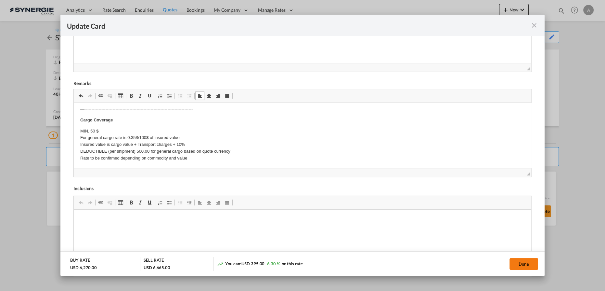
click at [526, 265] on button "Done" at bounding box center [524, 264] width 29 height 12
type input "[DATE]"
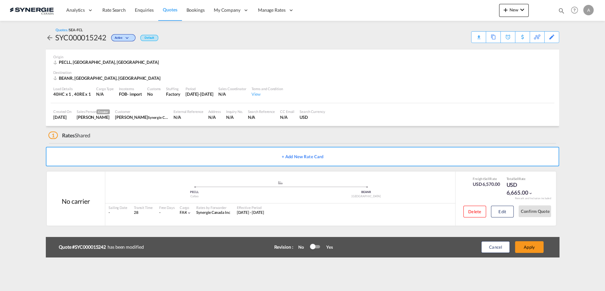
scroll to position [79, 0]
click at [524, 245] on button "Apply" at bounding box center [529, 247] width 29 height 12
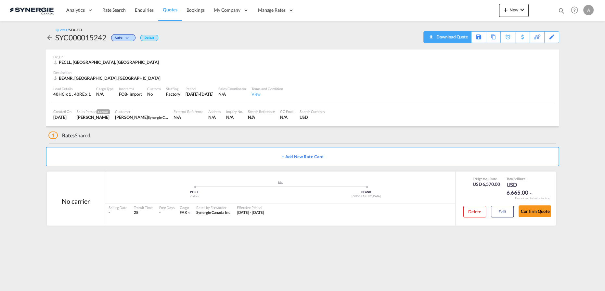
click at [460, 39] on div "Download Quote" at bounding box center [451, 37] width 33 height 10
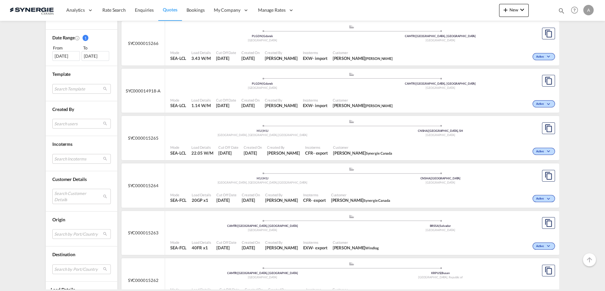
scroll to position [177, 0]
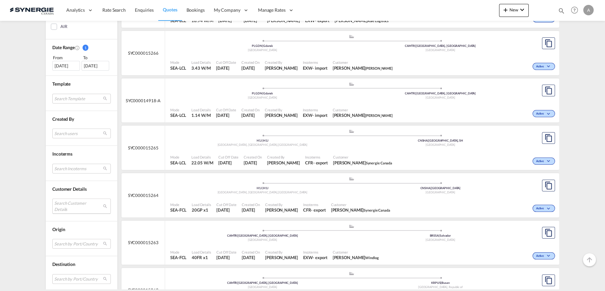
click at [59, 203] on md-select "Search Customer Details user name user [PERSON_NAME] [PERSON_NAME][EMAIL_ADDRES…" at bounding box center [81, 205] width 59 height 15
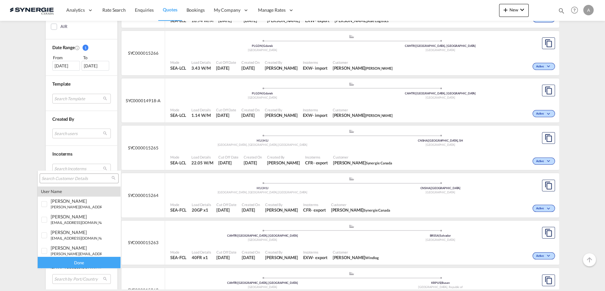
click at [73, 176] on input "search" at bounding box center [77, 179] width 70 height 6
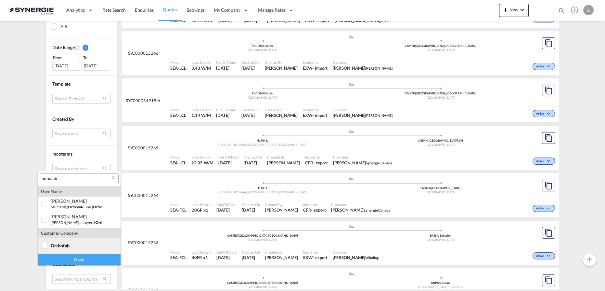
type input "orthofab"
click at [70, 246] on div "orthofab" at bounding box center [76, 246] width 51 height 6
click at [76, 261] on div "Done" at bounding box center [79, 259] width 83 height 11
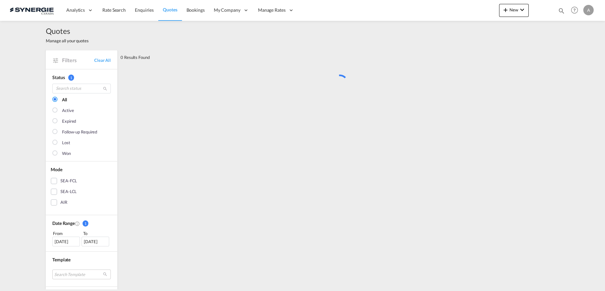
scroll to position [0, 0]
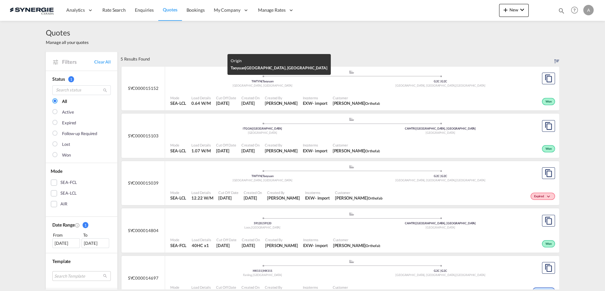
click at [310, 87] on div "Taiwan, Province of China" at bounding box center [263, 86] width 178 height 4
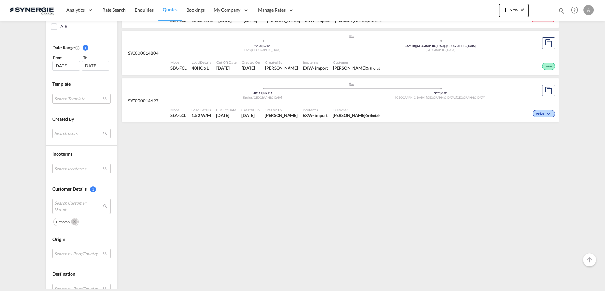
click at [69, 219] on button "Remove" at bounding box center [74, 221] width 10 height 7
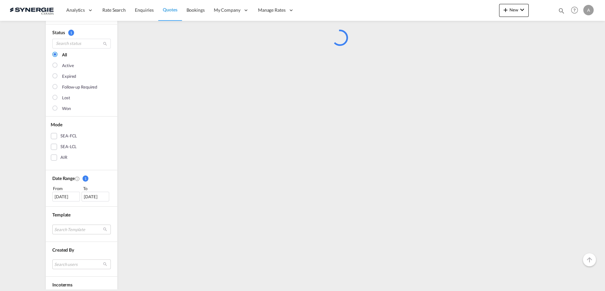
scroll to position [135, 0]
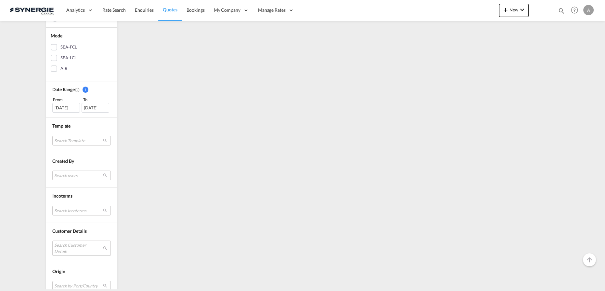
click at [71, 240] on md-select "Search Customer Details" at bounding box center [81, 247] width 59 height 15
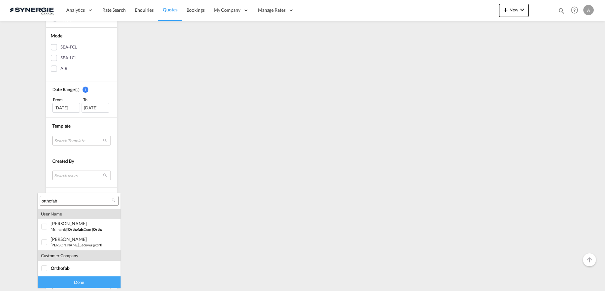
click at [70, 197] on div "orthofab" at bounding box center [79, 201] width 79 height 10
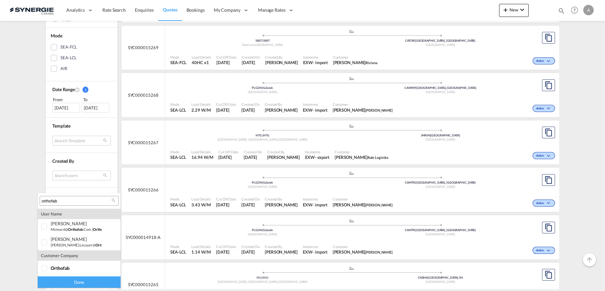
click at [68, 202] on input "orthofab" at bounding box center [77, 201] width 70 height 6
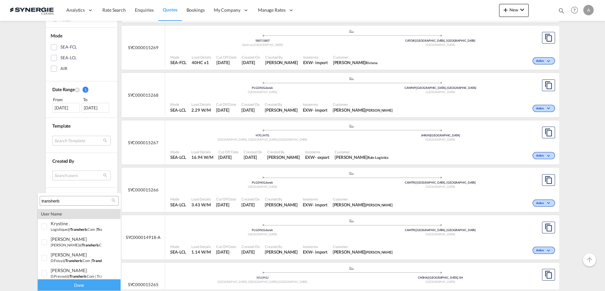
scroll to position [44, 0]
type input "transherb"
click at [57, 255] on span "transherb" at bounding box center [61, 255] width 20 height 6
click at [62, 273] on span "transherb" at bounding box center [61, 271] width 20 height 6
click at [74, 288] on div "Done" at bounding box center [79, 284] width 83 height 11
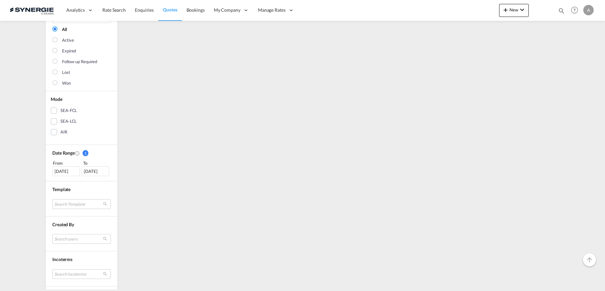
scroll to position [0, 0]
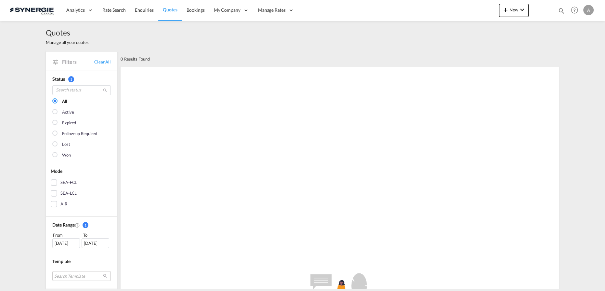
click at [57, 244] on div "06 Sep 2025" at bounding box center [66, 243] width 28 height 10
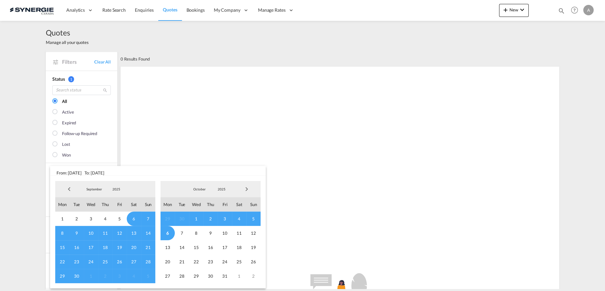
click at [118, 189] on span "2025" at bounding box center [116, 189] width 21 height 5
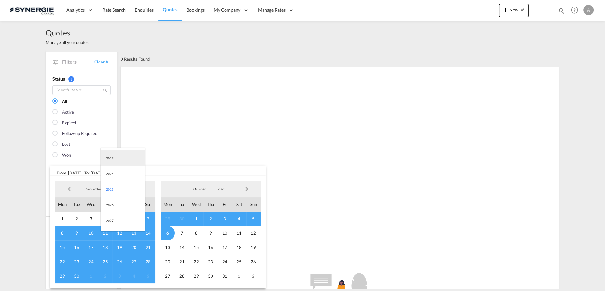
click at [116, 158] on md-option "2023" at bounding box center [123, 158] width 44 height 16
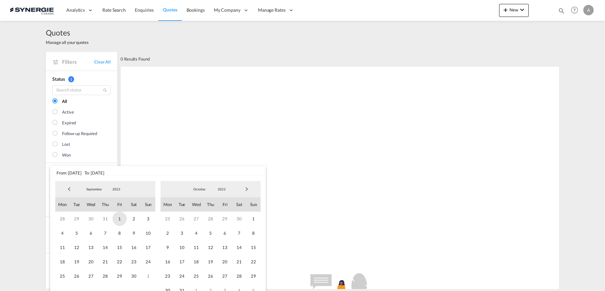
click at [122, 219] on span "1" at bounding box center [120, 218] width 14 height 14
click at [218, 187] on span "2023" at bounding box center [221, 189] width 21 height 5
click at [225, 217] on md-option "2025" at bounding box center [228, 221] width 44 height 16
drag, startPoint x: 167, startPoint y: 232, endPoint x: 177, endPoint y: 221, distance: 14.5
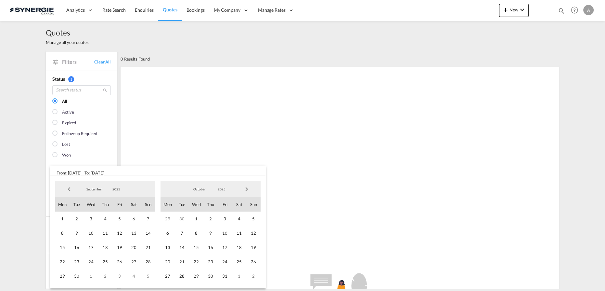
click at [167, 232] on span "6" at bounding box center [168, 233] width 14 height 14
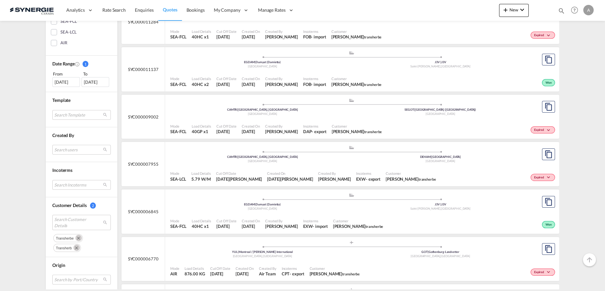
scroll to position [177, 0]
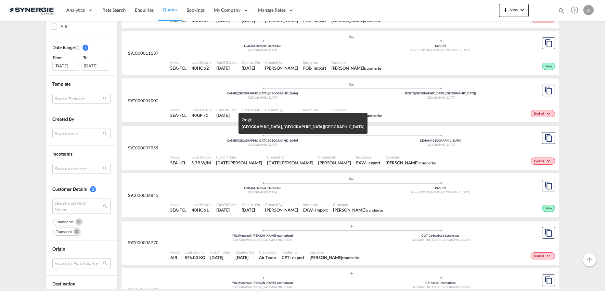
click at [312, 145] on div "[GEOGRAPHIC_DATA]" at bounding box center [263, 145] width 178 height 4
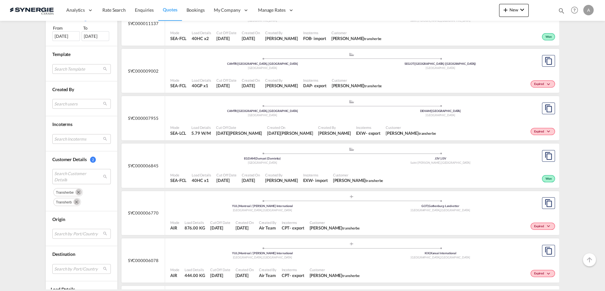
click at [75, 191] on md-icon "Remove" at bounding box center [78, 192] width 7 height 7
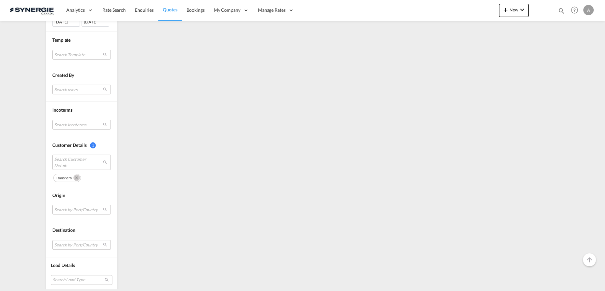
click at [73, 174] on md-icon "Remove" at bounding box center [76, 177] width 7 height 7
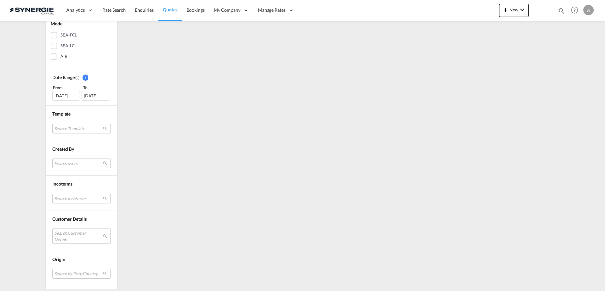
scroll to position [148, 0]
click at [75, 235] on md-select "Search Customer Details" at bounding box center [81, 235] width 59 height 15
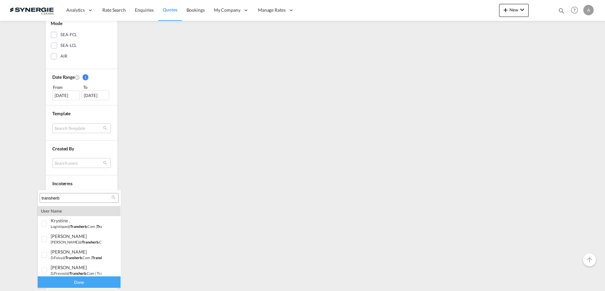
click at [78, 197] on input "transherb" at bounding box center [77, 198] width 70 height 6
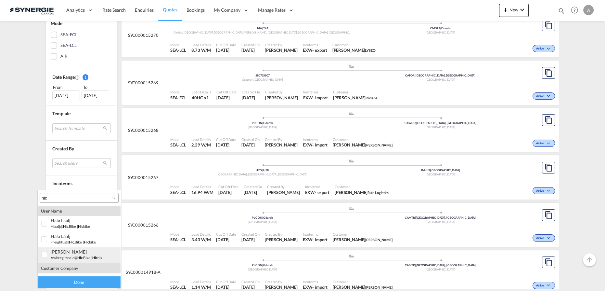
scroll to position [28, 0]
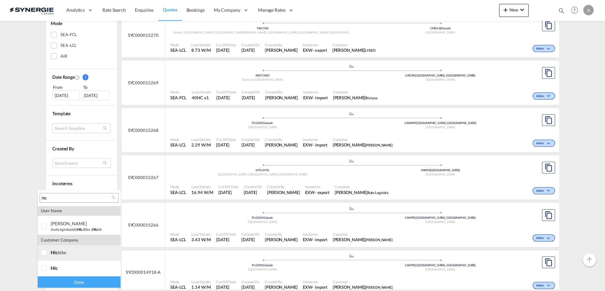
type input "hlc"
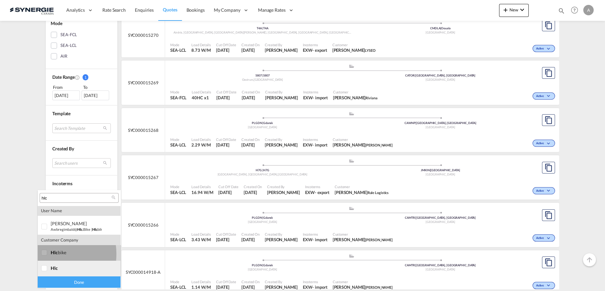
drag, startPoint x: 49, startPoint y: 254, endPoint x: 46, endPoint y: 268, distance: 14.6
click at [48, 254] on div at bounding box center [44, 252] width 7 height 7
drag, startPoint x: 46, startPoint y: 270, endPoint x: 60, endPoint y: 279, distance: 17.4
click at [46, 270] on div at bounding box center [44, 268] width 7 height 7
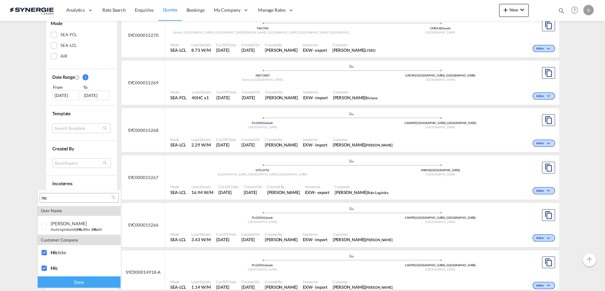
click at [64, 282] on div "Done" at bounding box center [79, 281] width 83 height 11
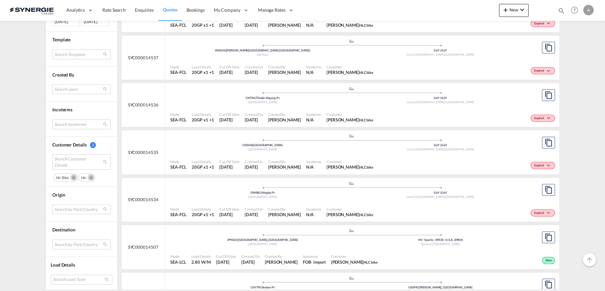
scroll to position [591, 0]
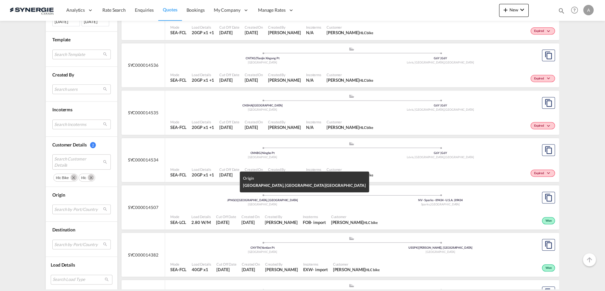
click at [292, 205] on div "Japan" at bounding box center [263, 204] width 178 height 4
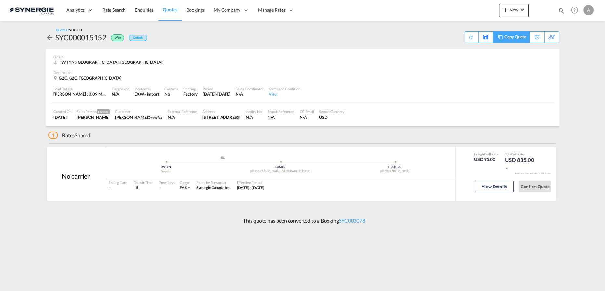
click at [516, 38] on div "Copy Quote" at bounding box center [516, 37] width 22 height 11
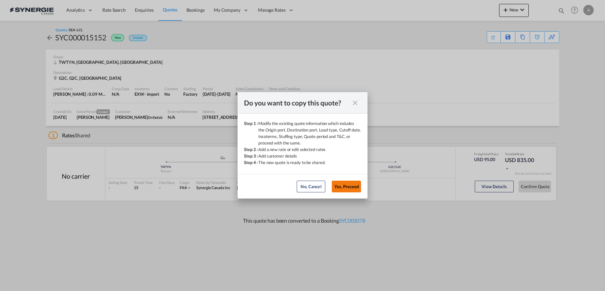
click at [351, 191] on button "Yes, Proceed" at bounding box center [346, 186] width 29 height 12
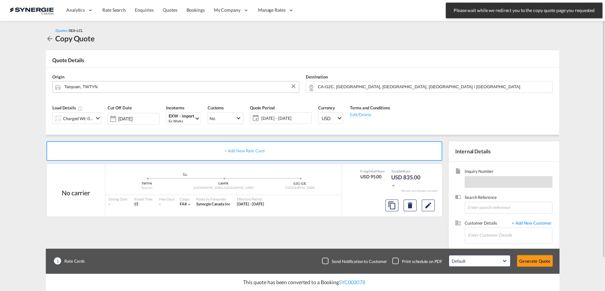
click at [129, 85] on input "Taoyuan, TWTYN" at bounding box center [180, 86] width 232 height 11
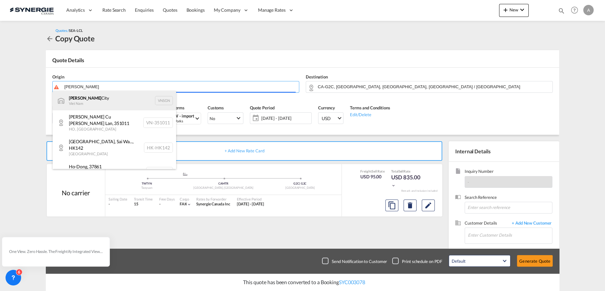
click at [106, 107] on div "[GEOGRAPHIC_DATA] Viet Nam VNSGN" at bounding box center [115, 101] width 124 height 20
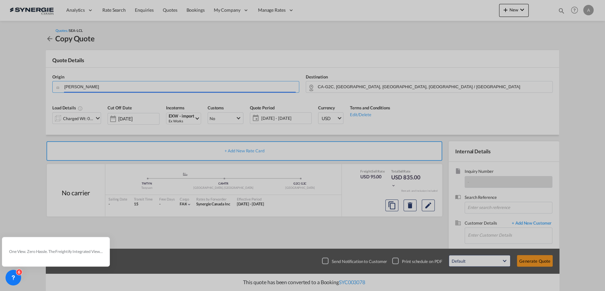
type input "[GEOGRAPHIC_DATA], VNSGN"
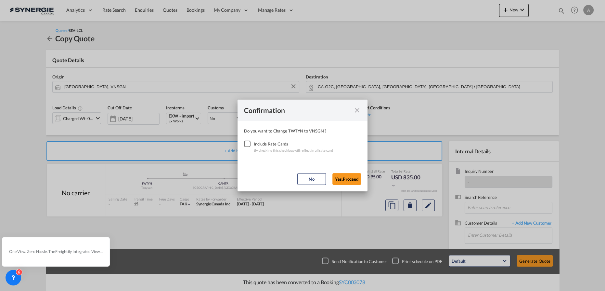
click at [251, 147] on div "Checkbox No Ink" at bounding box center [247, 143] width 7 height 7
click at [344, 183] on button "Yes,Proceed" at bounding box center [347, 179] width 29 height 12
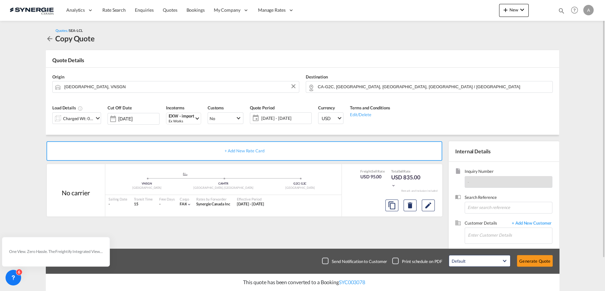
click at [79, 124] on div "Charged Wt: 0.64 W/M" at bounding box center [76, 118] width 49 height 12
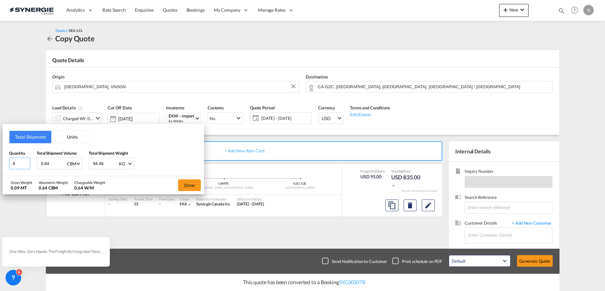
drag, startPoint x: 18, startPoint y: 164, endPoint x: -35, endPoint y: 166, distance: 53.0
click at [0, 166] on html "Analytics Reports Dashboard Rate Search Enquiries Quotes" at bounding box center [302, 145] width 605 height 291
type input "6"
click at [80, 139] on button "Units" at bounding box center [72, 137] width 42 height 12
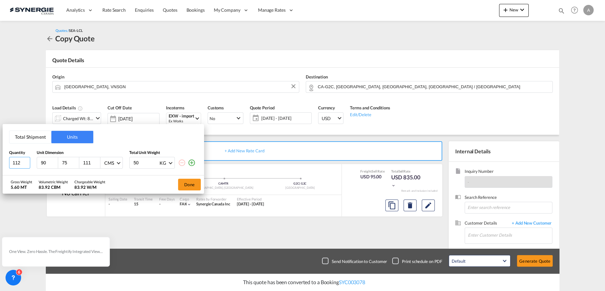
drag, startPoint x: 13, startPoint y: 162, endPoint x: -24, endPoint y: 150, distance: 38.5
click at [0, 150] on html "Analytics Reports Dashboard Rate Search Enquiries Quotes" at bounding box center [302, 145] width 605 height 291
type input "4"
type input "57"
type input "52"
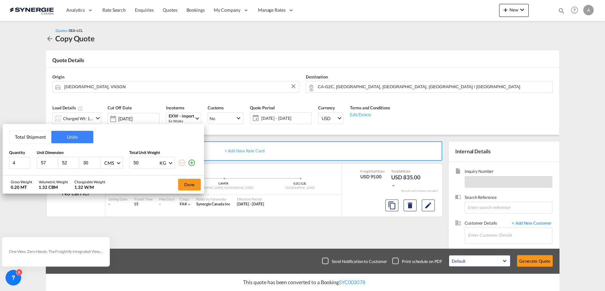
type input "30"
type input "9.96"
drag, startPoint x: 18, startPoint y: 165, endPoint x: -4, endPoint y: 161, distance: 22.5
click at [0, 161] on html "Analytics Reports Dashboard Rate Search Enquiries Quotes" at bounding box center [302, 145] width 605 height 291
type input "2"
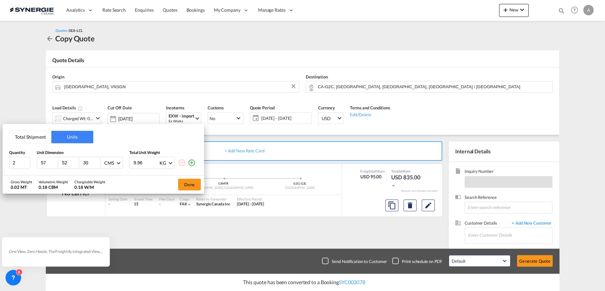
click at [193, 162] on md-icon "icon-plus-circle-outline" at bounding box center [192, 163] width 8 height 8
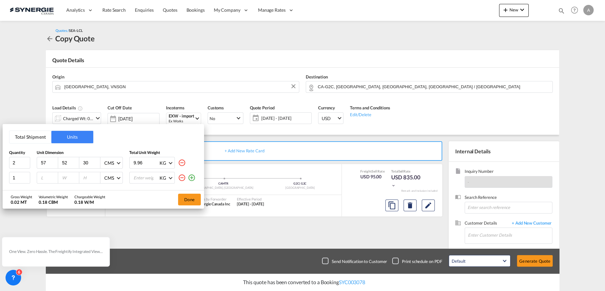
click at [42, 177] on input "number" at bounding box center [49, 178] width 18 height 6
type input "57"
type input "52"
type input "30"
type input "5.69"
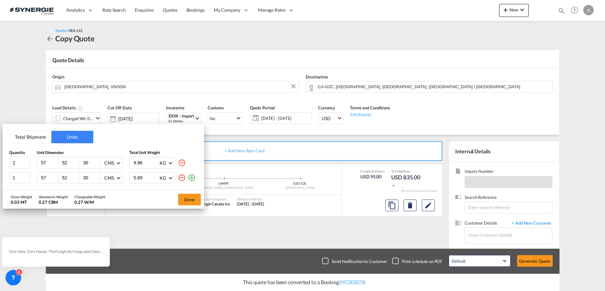
click at [194, 177] on md-icon "icon-plus-circle-outline" at bounding box center [192, 178] width 8 height 8
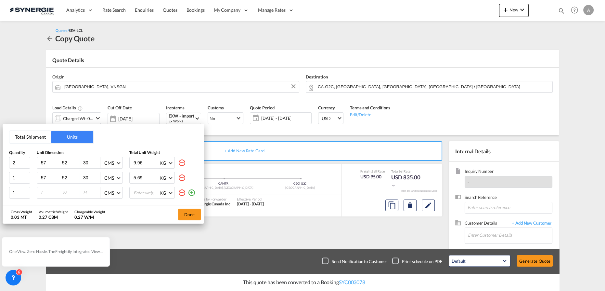
click at [46, 192] on input "number" at bounding box center [49, 193] width 18 height 6
type input "57"
type input "52"
type input "30"
type input "10.72"
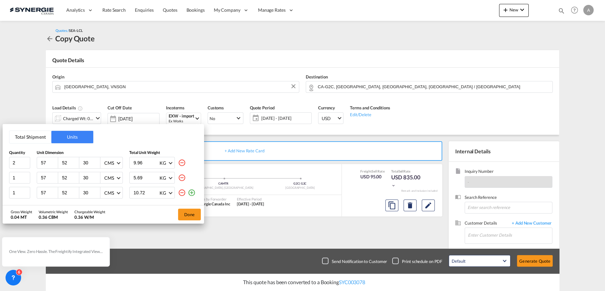
click at [193, 193] on md-icon "icon-plus-circle-outline" at bounding box center [192, 193] width 8 height 8
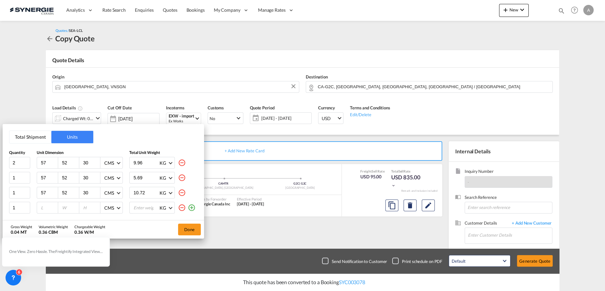
drag, startPoint x: 41, startPoint y: 209, endPoint x: 33, endPoint y: 207, distance: 7.6
click at [39, 209] on div at bounding box center [47, 207] width 21 height 11
type input "48"
type input "28"
type input "32"
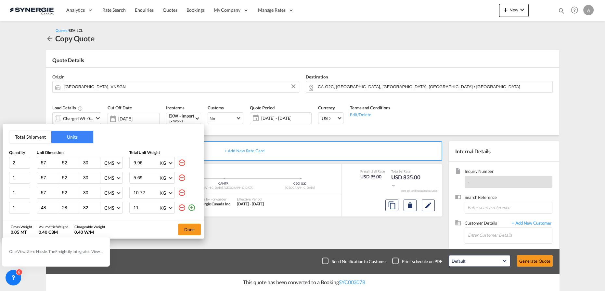
type input "11"
click at [192, 207] on md-icon "icon-plus-circle-outline" at bounding box center [192, 208] width 8 height 8
click at [40, 208] on input "number" at bounding box center [49, 209] width 18 height 6
type input "38"
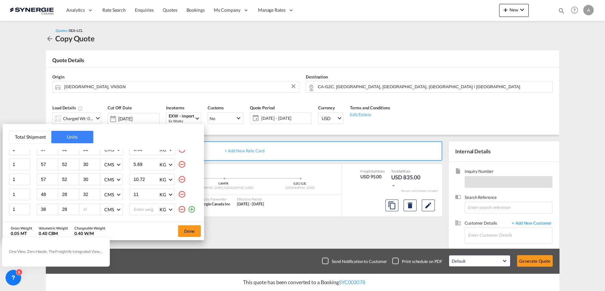
type input "28"
type input "30"
type input "7.05"
click at [192, 227] on button "Done" at bounding box center [189, 231] width 23 height 12
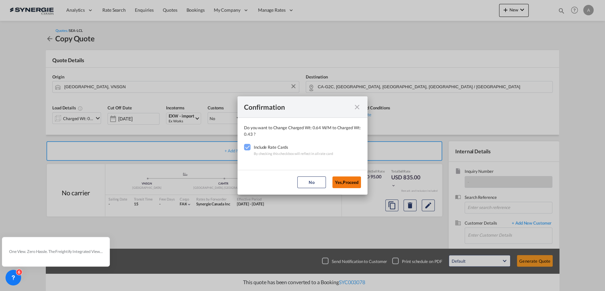
click at [341, 183] on button "Yes,Proceed" at bounding box center [347, 182] width 29 height 12
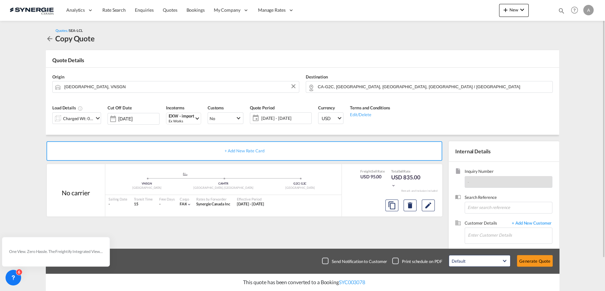
click at [281, 119] on span "[DATE] - [DATE]" at bounding box center [285, 118] width 48 height 6
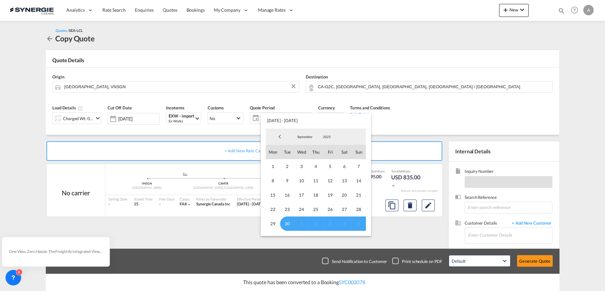
click at [411, 127] on md-backdrop at bounding box center [302, 145] width 605 height 291
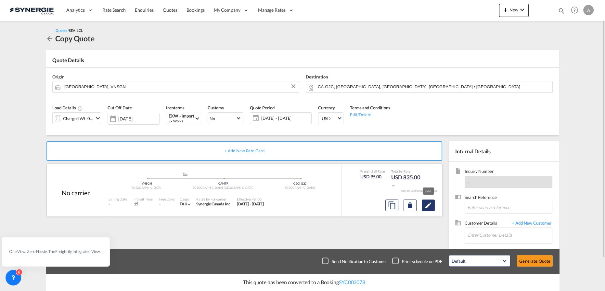
click at [433, 207] on button "Edit" at bounding box center [428, 205] width 13 height 12
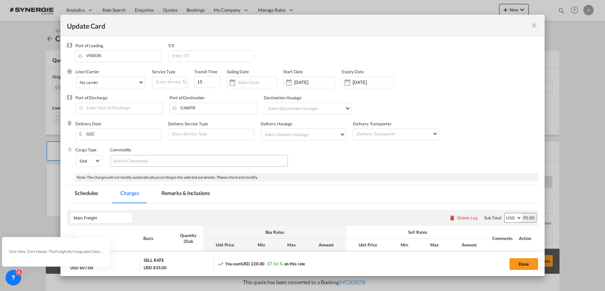
select select "per_w/m"
select select "per_shipment"
select select "per_bl"
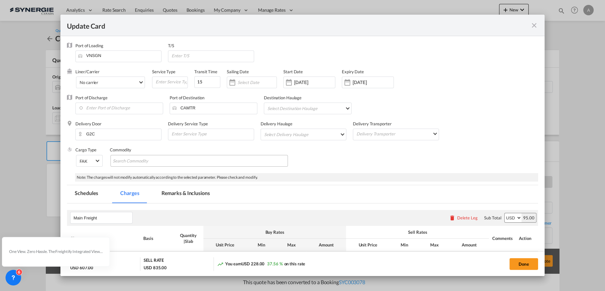
select select "per_bl"
select select "per_shipment"
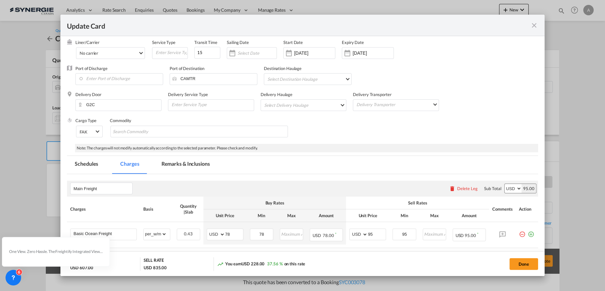
scroll to position [88, 0]
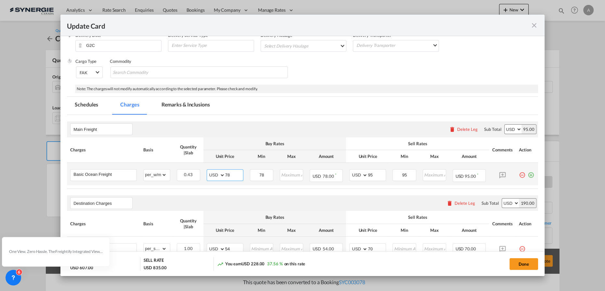
drag, startPoint x: 239, startPoint y: 174, endPoint x: 216, endPoint y: 174, distance: 23.1
click at [216, 174] on md-input-container "AED AFN ALL AMD ANG AOA ARS AUD AWG AZN BAM BBD BDT BGN BHD BIF BMD BND [PERSON…" at bounding box center [225, 175] width 37 height 12
type input "50"
type input "78"
click at [231, 177] on input "78" at bounding box center [234, 174] width 18 height 10
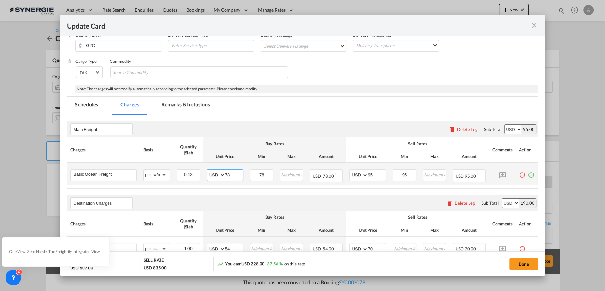
click at [231, 177] on input "78" at bounding box center [234, 174] width 18 height 10
type input "50"
type input "67"
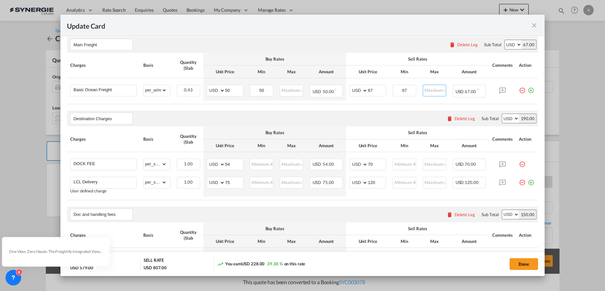
scroll to position [207, 0]
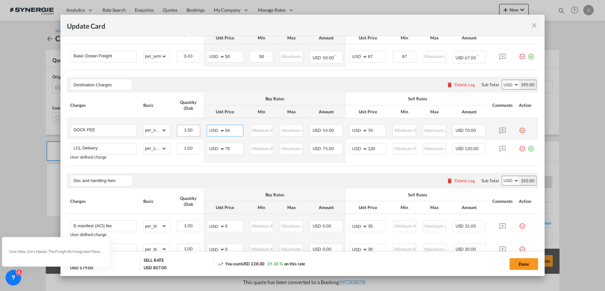
drag, startPoint x: 236, startPoint y: 128, endPoint x: 187, endPoint y: 128, distance: 49.4
click at [186, 129] on tr "DOCK FEE Please Enter Already Exists gross_weight volumetric_weight per_shipmen…" at bounding box center [302, 128] width 471 height 21
type input "65"
type input "75"
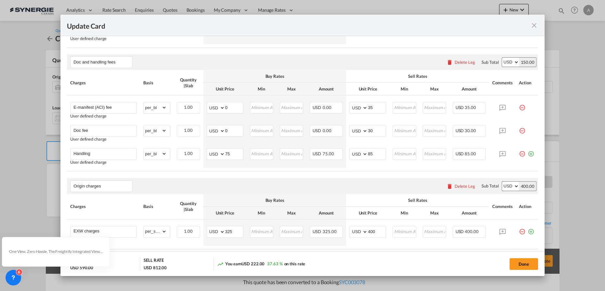
scroll to position [354, 0]
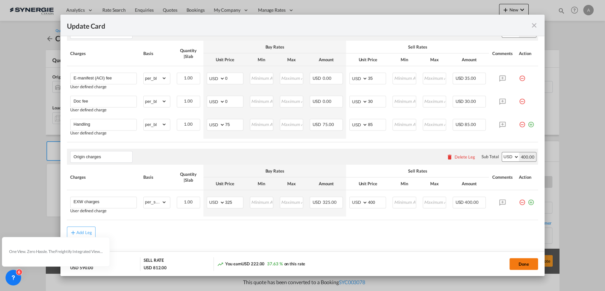
click at [521, 265] on button "Done" at bounding box center [524, 264] width 29 height 12
type input "29 Sep 2025"
type input "13 Oct 2025"
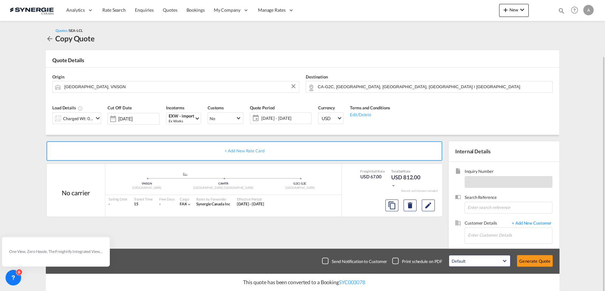
scroll to position [29, 0]
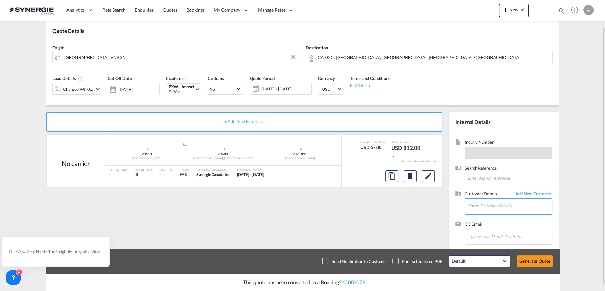
click at [478, 208] on input "Enter Customer Details" at bounding box center [510, 205] width 84 height 15
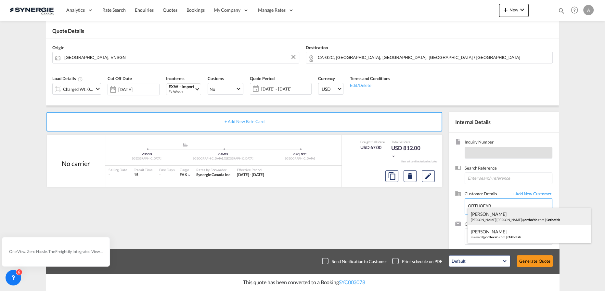
click at [486, 215] on div "Maurice Lecuyer maurice.lecuyer@ orthofab .com | Orthofab" at bounding box center [530, 216] width 124 height 18
type input "Orthofab, Maurice Lecuyer, maurice.lecuyer@orthofab.com"
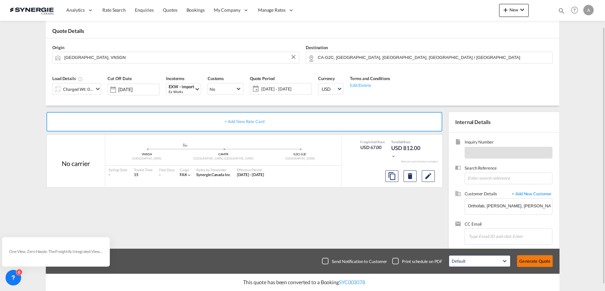
click at [536, 265] on button "Generate Quote" at bounding box center [535, 261] width 36 height 12
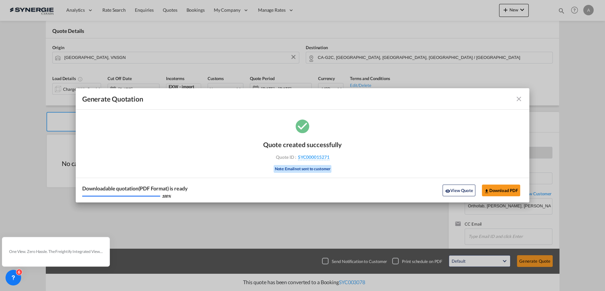
drag, startPoint x: 455, startPoint y: 188, endPoint x: 471, endPoint y: 60, distance: 129.2
click at [455, 188] on button "View Quote" at bounding box center [459, 190] width 33 height 12
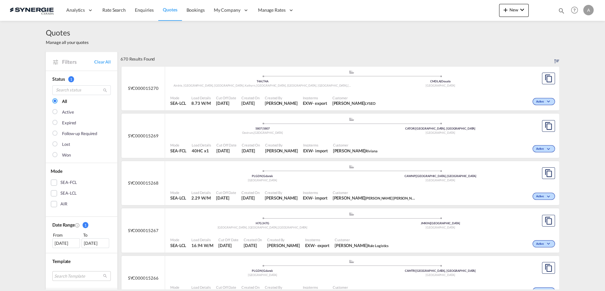
click at [562, 11] on md-icon "icon-magnify" at bounding box center [561, 10] width 7 height 7
click at [457, 13] on select "Bookings Quotes Enquiries" at bounding box center [458, 11] width 31 height 12
select select "Quotes"
click at [443, 5] on select "Bookings Quotes Enquiries" at bounding box center [458, 11] width 31 height 12
click at [495, 11] on input at bounding box center [512, 10] width 81 height 11
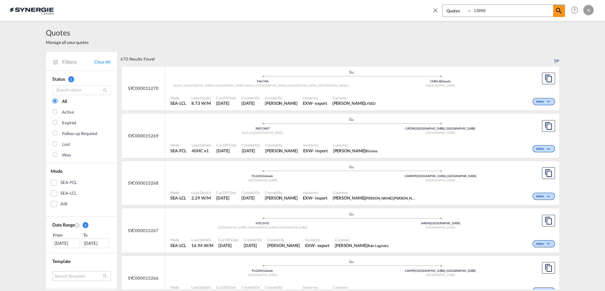
type input "13899"
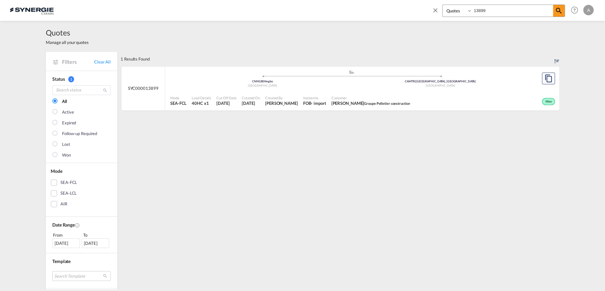
click at [354, 88] on div ".a{fill:#aaa8ad;} .a{fill:#aaa8ad;} CNNGB | Ningbo China CAMTR | [GEOGRAPHIC_DA…" at bounding box center [351, 80] width 363 height 20
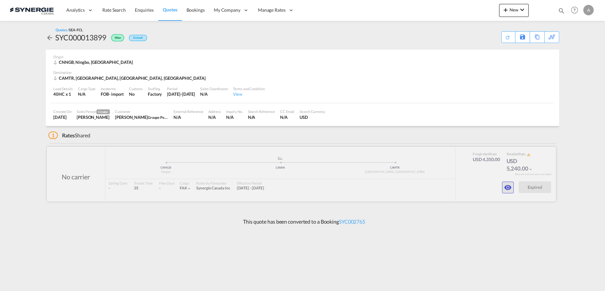
click at [509, 189] on md-icon "icon-eye" at bounding box center [508, 187] width 8 height 8
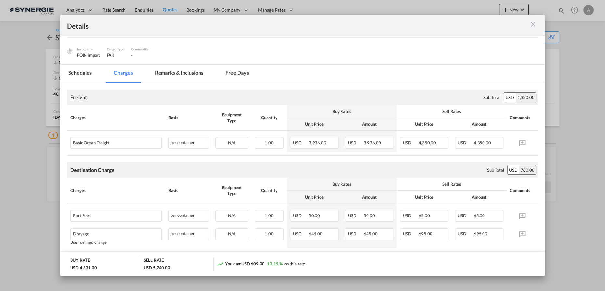
scroll to position [59, 0]
click at [158, 71] on md-tab-item "Remarks & Inclusions" at bounding box center [179, 75] width 64 height 18
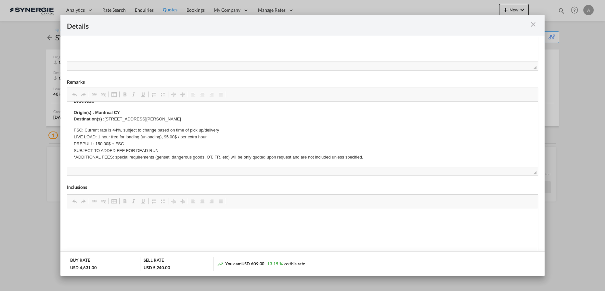
scroll to position [66, 0]
drag, startPoint x: 534, startPoint y: 20, endPoint x: 528, endPoint y: 5, distance: 17.1
click at [534, 20] on md-icon "icon-close m-3 fg-AAA8AD cursor" at bounding box center [534, 24] width 8 height 8
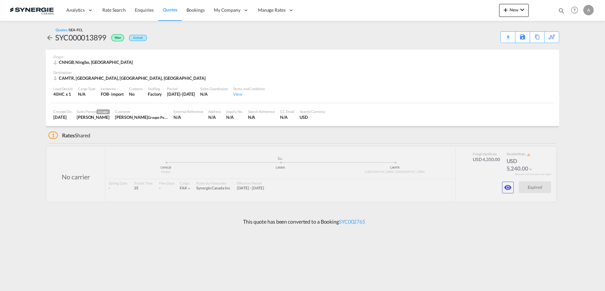
scroll to position [0, 0]
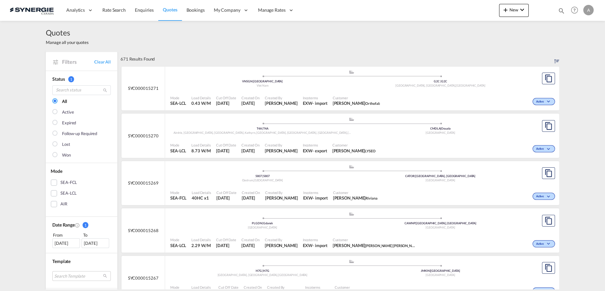
click at [562, 10] on md-icon "icon-magnify" at bounding box center [561, 10] width 7 height 7
drag, startPoint x: 459, startPoint y: 8, endPoint x: 458, endPoint y: 16, distance: 7.8
click at [459, 8] on select "Bookings Quotes Enquiries" at bounding box center [458, 11] width 31 height 12
select select "Quotes"
click at [443, 5] on select "Bookings Quotes Enquiries" at bounding box center [458, 11] width 31 height 12
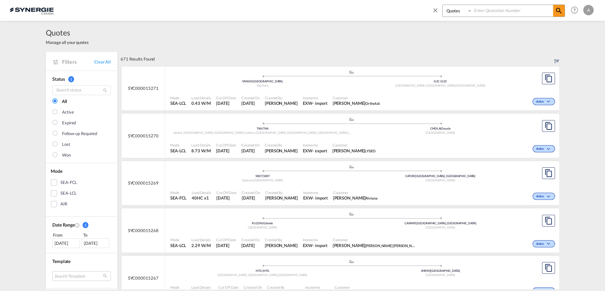
click at [475, 16] on input at bounding box center [512, 10] width 81 height 11
type input "15028"
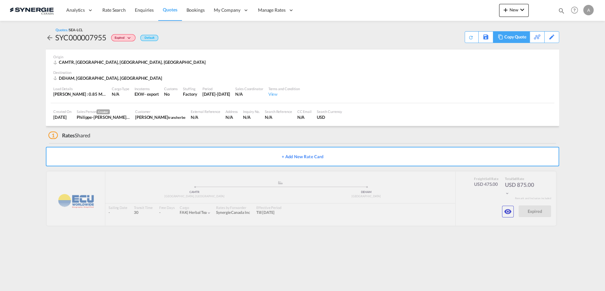
click at [522, 39] on div "Copy Quote" at bounding box center [516, 37] width 22 height 11
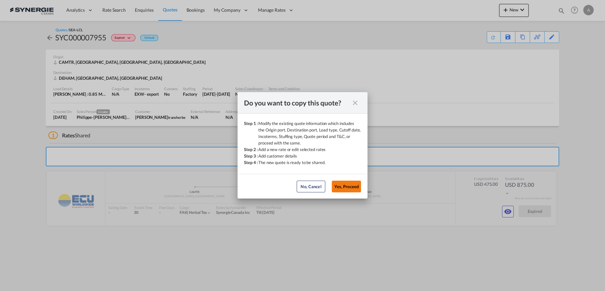
click at [355, 186] on button "Yes, Proceed" at bounding box center [346, 186] width 29 height 12
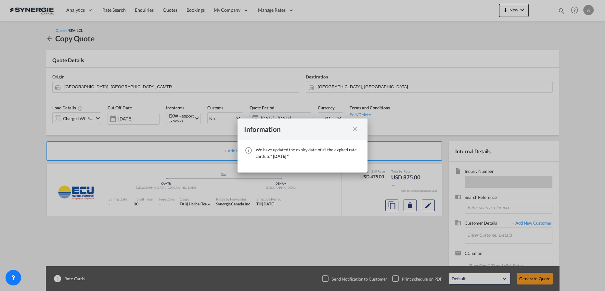
click at [355, 131] on md-icon "icon-close fg-AAA8AD cursor" at bounding box center [355, 129] width 8 height 8
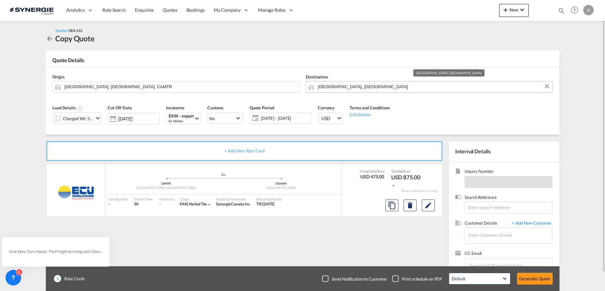
click at [378, 86] on input "[GEOGRAPHIC_DATA], [GEOGRAPHIC_DATA]" at bounding box center [434, 86] width 232 height 11
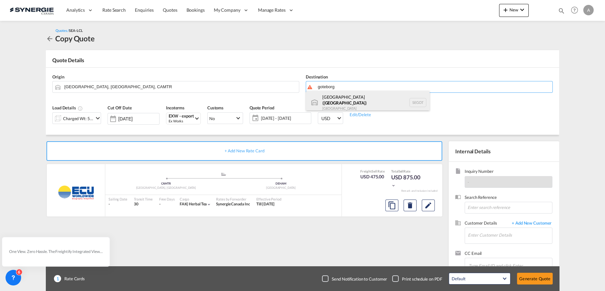
click at [341, 103] on div "[GEOGRAPHIC_DATA] ( [GEOGRAPHIC_DATA] ) [GEOGRAPHIC_DATA] SEGOT" at bounding box center [368, 102] width 124 height 23
type input "[GEOGRAPHIC_DATA] ([GEOGRAPHIC_DATA]), [GEOGRAPHIC_DATA]"
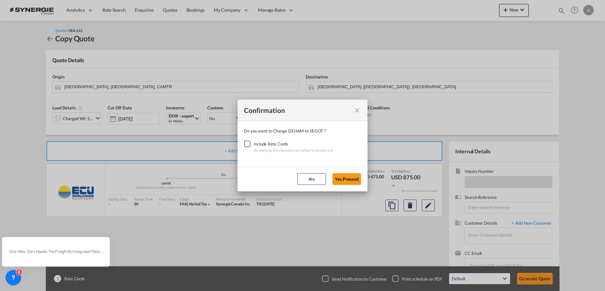
click at [255, 145] on div "Include Rate Cards" at bounding box center [293, 143] width 79 height 7
click at [249, 142] on div "Checkbox No Ink" at bounding box center [247, 143] width 7 height 7
click at [336, 182] on button "Yes,Proceed" at bounding box center [347, 179] width 29 height 12
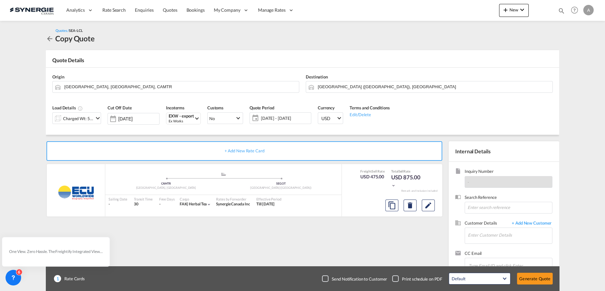
click at [84, 120] on div "Charged Wt: 5.79 W/M" at bounding box center [78, 118] width 31 height 9
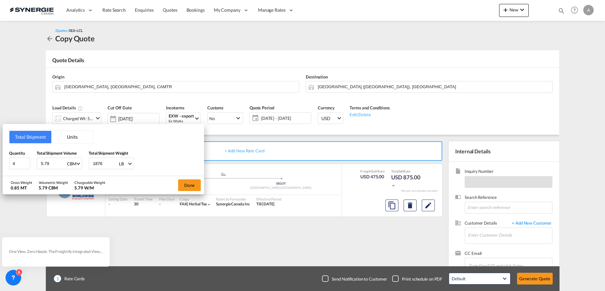
click at [67, 139] on button "Units" at bounding box center [72, 137] width 42 height 12
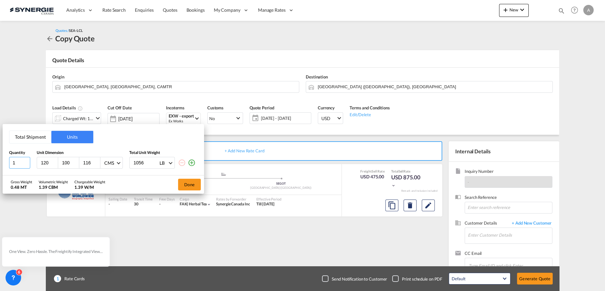
drag, startPoint x: 14, startPoint y: 165, endPoint x: -43, endPoint y: 155, distance: 57.1
click at [0, 155] on html "Analytics Reports Dashboard Rate Search Enquiries Quotes" at bounding box center [302, 145] width 605 height 291
type input "3"
type input "48"
type input "42"
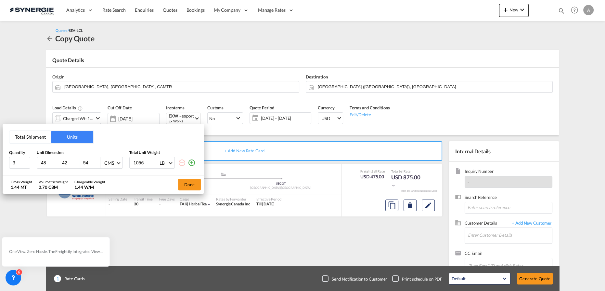
type input "54"
click at [109, 165] on div "CMS" at bounding box center [109, 163] width 10 height 6
click at [111, 179] on div "Inches" at bounding box center [110, 178] width 13 height 7
drag, startPoint x: 156, startPoint y: 161, endPoint x: 108, endPoint y: 158, distance: 47.9
click at [133, 160] on input "1057" at bounding box center [146, 162] width 26 height 11
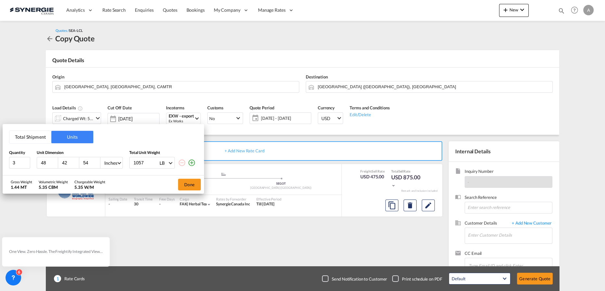
drag, startPoint x: 145, startPoint y: 164, endPoint x: 121, endPoint y: 158, distance: 24.4
click at [130, 160] on div "1057 LB KG LB" at bounding box center [152, 163] width 46 height 12
type input "317.33"
click at [192, 184] on button "Done" at bounding box center [189, 185] width 23 height 12
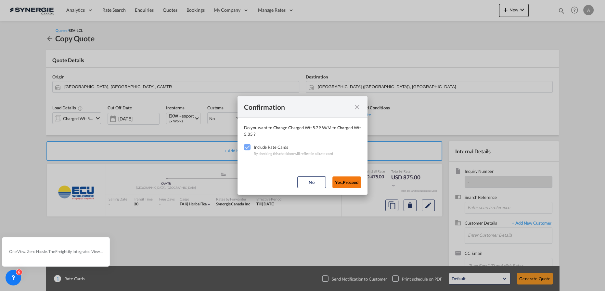
click at [341, 178] on button "Yes,Proceed" at bounding box center [347, 182] width 29 height 12
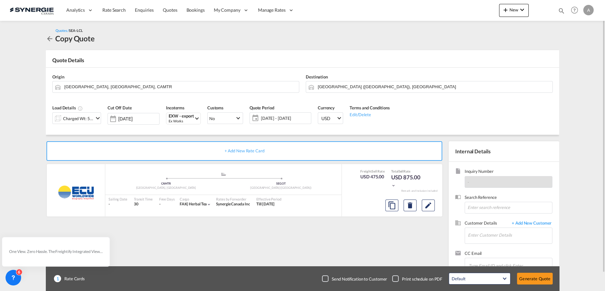
click at [292, 122] on span "06 Oct - 05 Nov 2025" at bounding box center [285, 117] width 52 height 9
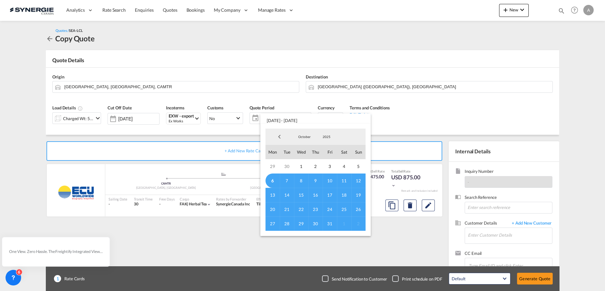
click at [226, 219] on md-backdrop at bounding box center [302, 145] width 605 height 291
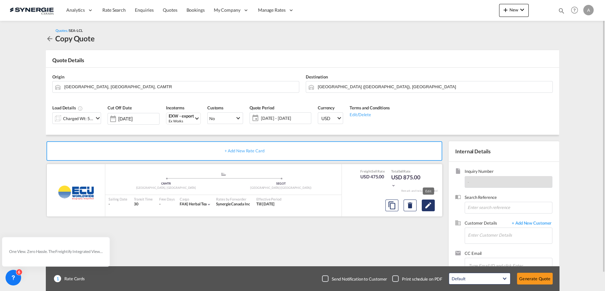
click at [428, 206] on md-icon "Edit" at bounding box center [429, 205] width 8 height 8
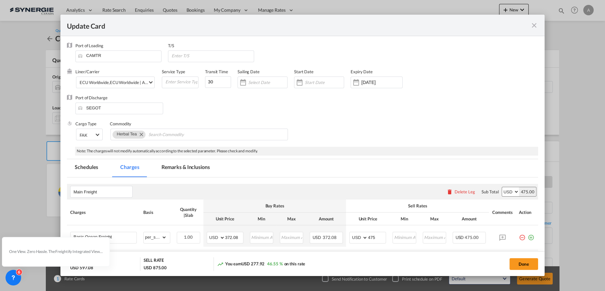
select select "per_shipment"
select select "flat"
select select "per_bl"
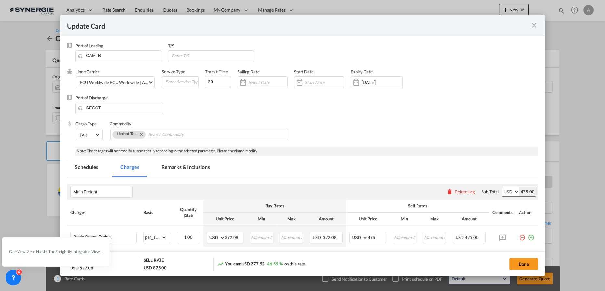
select select "per_bl"
click at [126, 83] on div "ECU Worldwide | API" at bounding box center [129, 82] width 39 height 5
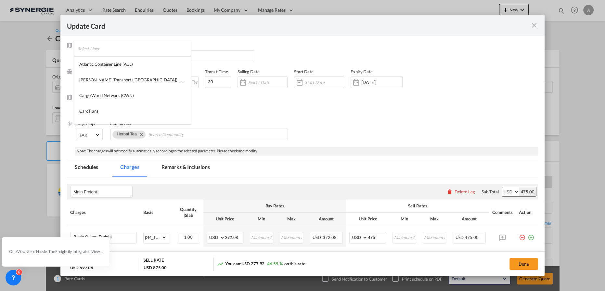
click at [104, 52] on input "search" at bounding box center [134, 49] width 113 height 16
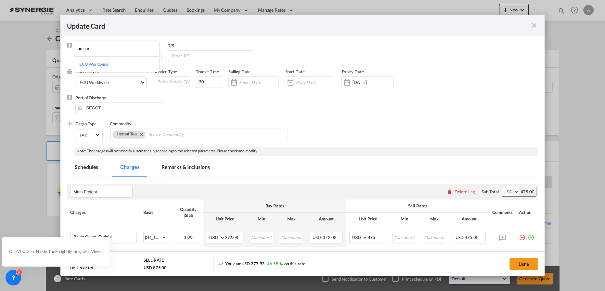
click at [104, 50] on input "no car" at bounding box center [119, 49] width 82 height 16
drag, startPoint x: 103, startPoint y: 50, endPoint x: 33, endPoint y: 48, distance: 70.3
click at [37, 49] on body "Analytics Reports Dashboard Rate Search Enquiries Quotes Bookings" at bounding box center [302, 145] width 605 height 291
type input "odyssey"
click at [258, 115] on md-backdrop at bounding box center [302, 145] width 605 height 291
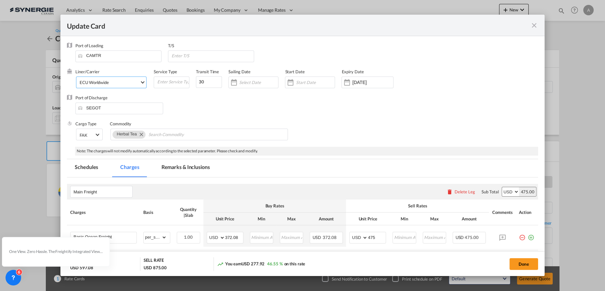
click at [143, 83] on md-select-value "ECU Worldwide" at bounding box center [112, 82] width 67 height 10
click at [93, 68] on input "search" at bounding box center [114, 67] width 73 height 16
type input "other"
click at [104, 97] on md-option "OTHERS" at bounding box center [112, 98] width 77 height 16
click at [312, 83] on input "Update CardPort of ..." at bounding box center [318, 82] width 39 height 5
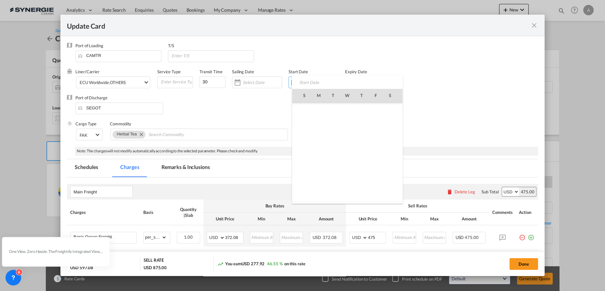
scroll to position [150706, 0]
click at [320, 124] on span "6" at bounding box center [319, 124] width 14 height 14
type input "[DATE]"
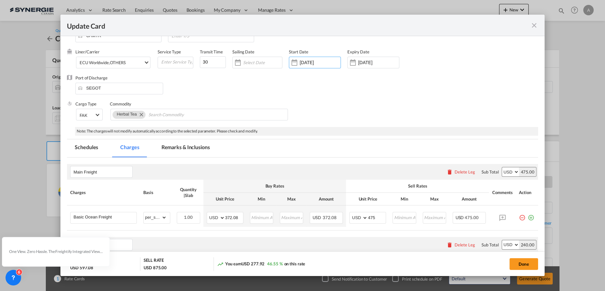
scroll to position [118, 0]
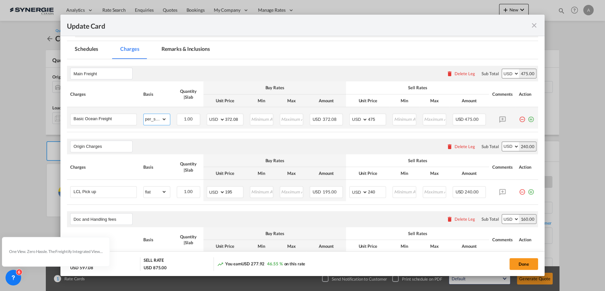
click at [157, 120] on select "gross_weight volumetric_weight per_shipment per_bl per_km per_hawb per_kg flat …" at bounding box center [155, 119] width 23 height 10
select select "per_cbm"
click at [144, 114] on select "gross_weight volumetric_weight per_shipment per_bl per_km per_hawb per_kg flat …" at bounding box center [155, 119] width 23 height 10
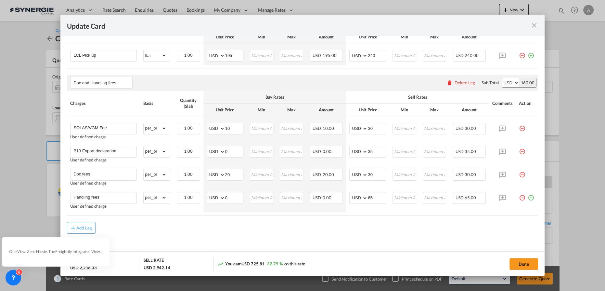
scroll to position [260, 0]
click at [88, 225] on div "Add Leg" at bounding box center [84, 227] width 16 height 4
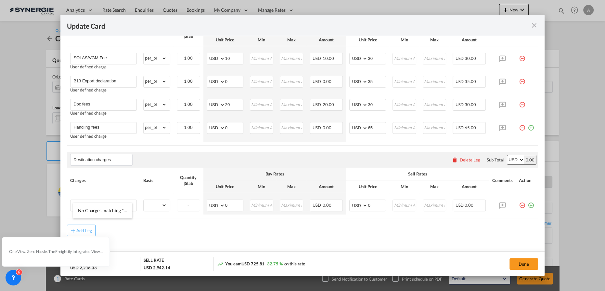
scroll to position [332, 0]
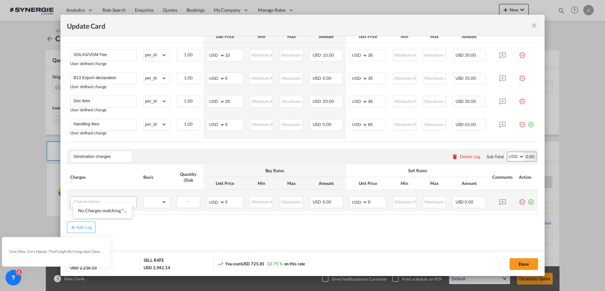
type input "Destination charges"
click at [111, 200] on div "Update CardPort of ..." at bounding box center [103, 202] width 67 height 12
click at [111, 197] on input "Charge Name" at bounding box center [104, 201] width 63 height 10
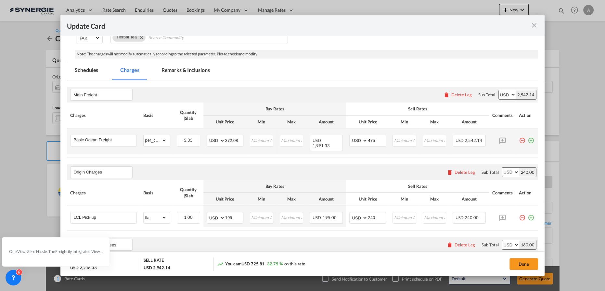
scroll to position [96, 0]
click at [200, 75] on md-tab-item "Remarks & Inclusions" at bounding box center [186, 72] width 64 height 18
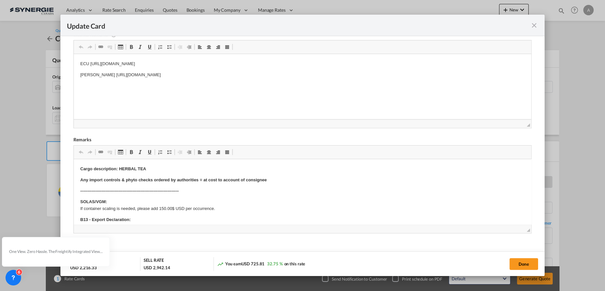
scroll to position [155, 0]
drag, startPoint x: 260, startPoint y: 64, endPoint x: 104, endPoint y: 116, distance: 164.4
click at [74, 62] on html "ECU https://app.frontapp.com/open/cnv_ojq6c9b?key=pqoYF7FnbEwV_-Hv5u1xHx5SL_lx8…" at bounding box center [303, 74] width 458 height 42
click at [246, 67] on body "ODYSSEY - https://app.frontapp.com/open/cnv_qkc03m7?key=JydGraZufTysVJ8ifYltn2e…" at bounding box center [302, 74] width 445 height 29
drag, startPoint x: 283, startPoint y: 76, endPoint x: 76, endPoint y: 73, distance: 206.2
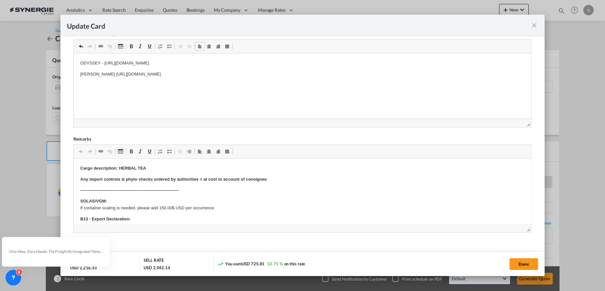
click at [74, 73] on html "ODYSSEY - https://app.frontapp.com/open/cnv_qkc03m7?key=JydGraZufTysVJ8ifYltn2e…" at bounding box center [303, 74] width 458 height 42
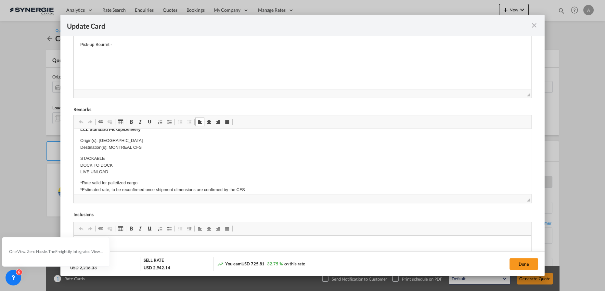
scroll to position [88, 0]
drag, startPoint x: 111, startPoint y: 141, endPoint x: 99, endPoint y: 141, distance: 11.7
click at [99, 141] on p "Origin(s): ST BRUNO Destination(s): MONTREAL CFS" at bounding box center [302, 144] width 445 height 14
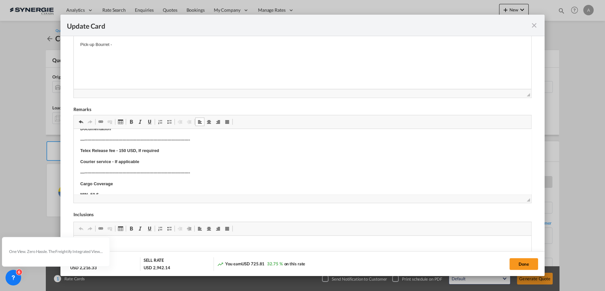
scroll to position [266, 0]
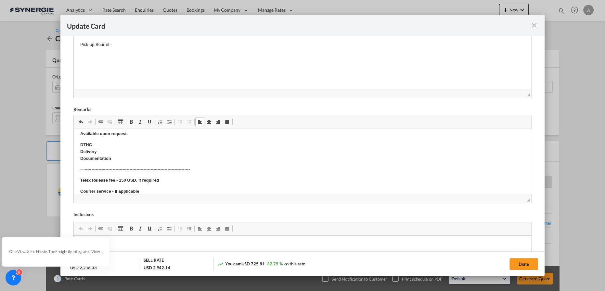
click at [106, 150] on p "DTHC Delivery Documentation" at bounding box center [302, 151] width 445 height 20
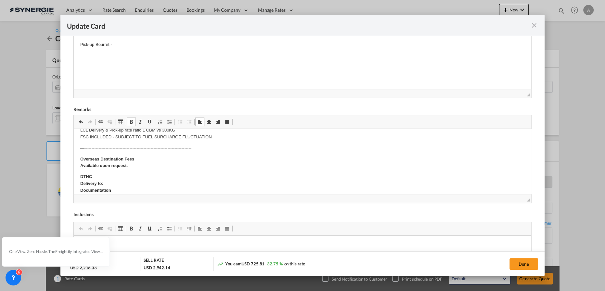
scroll to position [234, 0]
click at [111, 182] on p "DTHC Delivery to: Documentation" at bounding box center [302, 183] width 445 height 20
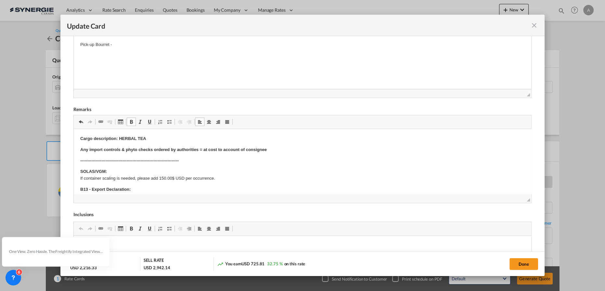
scroll to position [125, 0]
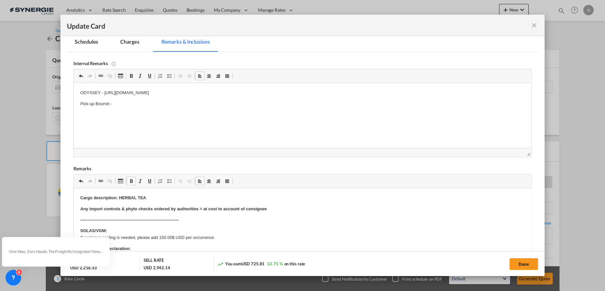
drag, startPoint x: 120, startPoint y: 197, endPoint x: 133, endPoint y: 200, distance: 13.5
click at [120, 197] on strong "Cargo description: HERBAL TEA" at bounding box center [113, 197] width 66 height 5
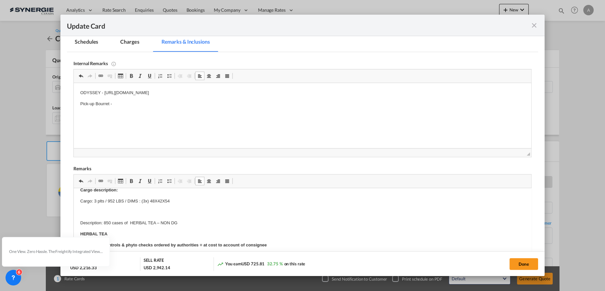
scroll to position [0, 0]
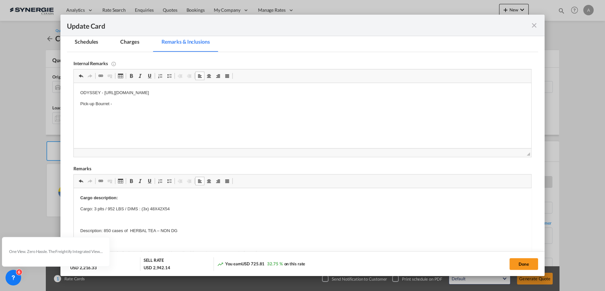
click at [124, 241] on p "HERBAL TEA" at bounding box center [302, 241] width 445 height 7
drag, startPoint x: 124, startPoint y: 242, endPoint x: 85, endPoint y: 240, distance: 39.1
click at [85, 240] on p "HERBAL TEA" at bounding box center [302, 241] width 445 height 7
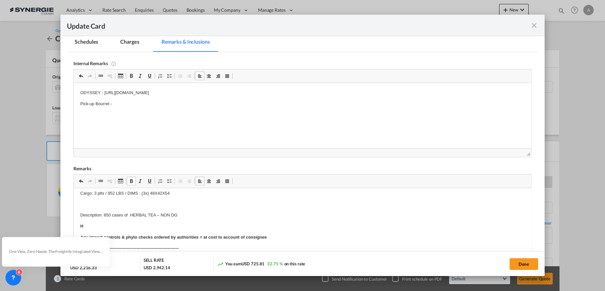
scroll to position [29, 0]
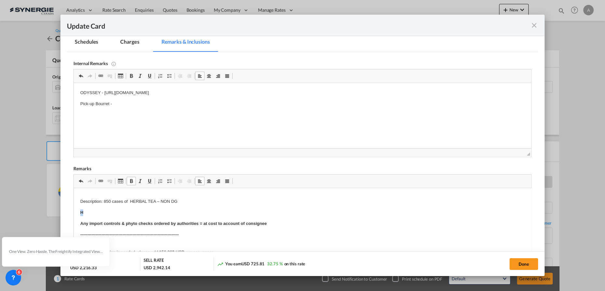
drag, startPoint x: 92, startPoint y: 212, endPoint x: 77, endPoint y: 212, distance: 14.3
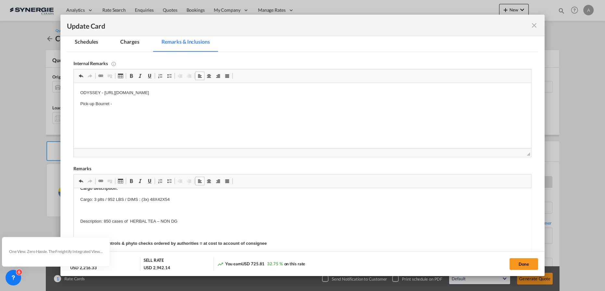
scroll to position [0, 0]
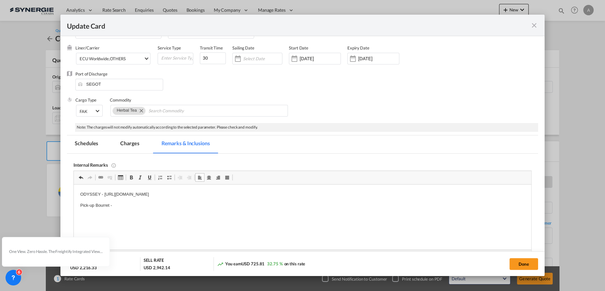
scroll to position [59, 0]
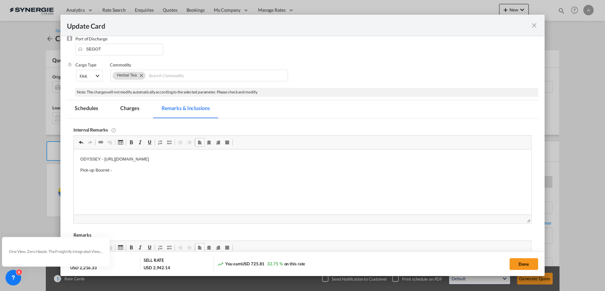
click at [126, 106] on md-tab-item "Charges" at bounding box center [130, 109] width 34 height 18
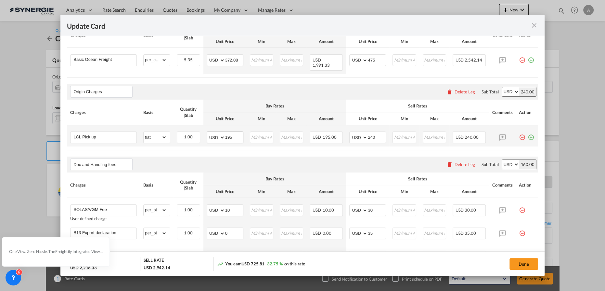
scroll to position [148, 0]
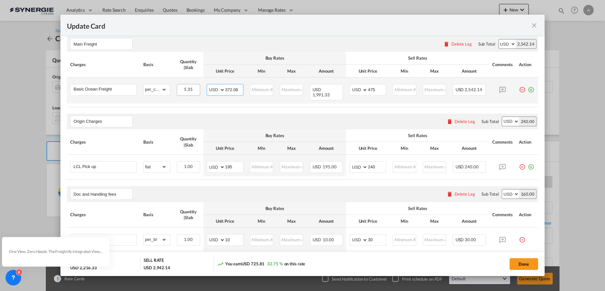
drag, startPoint x: 238, startPoint y: 91, endPoint x: 190, endPoint y: 93, distance: 48.2
click at [193, 93] on tr "Basic Ocean Freight Please Enter Already Exists gross_weight volumetric_weight …" at bounding box center [302, 90] width 471 height 26
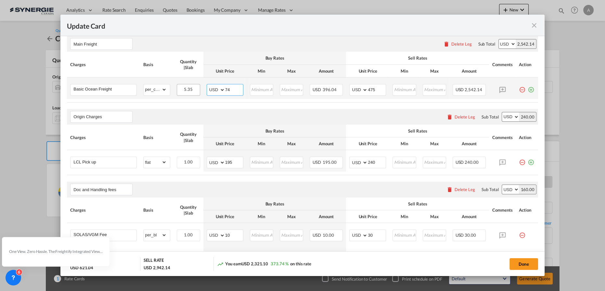
type input "74"
type input "90"
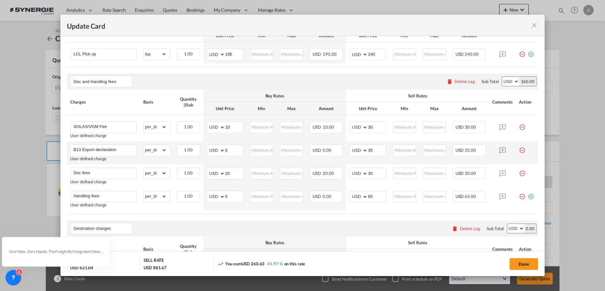
scroll to position [266, 0]
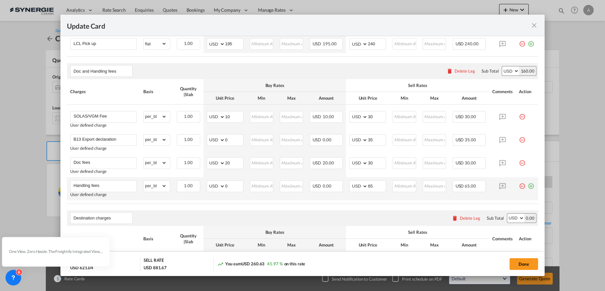
click at [528, 184] on md-icon "icon-plus-circle-outline green-400-fg" at bounding box center [531, 183] width 7 height 7
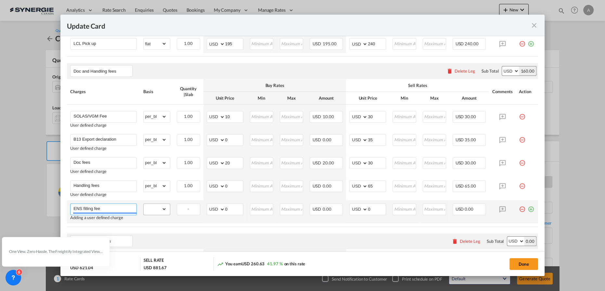
type input "ENS filling fee"
click at [153, 205] on select "gross_weight volumetric_weight per_shipment per_bl per_km per_hawb per_kg flat …" at bounding box center [155, 209] width 23 height 10
select select "per_bl"
click at [144, 204] on select "gross_weight volumetric_weight per_shipment per_bl per_km per_hawb per_kg flat …" at bounding box center [155, 209] width 23 height 10
drag, startPoint x: 228, startPoint y: 210, endPoint x: 205, endPoint y: 207, distance: 24.0
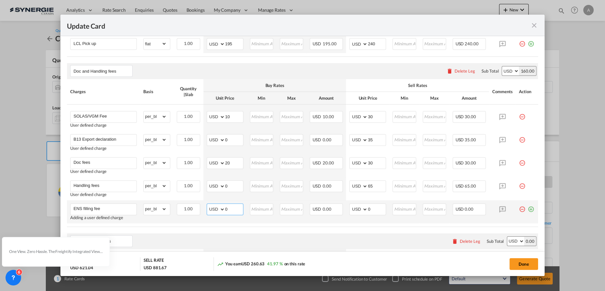
click at [211, 209] on md-input-container "AED AFN ALL AMD ANG AOA ARS AUD AWG AZN BAM BBD BDT BGN BHD BIF BMD BND BOB BRL…" at bounding box center [225, 209] width 37 height 12
type input "25"
type input "35"
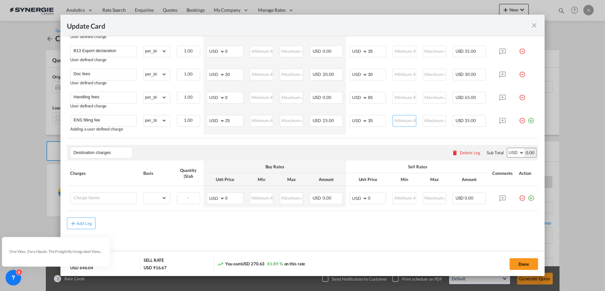
scroll to position [355, 0]
click at [107, 196] on input "Charge Name" at bounding box center [104, 197] width 63 height 10
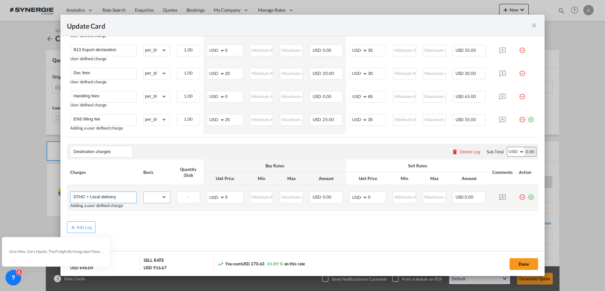
type input "DTHC + Local delivery"
click at [162, 194] on select "gross_weight volumetric_weight per_shipment per_bl per_km per_hawb per_kg flat …" at bounding box center [155, 197] width 23 height 10
select select "per_shipment"
click at [144, 192] on select "gross_weight volumetric_weight per_shipment per_bl per_km per_hawb per_kg flat …" at bounding box center [155, 197] width 23 height 10
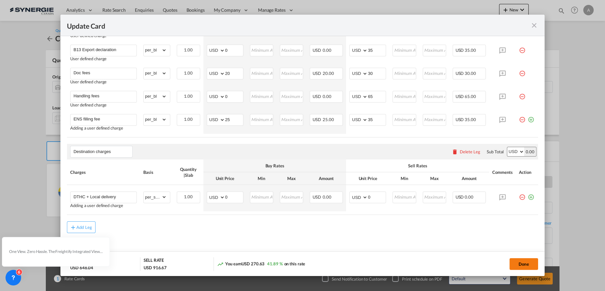
click at [529, 262] on button "Done" at bounding box center [524, 264] width 29 height 12
type input "05 Oct 2025"
type input "04 Nov 2025"
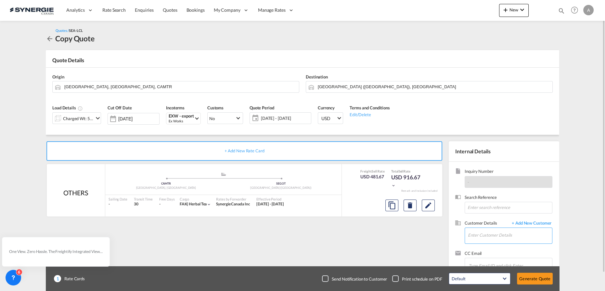
click at [506, 236] on input "Enter Customer Details" at bounding box center [510, 235] width 84 height 15
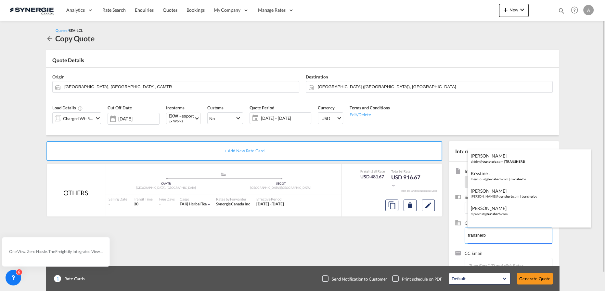
click at [496, 231] on body "Analytics Reports Dashboard Rate Search Enquiries Quotes Bookings" at bounding box center [302, 145] width 605 height 291
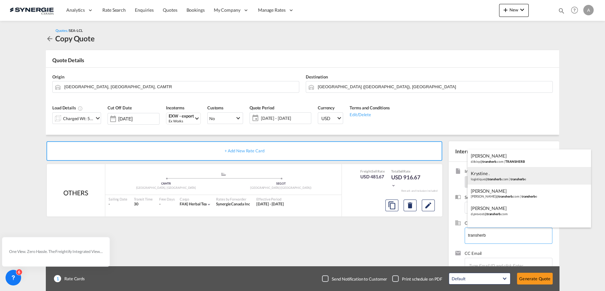
click at [498, 176] on div "Krystine . logistique@ transherb .com | transherb e" at bounding box center [530, 176] width 124 height 18
type input "transherbe, Krystine ., logistique@transherb.com"
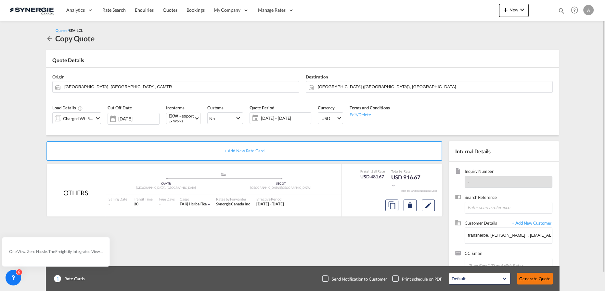
click at [536, 277] on button "Generate Quote" at bounding box center [535, 278] width 36 height 12
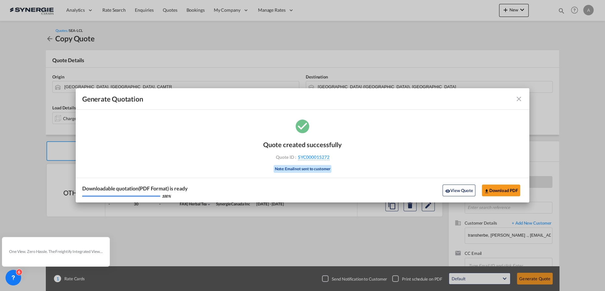
drag, startPoint x: 463, startPoint y: 191, endPoint x: 508, endPoint y: 186, distance: 45.5
click at [463, 191] on button "View Quote" at bounding box center [459, 190] width 33 height 12
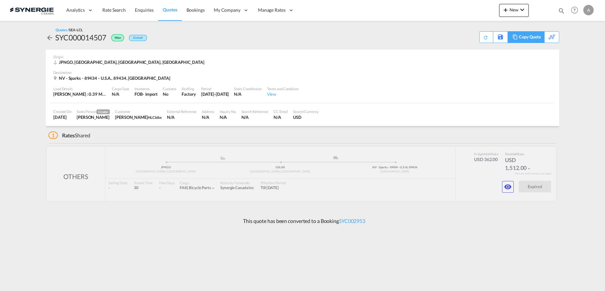
click at [533, 39] on div "Copy Quote" at bounding box center [530, 37] width 22 height 11
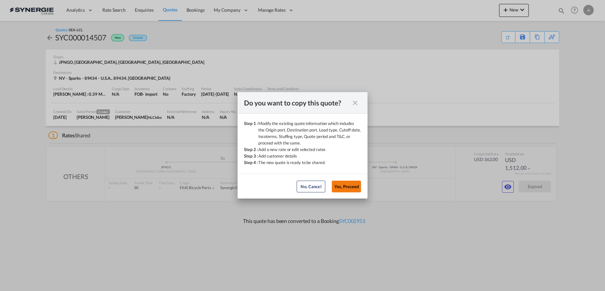
click at [357, 187] on button "Yes, Proceed" at bounding box center [346, 186] width 29 height 12
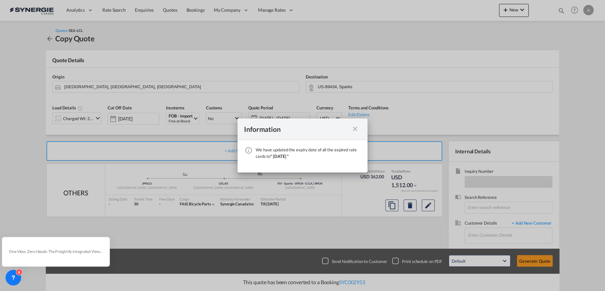
click at [354, 130] on md-icon "icon-close fg-AAA8AD cursor" at bounding box center [355, 129] width 8 height 8
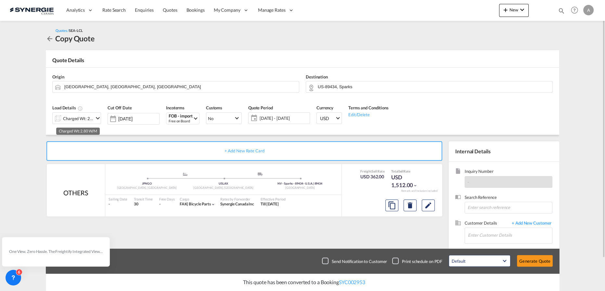
drag, startPoint x: 90, startPoint y: 116, endPoint x: 104, endPoint y: 116, distance: 14.3
click at [90, 116] on div "Charged Wt: 2.80 W/M" at bounding box center [78, 118] width 31 height 9
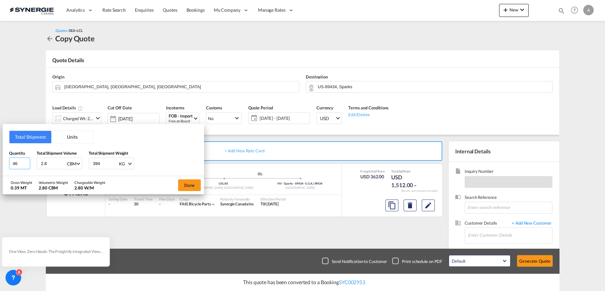
drag, startPoint x: 17, startPoint y: 162, endPoint x: 0, endPoint y: 162, distance: 16.9
click at [2, 162] on div "Total Shipment Units Quantity 46 Total Shipment Volume 2.8 CBM CBM CFT Total Sh…" at bounding box center [302, 145] width 605 height 291
type input "10"
type input "0.669"
type input "93.50"
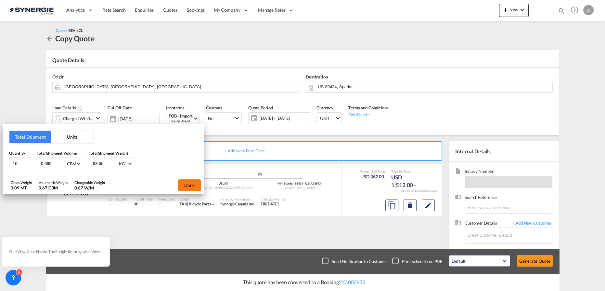
click at [185, 180] on button "Done" at bounding box center [189, 185] width 23 height 12
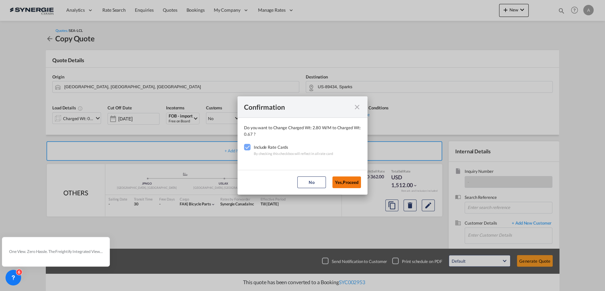
click at [347, 181] on button "Yes,Proceed" at bounding box center [347, 182] width 29 height 12
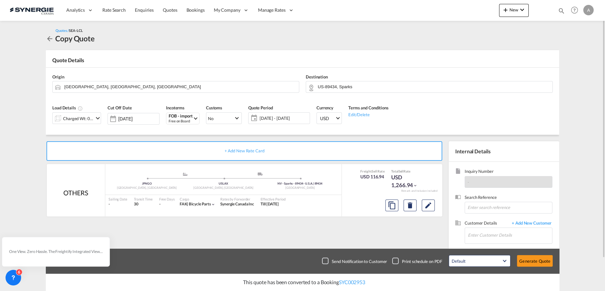
click at [284, 117] on span "06 Oct - 05 Nov 2025" at bounding box center [284, 118] width 48 height 6
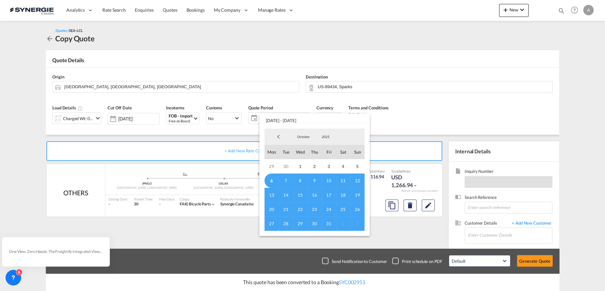
click at [272, 179] on span "6" at bounding box center [272, 180] width 14 height 14
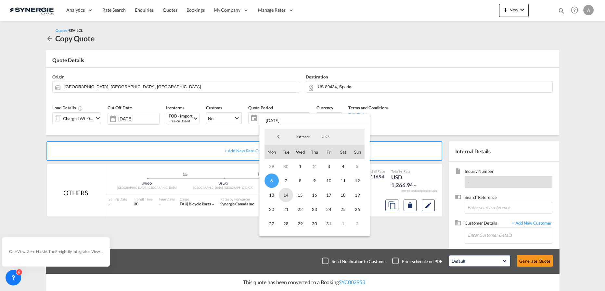
click at [289, 197] on span "14" at bounding box center [286, 195] width 14 height 14
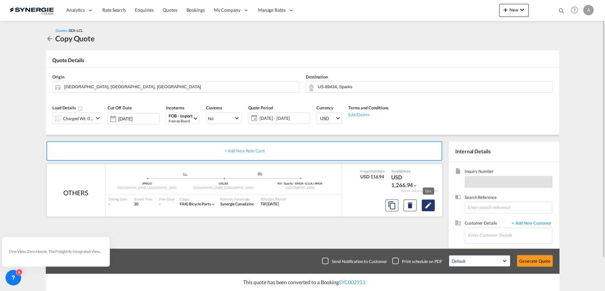
click at [428, 208] on md-icon "Edit" at bounding box center [429, 205] width 8 height 8
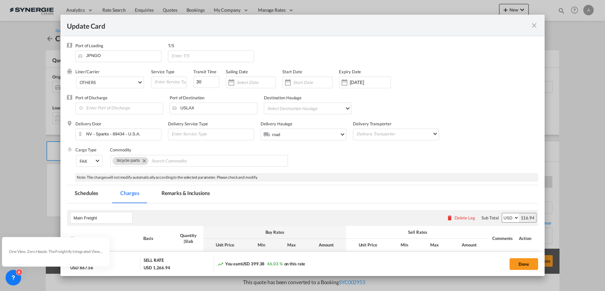
drag, startPoint x: 293, startPoint y: 85, endPoint x: 328, endPoint y: 98, distance: 37.4
click at [293, 85] on input "Update CardPort of ..." at bounding box center [312, 82] width 39 height 5
select select "per_w/m"
select select "per_bl"
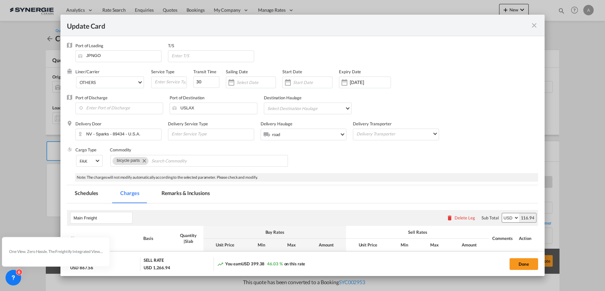
select select "flat"
select select "per_bl"
select select "per_shipment"
select select "per_bl"
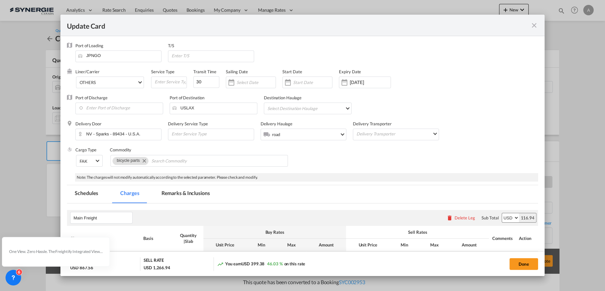
select select "per_bl"
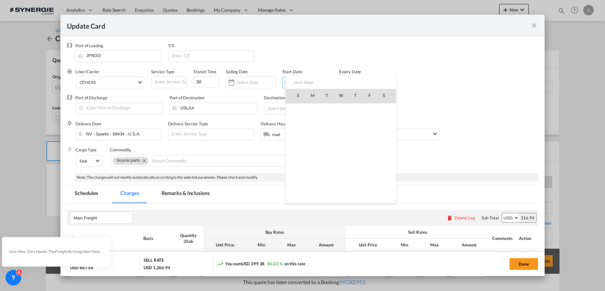
scroll to position [150706, 0]
click at [315, 123] on span "6" at bounding box center [313, 124] width 14 height 14
type input "[DATE]"
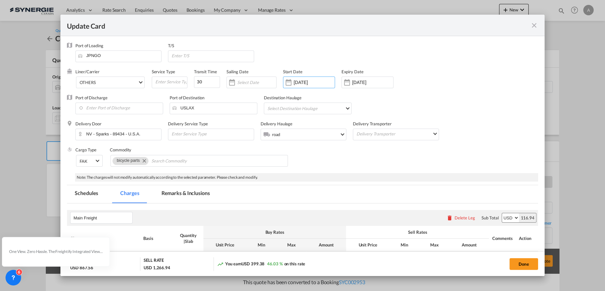
click at [353, 80] on input "05 Nov 2025" at bounding box center [372, 82] width 41 height 5
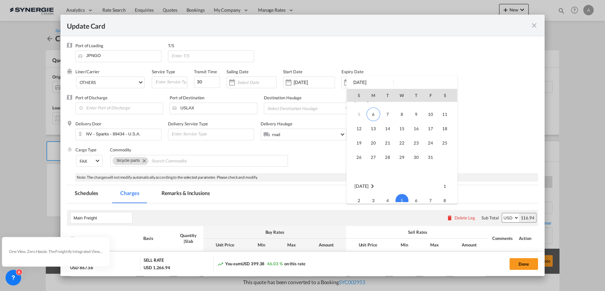
scroll to position [0, 0]
click at [387, 139] on span "14" at bounding box center [387, 137] width 13 height 13
type input "14 Oct 2025"
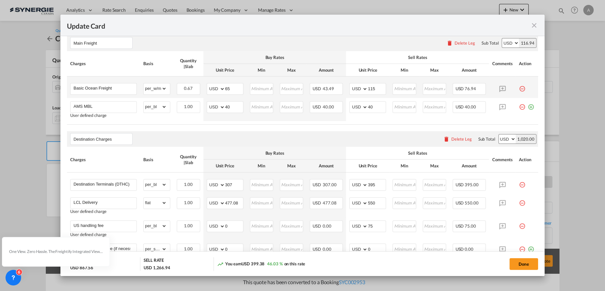
scroll to position [148, 0]
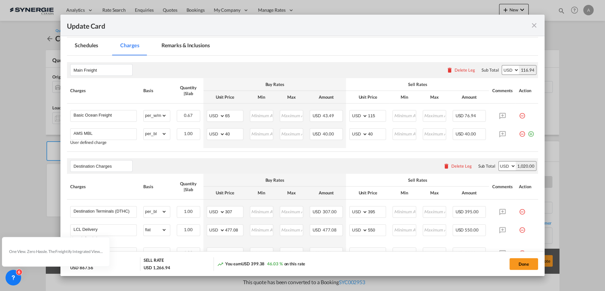
click at [169, 45] on md-tab-item "Remarks & Inclusions" at bounding box center [186, 46] width 64 height 18
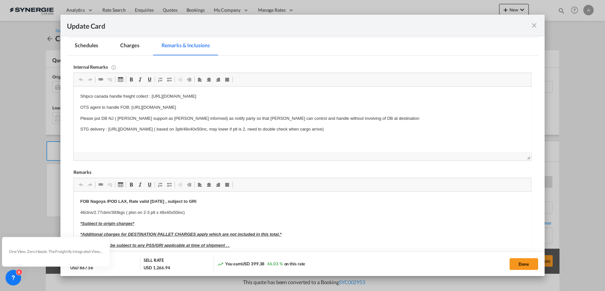
scroll to position [0, 0]
drag, startPoint x: 131, startPoint y: 107, endPoint x: 302, endPoint y: 103, distance: 171.4
click at [302, 103] on body "Shipco canada handle freight collect : https://app.frontapp.com/open/msg_1hf398…" at bounding box center [302, 124] width 445 height 62
copy p "https://app.frontapp.com/open/msg_1hf7i1vz?key=f8lHLf9e1MuOSus8gZV4kXAPk06kc_2b"
drag, startPoint x: 89, startPoint y: 203, endPoint x: 138, endPoint y: 241, distance: 61.7
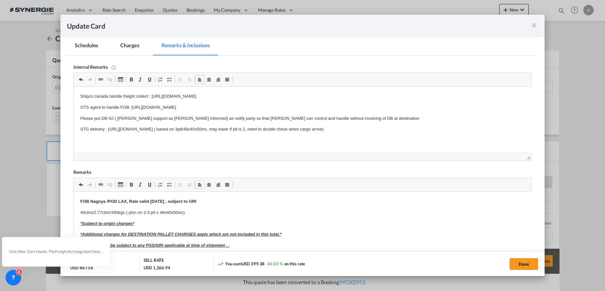
click at [121, 212] on p "46ctns/2.77cbm/393kgs ( plsn on 2-3 plt x 48x40x50inc)" at bounding box center [302, 212] width 445 height 7
drag, startPoint x: 189, startPoint y: 216, endPoint x: 186, endPoint y: 214, distance: 3.3
drag, startPoint x: 185, startPoint y: 212, endPoint x: 72, endPoint y: 211, distance: 113.2
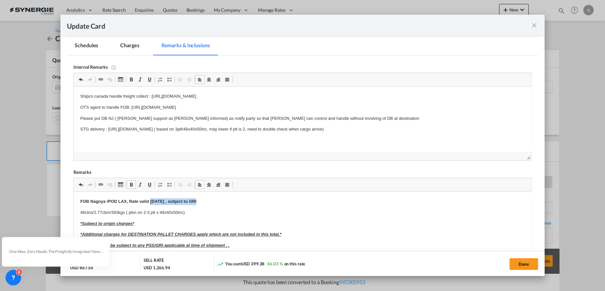
drag, startPoint x: 205, startPoint y: 200, endPoint x: 150, endPoint y: 203, distance: 55.1
click at [150, 203] on p "FOB Nagoya /POD LAX, Rate valid 14 Sep , subject to GRI" at bounding box center [302, 201] width 445 height 7
click at [152, 203] on strong "FOB Nagoya /POD LAX, Rate valid 14 Sep , subject to GRI" at bounding box center [138, 201] width 116 height 5
click at [158, 202] on strong "FOB Nagoya /POD LAX, Rate valid 14 Sep , subject to GRI" at bounding box center [138, 201] width 116 height 5
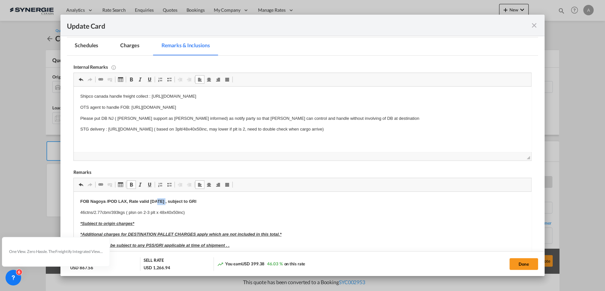
click at [158, 202] on strong "FOB Nagoya /POD LAX, Rate valid 14 Sep , subject to GRI" at bounding box center [138, 201] width 116 height 5
drag, startPoint x: 77, startPoint y: 210, endPoint x: 126, endPoint y: 213, distance: 49.2
click at [209, 214] on p "10 packages / 0.669 cbm / 93.50 kgs ( plsn on 2-3 plt x 48x40x50inc)" at bounding box center [302, 212] width 445 height 7
drag, startPoint x: 207, startPoint y: 212, endPoint x: 153, endPoint y: 212, distance: 53.7
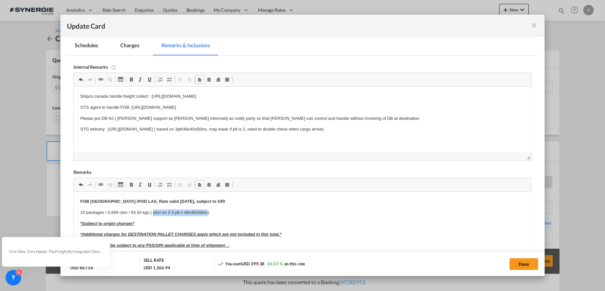
click at [153, 212] on p "10 packages / 0.669 cbm / 93.50 kgs ( plsn on 2-3 plt x 48x40x50inc)" at bounding box center [302, 212] width 445 height 7
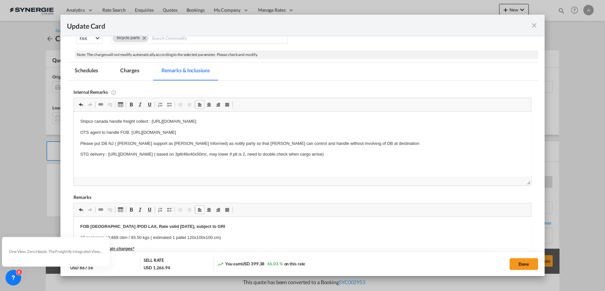
scroll to position [88, 0]
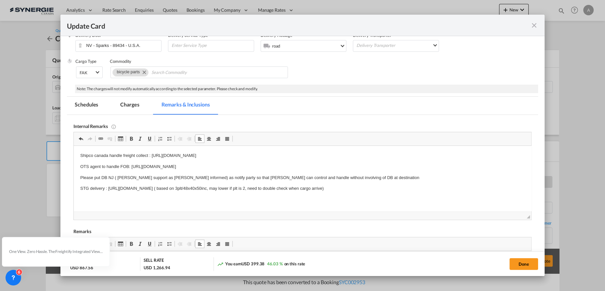
drag, startPoint x: 518, startPoint y: 260, endPoint x: 503, endPoint y: 235, distance: 29.0
click at [518, 260] on button "Done" at bounding box center [524, 264] width 29 height 12
type input "05 Oct 2025"
type input "13 Oct 2025"
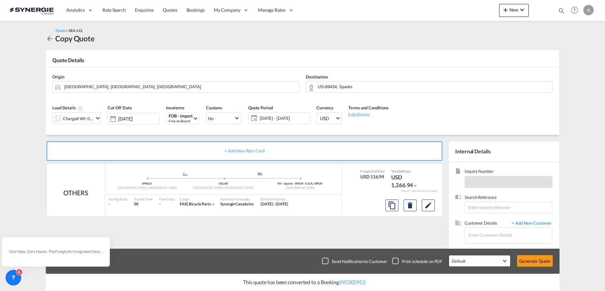
scroll to position [79, 0]
click at [480, 238] on input "Enter Customer Details" at bounding box center [510, 235] width 84 height 15
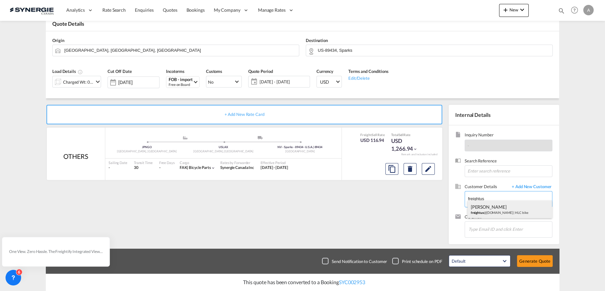
click at [487, 210] on div "Hala Laalj freightus @hlc.bike | HLC bike" at bounding box center [510, 209] width 85 height 18
type input "HLC bike, Hala Laalj, freightus@hlc.bike"
click at [537, 262] on button "Generate Quote" at bounding box center [535, 261] width 36 height 12
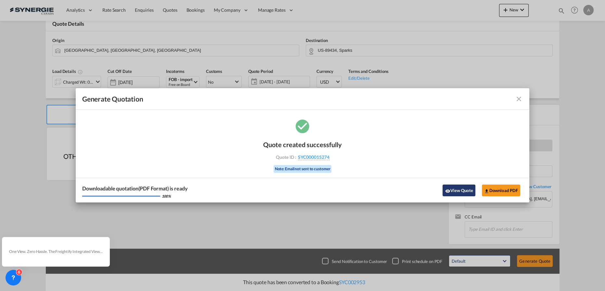
click at [454, 186] on button "View Quote" at bounding box center [459, 190] width 33 height 12
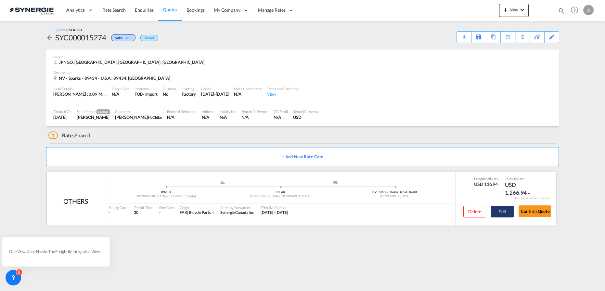
click at [503, 210] on button "Edit" at bounding box center [502, 212] width 23 height 12
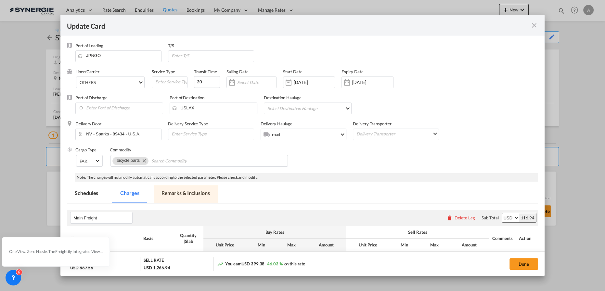
click at [185, 200] on md-tab-item "Remarks & Inclusions" at bounding box center [186, 194] width 64 height 18
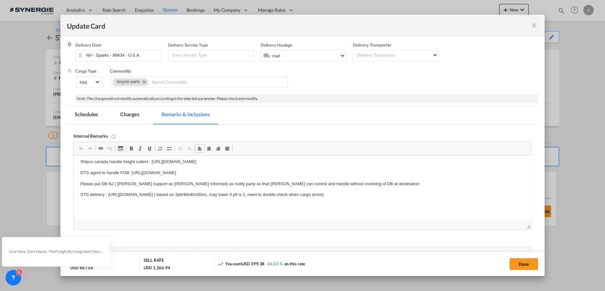
scroll to position [9, 0]
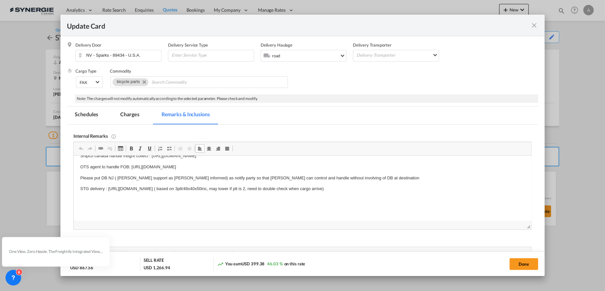
click at [463, 186] on p "STG delivery : https://app.frontapp.com/open/msg_1hf71zm7?key=mwfSPLPwVqtBgqoGm…" at bounding box center [302, 188] width 445 height 7
drag, startPoint x: 462, startPoint y: 188, endPoint x: 140, endPoint y: 346, distance: 358.8
click at [74, 190] on html "Shipco canada handle freight collect : https://app.frontapp.com/open/msg_1hf398…" at bounding box center [303, 183] width 458 height 75
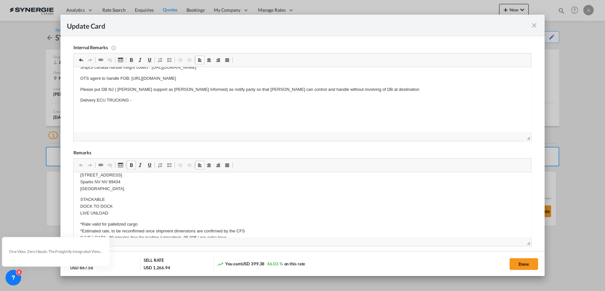
scroll to position [118, 0]
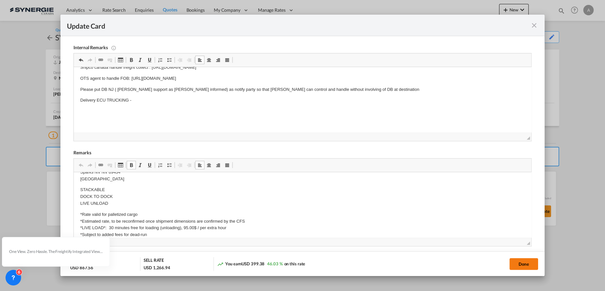
click at [519, 264] on button "Done" at bounding box center [524, 264] width 29 height 12
type input "[DATE]"
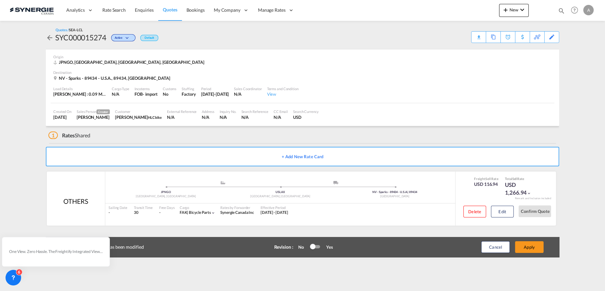
scroll to position [79, 0]
click at [528, 245] on button "Apply" at bounding box center [529, 247] width 29 height 12
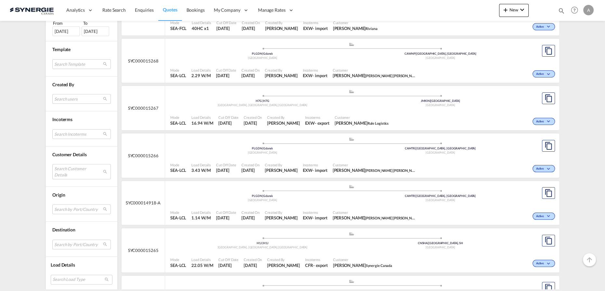
scroll to position [207, 0]
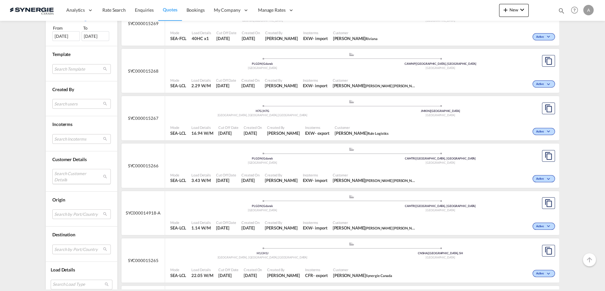
click at [65, 170] on md-select "Search Customer Details user name user [PERSON_NAME] [PERSON_NAME][EMAIL_ADDRES…" at bounding box center [81, 176] width 59 height 15
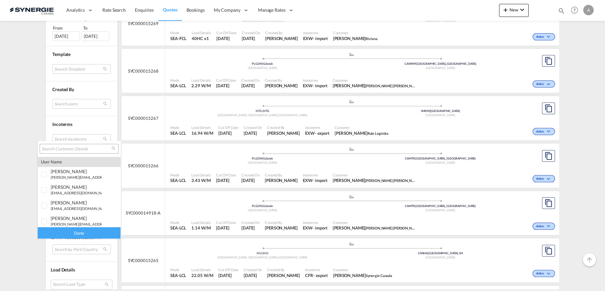
click at [70, 146] on input "search" at bounding box center [77, 149] width 70 height 6
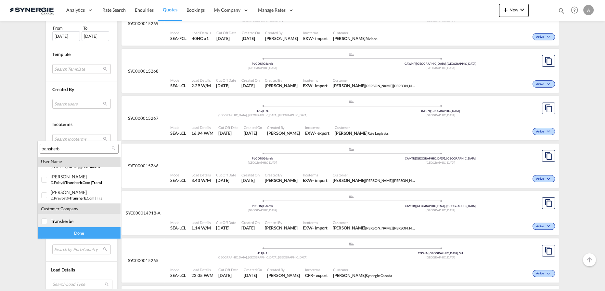
scroll to position [44, 0]
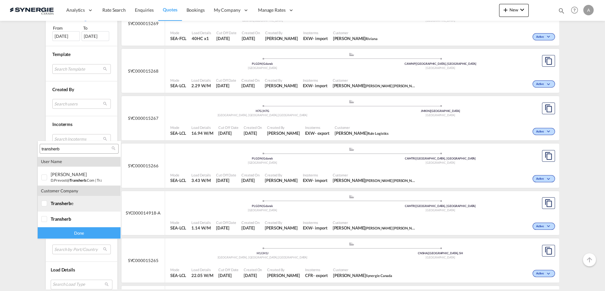
type input "transherb"
click at [48, 206] on div at bounding box center [44, 203] width 7 height 7
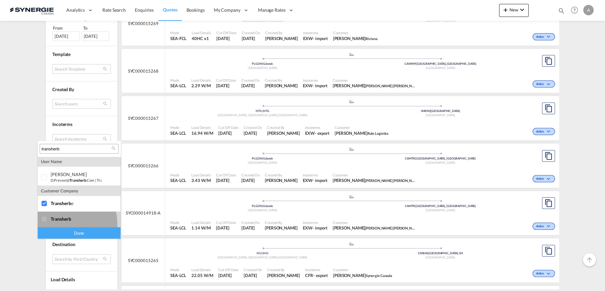
click at [47, 226] on md-option "company transherb" at bounding box center [79, 219] width 83 height 16
click at [63, 232] on div "Done" at bounding box center [79, 232] width 83 height 11
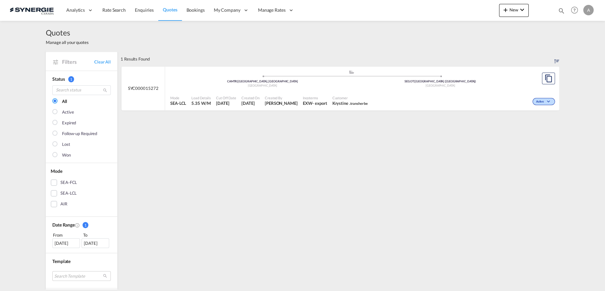
scroll to position [88, 0]
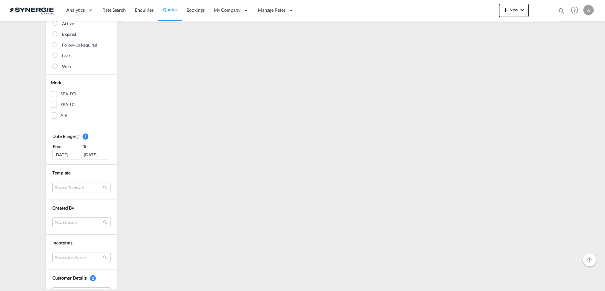
click at [60, 155] on div "[DATE]" at bounding box center [66, 155] width 28 height 10
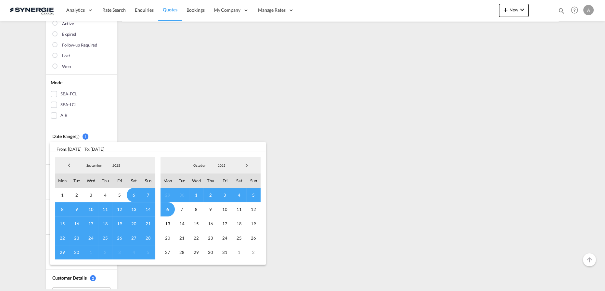
click at [114, 164] on span "2025" at bounding box center [116, 165] width 21 height 5
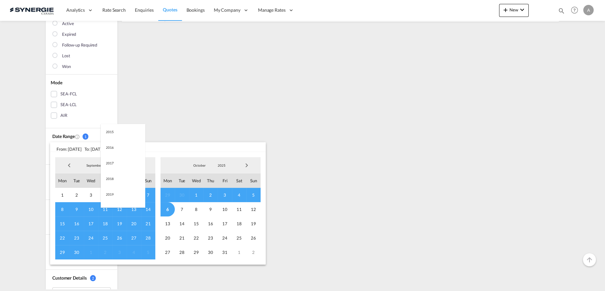
scroll to position [122, 0]
click at [120, 131] on md-option "2023" at bounding box center [123, 134] width 44 height 16
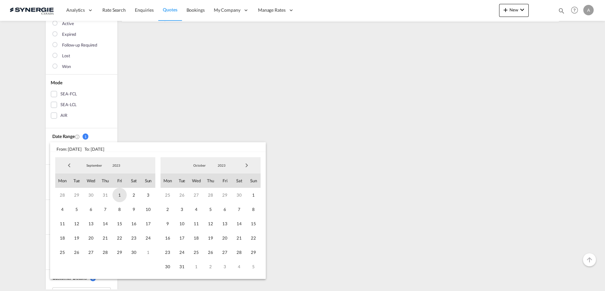
click at [114, 195] on span "1" at bounding box center [120, 195] width 14 height 14
click at [219, 166] on span "2023" at bounding box center [221, 165] width 21 height 5
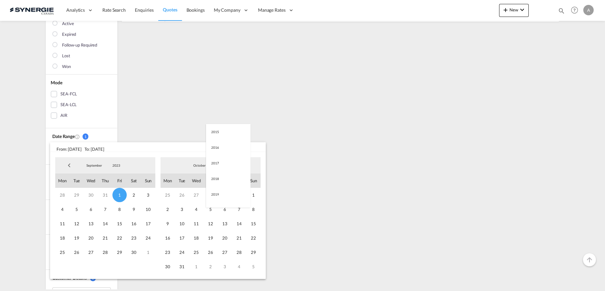
scroll to position [91, 0]
click at [217, 197] on md-option "2025" at bounding box center [228, 197] width 44 height 16
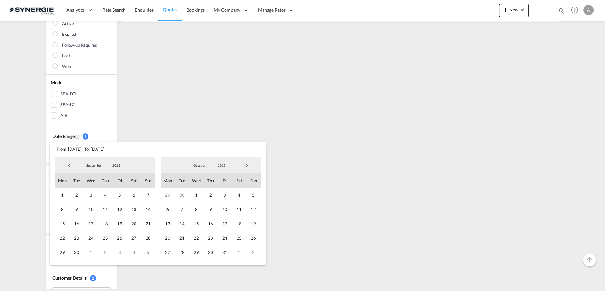
click at [168, 209] on span "6" at bounding box center [168, 209] width 14 height 14
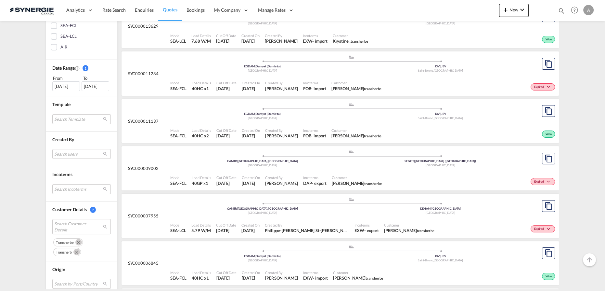
scroll to position [98, 0]
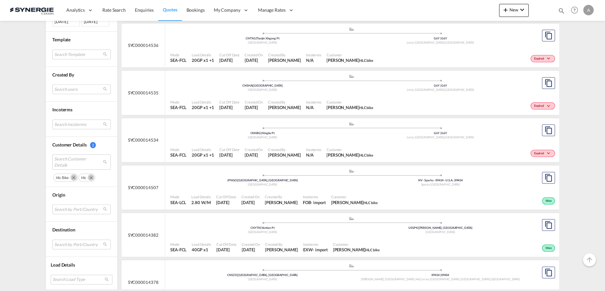
scroll to position [621, 0]
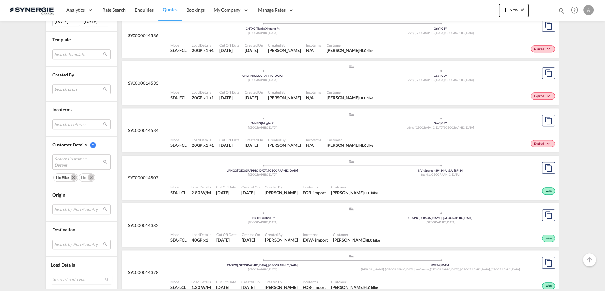
click at [71, 176] on md-icon "Remove" at bounding box center [74, 177] width 7 height 7
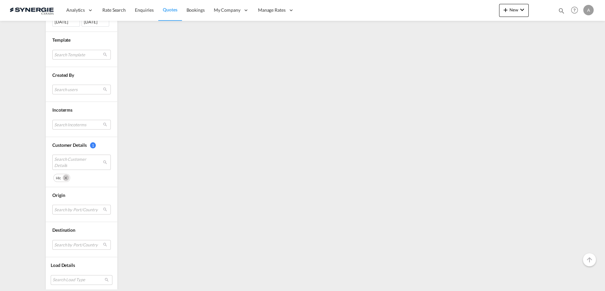
scroll to position [0, 0]
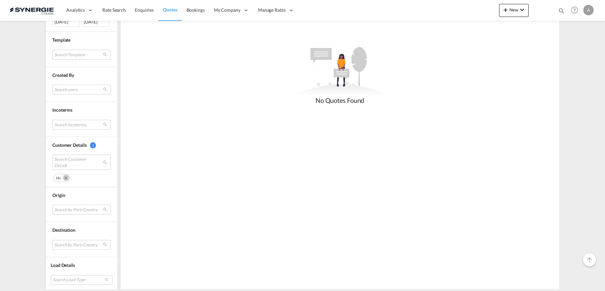
click at [63, 175] on md-icon "Remove" at bounding box center [66, 177] width 7 height 7
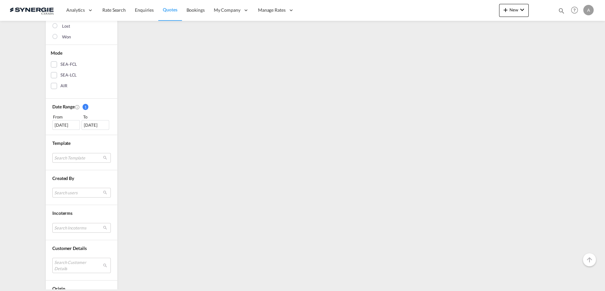
scroll to position [177, 0]
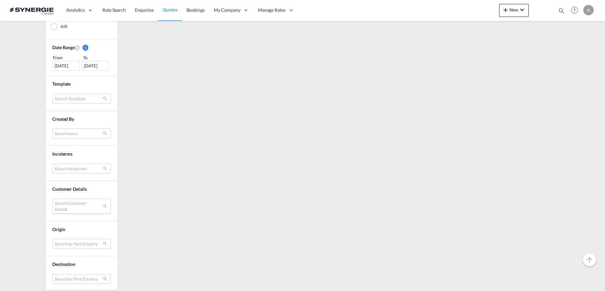
click at [65, 203] on md-select "Search Customer Details" at bounding box center [81, 205] width 59 height 15
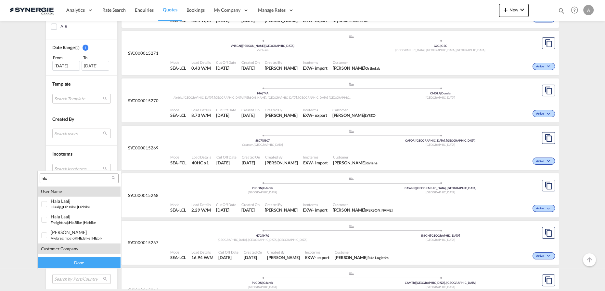
click at [83, 178] on input "hlc" at bounding box center [77, 179] width 70 height 6
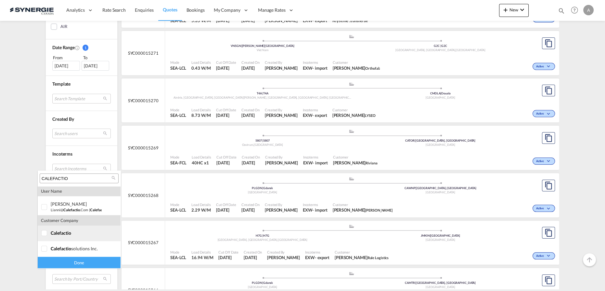
type input "CALEFACTIO"
click at [56, 229] on md-option "company calefactio" at bounding box center [79, 233] width 83 height 16
click at [52, 251] on md-option "company calefactio solutions inc." at bounding box center [79, 249] width 83 height 16
click at [64, 262] on div "Done" at bounding box center [79, 262] width 83 height 11
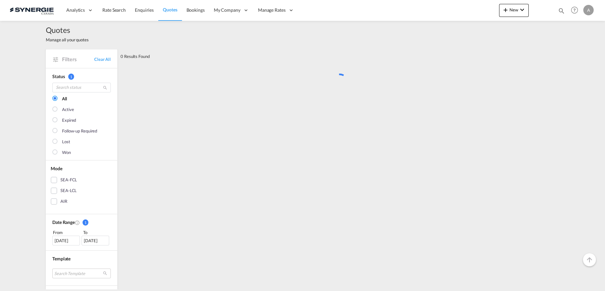
scroll to position [0, 0]
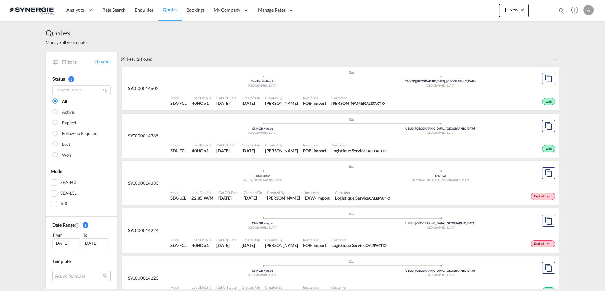
click at [301, 141] on div "Created By [PERSON_NAME]" at bounding box center [282, 148] width 38 height 16
click at [562, 10] on md-icon "icon-magnify" at bounding box center [561, 10] width 7 height 7
drag, startPoint x: 449, startPoint y: 12, endPoint x: 452, endPoint y: 15, distance: 4.4
click at [450, 13] on select "Bookings Quotes Enquiries" at bounding box center [458, 11] width 31 height 12
click at [443, 5] on select "Bookings Quotes Enquiries" at bounding box center [458, 11] width 31 height 12
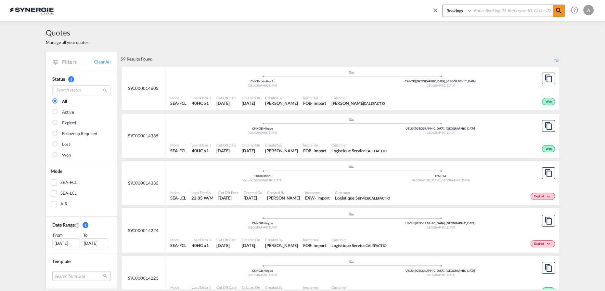
drag, startPoint x: 448, startPoint y: 12, endPoint x: 452, endPoint y: 16, distance: 5.3
click at [448, 12] on select "Bookings Quotes Enquiries" at bounding box center [458, 11] width 31 height 12
select select "Quotes"
click at [443, 5] on select "Bookings Quotes Enquiries" at bounding box center [458, 11] width 31 height 12
click at [496, 5] on input at bounding box center [512, 10] width 81 height 11
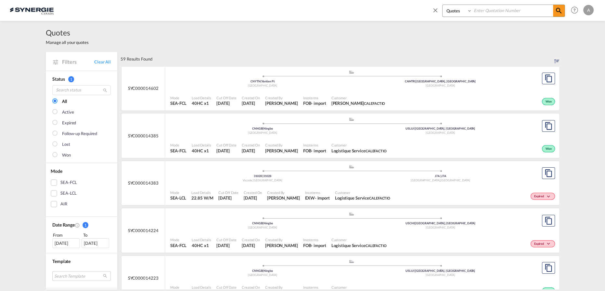
click at [496, 9] on input at bounding box center [512, 10] width 81 height 11
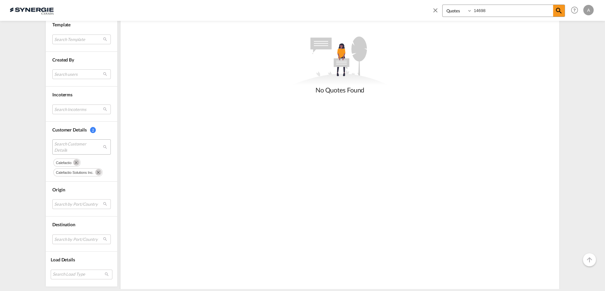
click at [73, 161] on md-icon "Remove" at bounding box center [76, 162] width 7 height 7
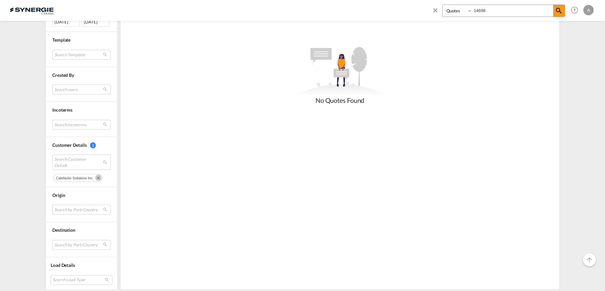
click at [96, 174] on md-icon "Remove" at bounding box center [98, 177] width 7 height 7
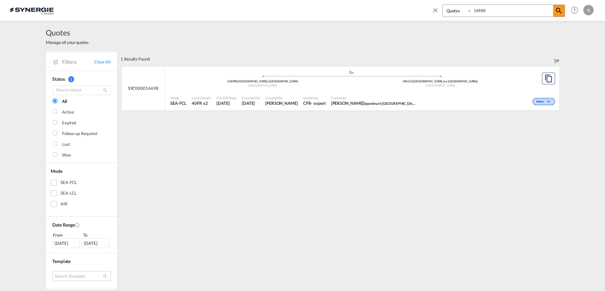
click at [326, 95] on span "Incoterms" at bounding box center [314, 97] width 23 height 5
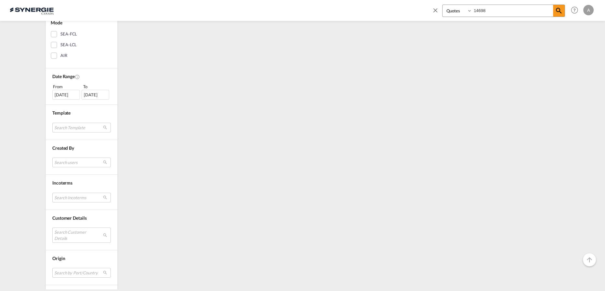
scroll to position [29, 0]
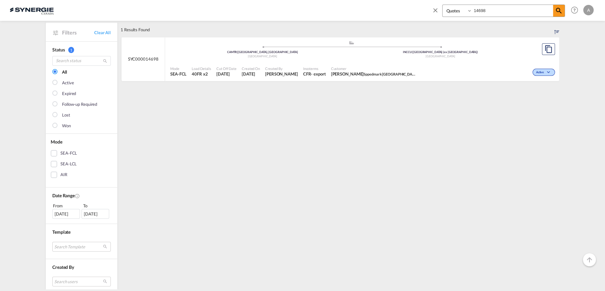
drag, startPoint x: 502, startPoint y: 4, endPoint x: 497, endPoint y: 11, distance: 8.8
click at [502, 4] on div "Bookings Quotes Enquiries 14698 Help Resources Product Release A My Profile Log…" at bounding box center [511, 10] width 167 height 20
drag, startPoint x: 497, startPoint y: 11, endPoint x: 442, endPoint y: 15, distance: 55.4
click at [443, 14] on div "Bookings Quotes Enquiries 14698" at bounding box center [504, 11] width 123 height 12
paste input "SYC000015197"
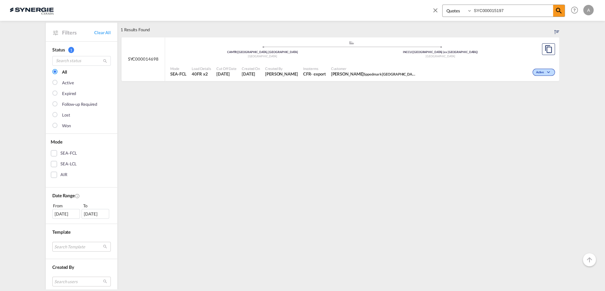
type input "SYC000015197"
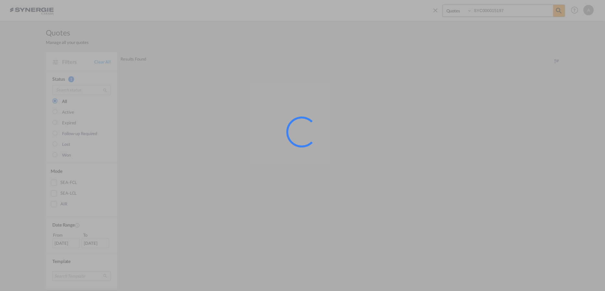
scroll to position [0, 0]
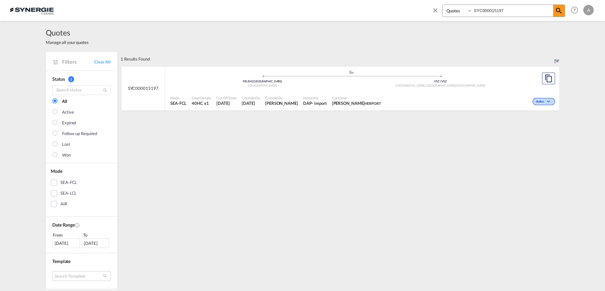
click at [319, 95] on span "Incoterms" at bounding box center [315, 97] width 24 height 5
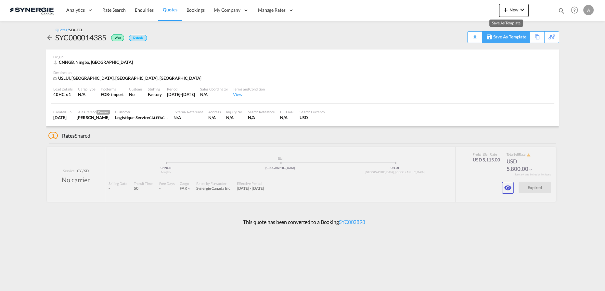
click at [524, 39] on div "Save As Template" at bounding box center [510, 37] width 33 height 11
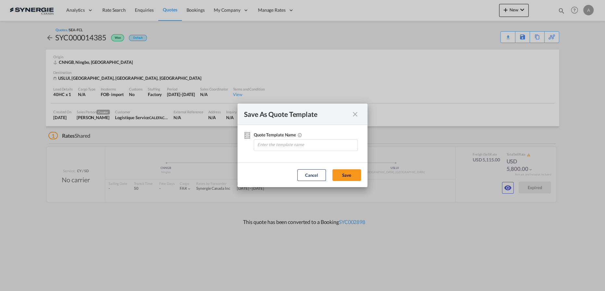
click at [363, 109] on div "Save As Quote Template" at bounding box center [303, 113] width 130 height 21
click at [353, 116] on md-icon "icon-close fg-AAA8AD cursor" at bounding box center [355, 114] width 8 height 8
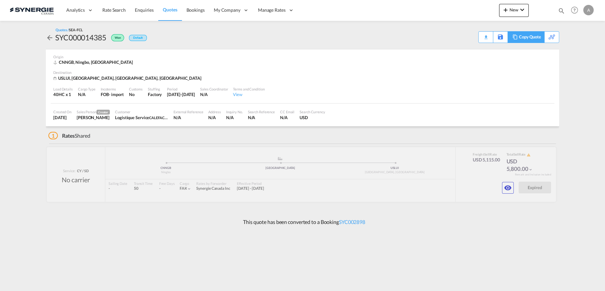
click at [543, 36] on div "Copy Quote" at bounding box center [526, 37] width 37 height 12
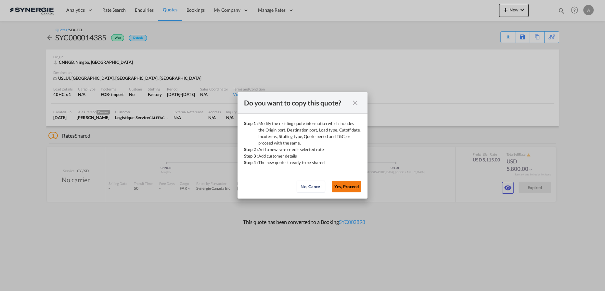
click at [341, 184] on button "Yes, Proceed" at bounding box center [346, 186] width 29 height 12
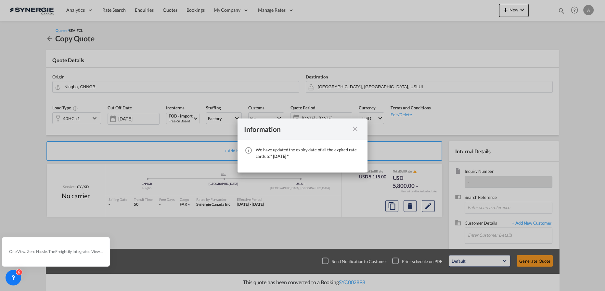
click at [357, 127] on md-icon "icon-close fg-AAA8AD cursor" at bounding box center [355, 129] width 8 height 8
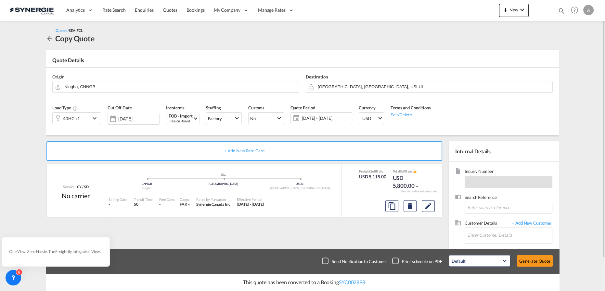
click at [321, 114] on span "06 Oct - 05 Nov 2025" at bounding box center [326, 117] width 52 height 9
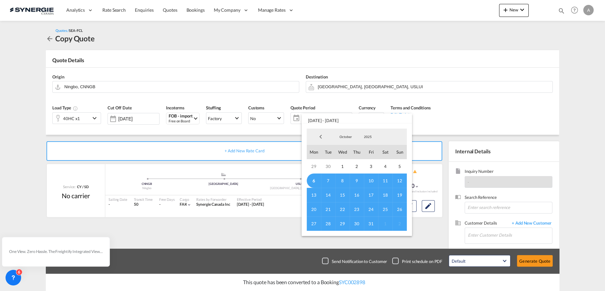
click at [315, 179] on span "6" at bounding box center [314, 180] width 14 height 14
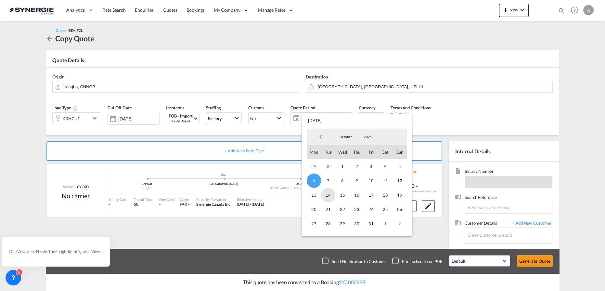
click at [329, 196] on span "14" at bounding box center [328, 195] width 14 height 14
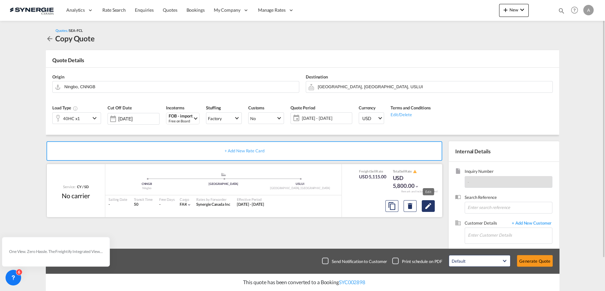
click at [431, 208] on md-icon "Edit" at bounding box center [429, 206] width 8 height 8
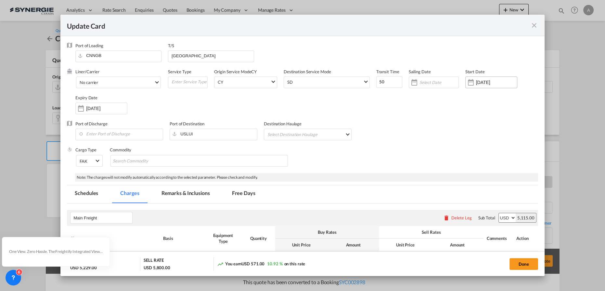
select select "per container"
select select "per B/L"
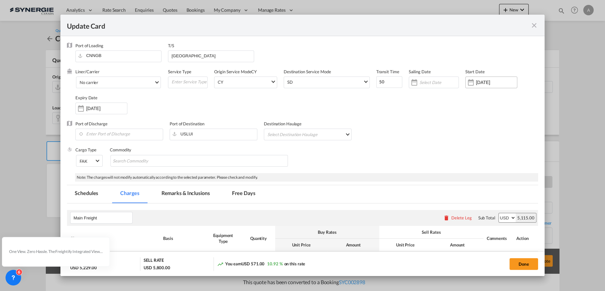
select select "per B/L"
select select "per shipment"
click at [490, 83] on input "01 Sep 2025" at bounding box center [496, 82] width 41 height 5
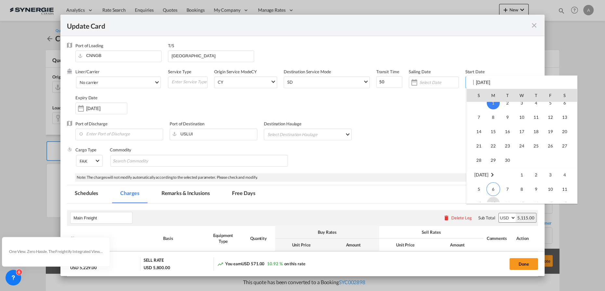
scroll to position [150650, 0]
click at [493, 180] on span "6" at bounding box center [494, 180] width 14 height 14
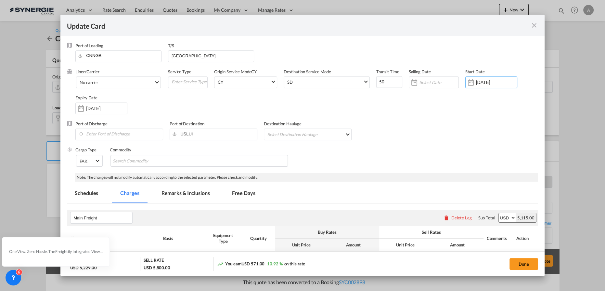
type input "06 Oct 2025"
click at [107, 113] on div "05 Nov 2025" at bounding box center [101, 108] width 52 height 12
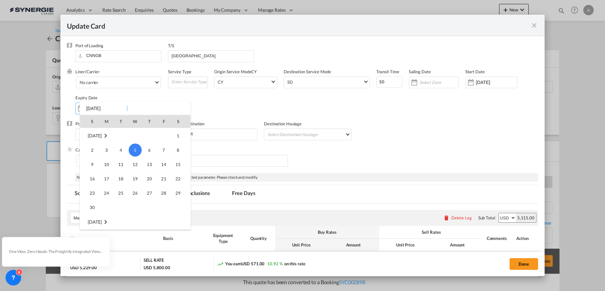
scroll to position [56, 0]
click at [164, 191] on span "14" at bounding box center [163, 193] width 13 height 13
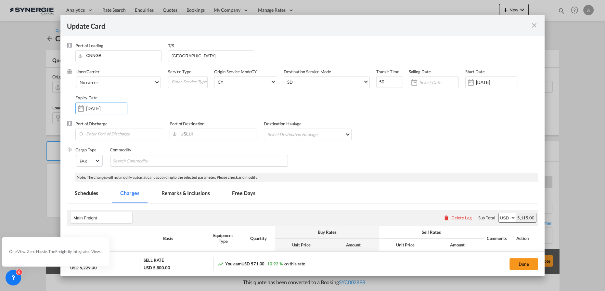
click at [95, 104] on div "14 Nov 2025" at bounding box center [101, 108] width 52 height 12
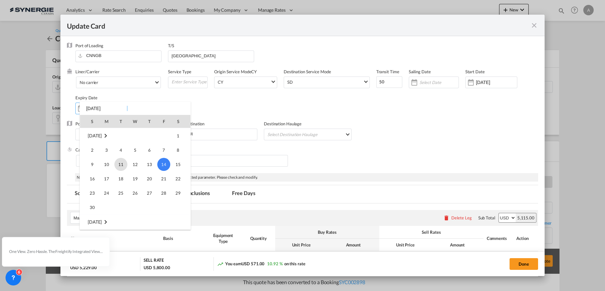
scroll to position [27, 0]
click at [123, 138] on span "14" at bounding box center [120, 137] width 13 height 13
type input "[DATE]"
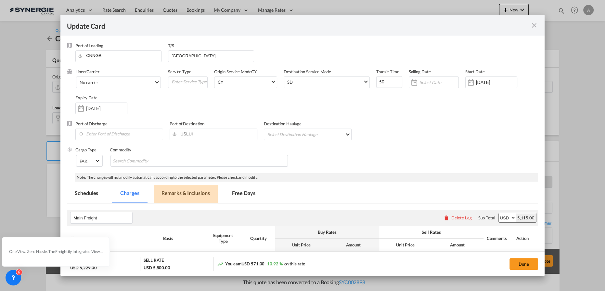
click at [191, 194] on md-tab-item "Remarks & Inclusions" at bounding box center [186, 194] width 64 height 18
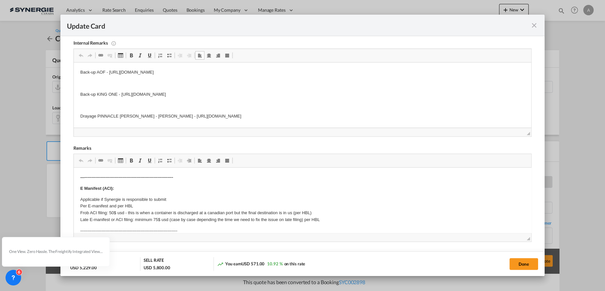
scroll to position [226, 0]
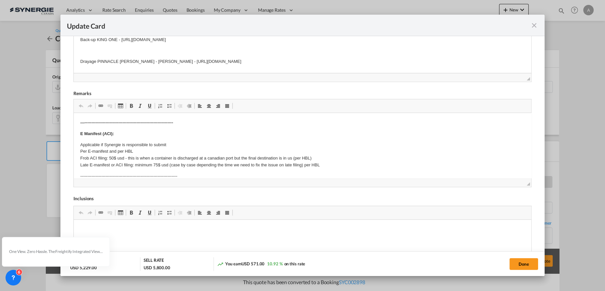
drag, startPoint x: 519, startPoint y: 267, endPoint x: 503, endPoint y: 238, distance: 32.8
click at [519, 267] on button "Done" at bounding box center [524, 264] width 29 height 12
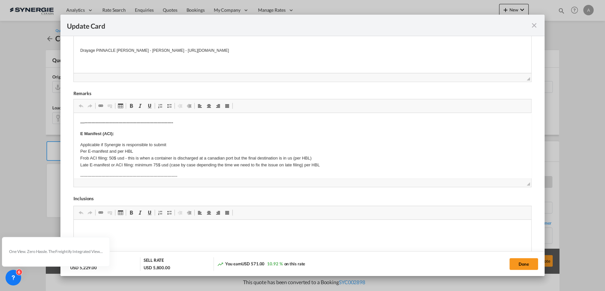
type input "05 Oct 2025"
type input "13 Oct 2025"
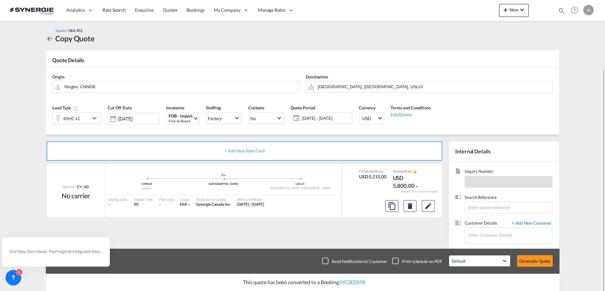
scroll to position [36, 0]
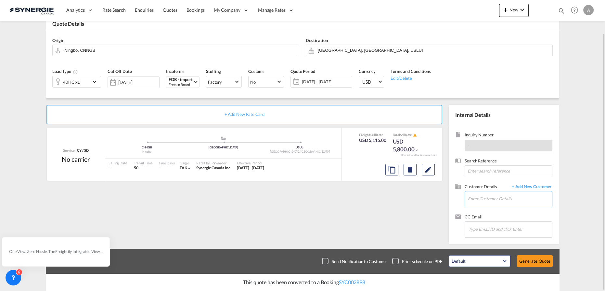
click at [487, 205] on md-autocomplete at bounding box center [510, 199] width 85 height 16
click at [487, 198] on input "Enter Customer Details" at bounding box center [510, 198] width 84 height 15
click at [0, 0] on div "LAURA IANNI lianni@ calefactio .com | Calefactio Solutions inc." at bounding box center [0, 0] width 0 height 0
type input "Calefactio Solutions inc., LAURA IANNI, lianni@calefactio.com"
click at [505, 197] on input "Calefactio Solutions inc., LAURA IANNI, lianni@calefactio.com" at bounding box center [510, 198] width 84 height 15
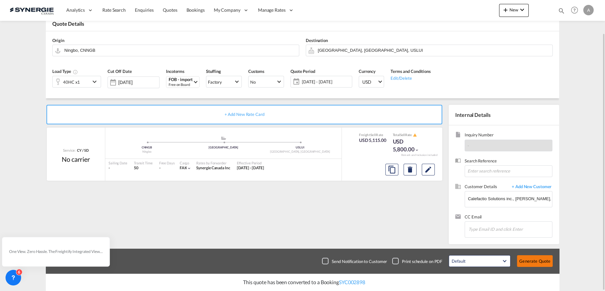
click at [524, 264] on button "Generate Quote" at bounding box center [535, 261] width 36 height 12
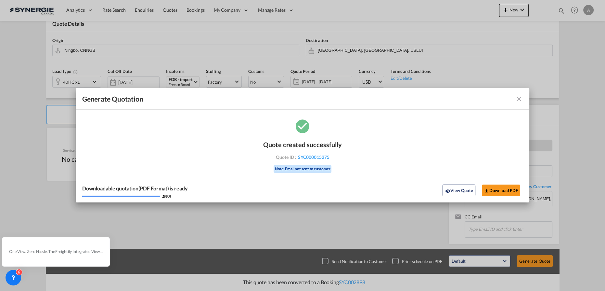
drag, startPoint x: 458, startPoint y: 191, endPoint x: 470, endPoint y: 184, distance: 13.7
click at [458, 191] on button "View Quote" at bounding box center [459, 190] width 33 height 12
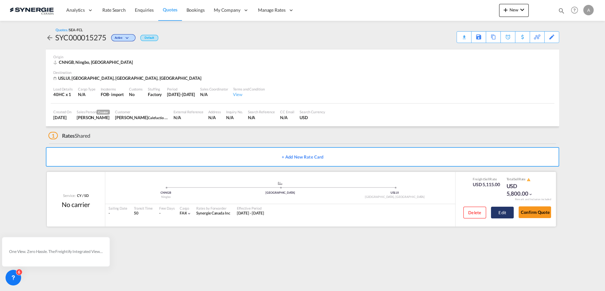
click at [498, 211] on button "Edit" at bounding box center [502, 212] width 23 height 12
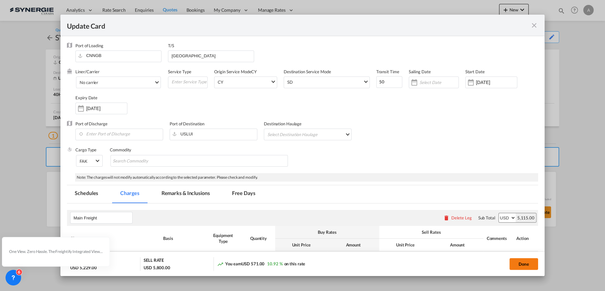
click at [519, 265] on button "Done" at bounding box center [524, 264] width 29 height 12
type input "05 Oct 2025"
type input "13 Oct 2025"
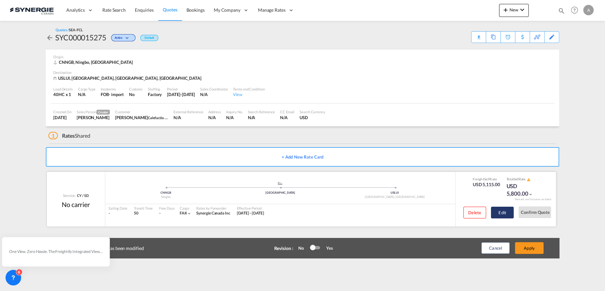
click at [502, 216] on button "Edit" at bounding box center [502, 212] width 23 height 12
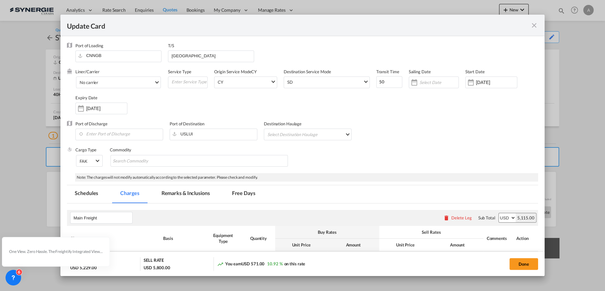
click at [191, 198] on md-tab-item "Remarks & Inclusions" at bounding box center [186, 194] width 64 height 18
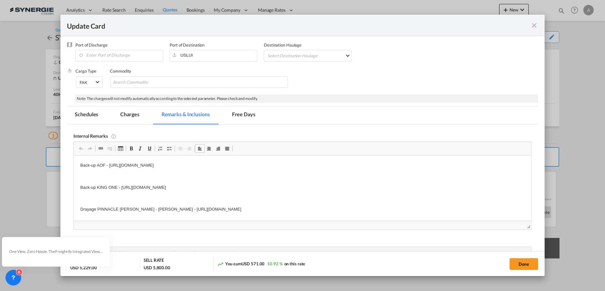
drag, startPoint x: 282, startPoint y: 166, endPoint x: 110, endPoint y: 168, distance: 172.7
click at [110, 168] on p "Back-up AOF - https://app.frontapp.com/open/cnv_q84zurz?key=WXZcZYCb2AdK9JkOV4h…" at bounding box center [302, 165] width 445 height 7
copy p "https://app.frontapp.com/open/cnv_q84zurz?key=WXZcZYCb2AdK9JkOV4hoIGP0JUicetDz"
click at [297, 184] on p "Back-up KING ONE - https://app.frontapp.com/open/cnv_q8525qn?key=7Rz7iO3oFUYMwt…" at bounding box center [302, 187] width 445 height 7
drag, startPoint x: 301, startPoint y: 186, endPoint x: 122, endPoint y: 188, distance: 178.9
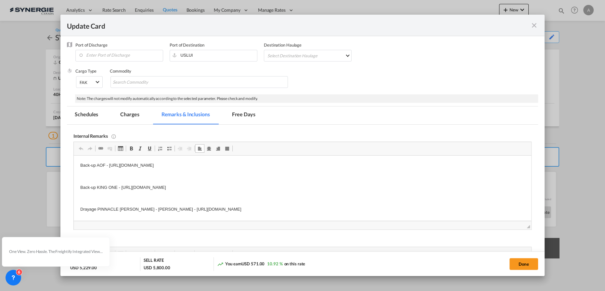
click at [122, 188] on p "Back-up KING ONE - https://app.frontapp.com/open/cnv_q8525qn?key=7Rz7iO3oFUYMwt…" at bounding box center [302, 187] width 445 height 7
copy p "https://app.frontapp.com/open/cnv_q8525qn?key=7Rz7iO3oFUYMwt3J5Og8kHYR8xXI2N4F"
drag, startPoint x: 532, startPoint y: 26, endPoint x: 525, endPoint y: 2, distance: 25.0
click at [532, 26] on md-icon "icon-close fg-AAA8AD m-0 pointer" at bounding box center [535, 25] width 8 height 8
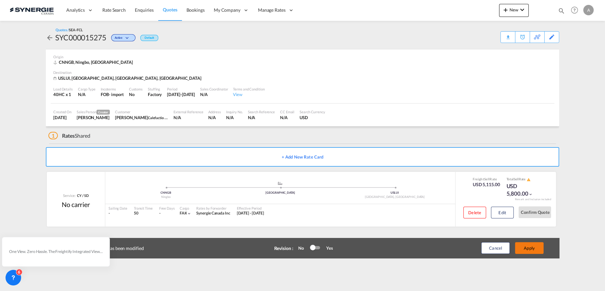
click at [520, 246] on button "Apply" at bounding box center [529, 248] width 29 height 12
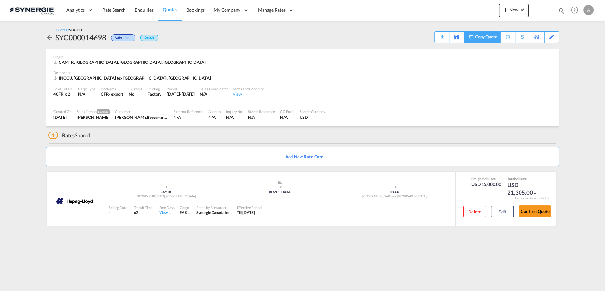
click at [491, 39] on div "Copy Quote" at bounding box center [486, 37] width 22 height 11
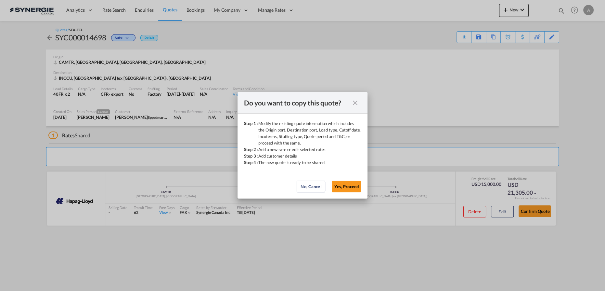
drag, startPoint x: 340, startPoint y: 189, endPoint x: 341, endPoint y: 186, distance: 3.3
click at [340, 189] on button "Yes, Proceed" at bounding box center [346, 186] width 29 height 12
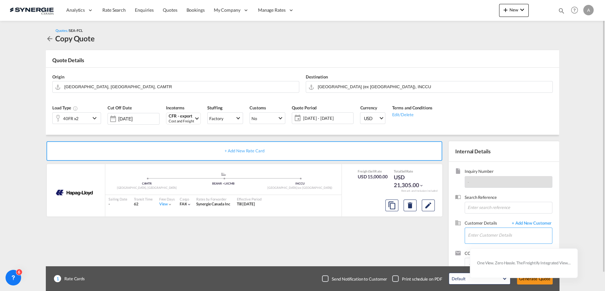
drag, startPoint x: 487, startPoint y: 235, endPoint x: 476, endPoint y: 221, distance: 17.3
click at [487, 235] on input "Enter Customer Details" at bounding box center [510, 235] width 84 height 15
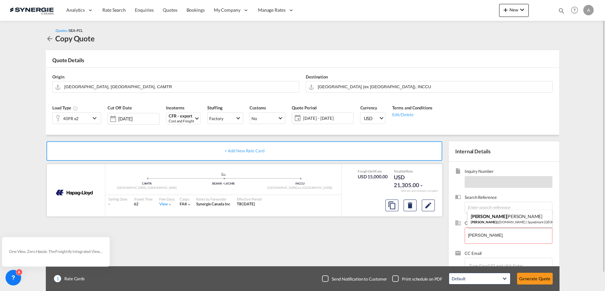
drag, startPoint x: 498, startPoint y: 217, endPoint x: 372, endPoint y: 204, distance: 127.2
click at [499, 217] on div "Abinash Biswal abinash @psaflspeedmark.com | Sppedmark Kolkata" at bounding box center [510, 219] width 85 height 18
type input "Sppedmark Kolkata, Abinash Biswal, abinash@psaflspeedmark.com"
click at [317, 116] on span "11 Sep - 11 Oct 2025" at bounding box center [327, 118] width 48 height 6
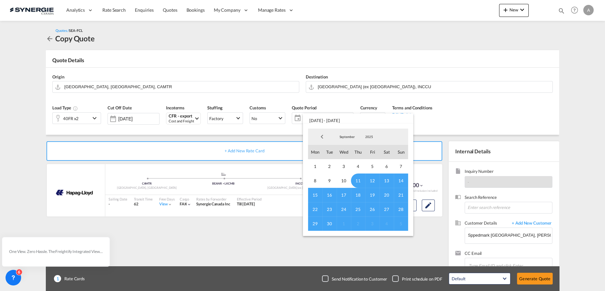
drag, startPoint x: 346, startPoint y: 136, endPoint x: 348, endPoint y: 164, distance: 27.7
click at [345, 136] on span "September" at bounding box center [347, 136] width 21 height 5
click at [340, 156] on md-option "October" at bounding box center [354, 153] width 44 height 16
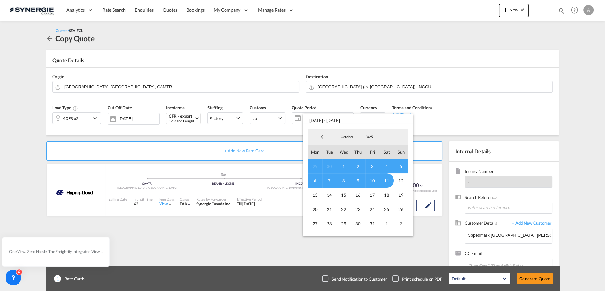
click at [313, 181] on span "6" at bounding box center [315, 180] width 14 height 14
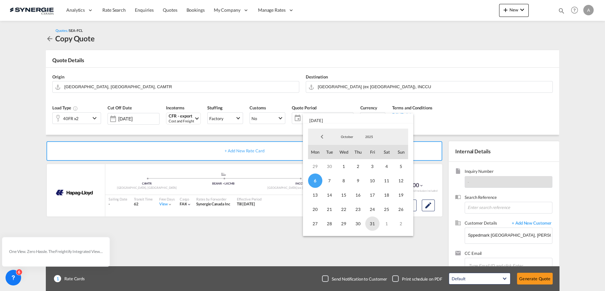
click at [374, 223] on span "31" at bounding box center [372, 223] width 14 height 14
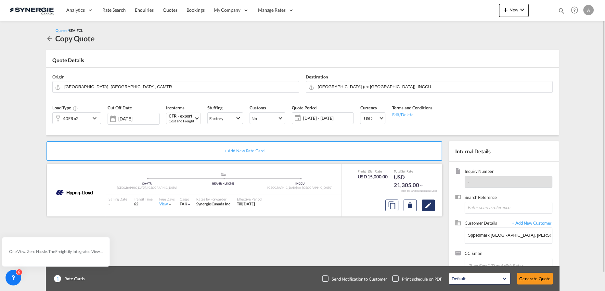
click at [430, 207] on md-icon "Edit" at bounding box center [429, 205] width 8 height 8
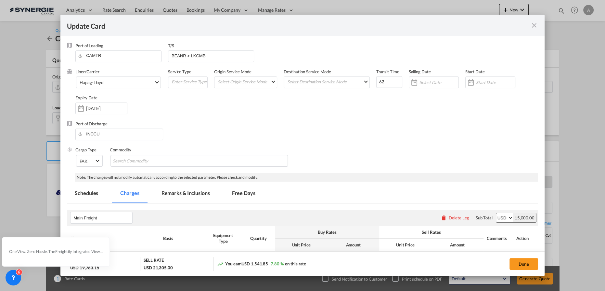
click at [472, 83] on div "Update CardPort of ..." at bounding box center [471, 82] width 10 height 13
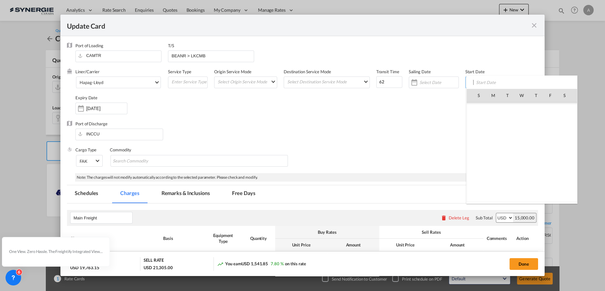
scroll to position [150706, 0]
click at [492, 123] on span "6" at bounding box center [494, 124] width 14 height 14
type input "06 Oct 2025"
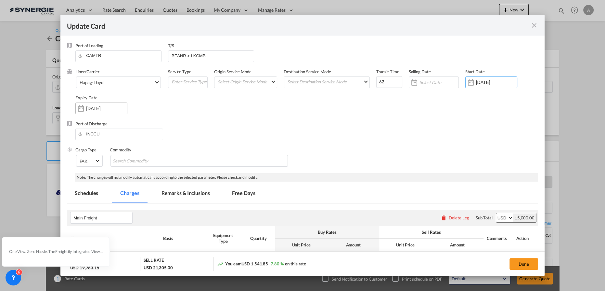
click at [115, 108] on input "11 Oct 2025" at bounding box center [106, 108] width 41 height 5
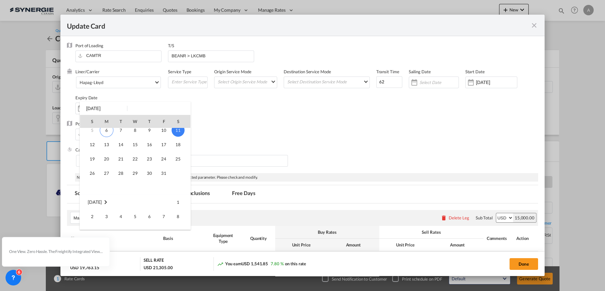
scroll to position [29, 0]
click at [162, 165] on span "31" at bounding box center [163, 163] width 13 height 13
type input "[DATE]"
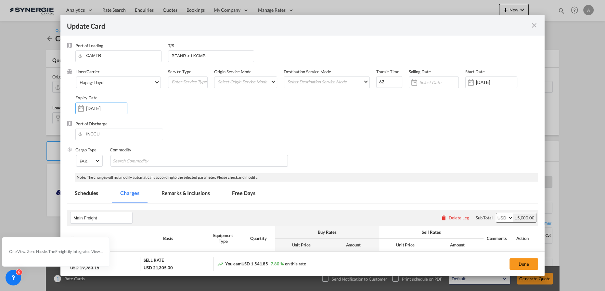
click at [175, 196] on md-tab-item "Remarks & Inclusions" at bounding box center [186, 194] width 64 height 18
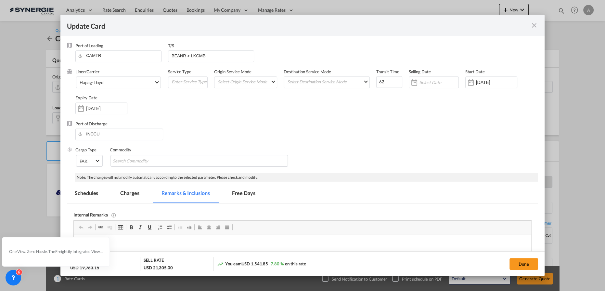
scroll to position [0, 0]
click at [525, 271] on md-dialog-actions "BUY RATE USD 19,763.15 SELL RATE USD 21,305.00 You earn USD 1,541.85 7.80 % on …" at bounding box center [302, 263] width 484 height 25
click at [523, 265] on button "Done" at bounding box center [524, 264] width 29 height 12
type input "[DATE]"
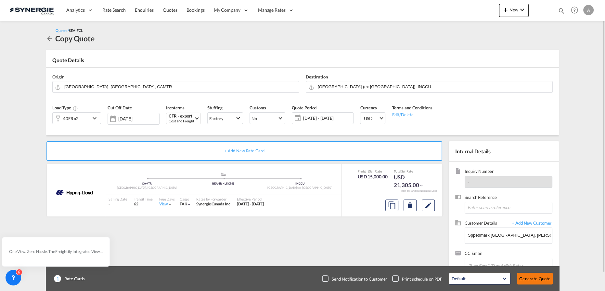
click at [531, 279] on button "Generate Quote" at bounding box center [535, 278] width 36 height 12
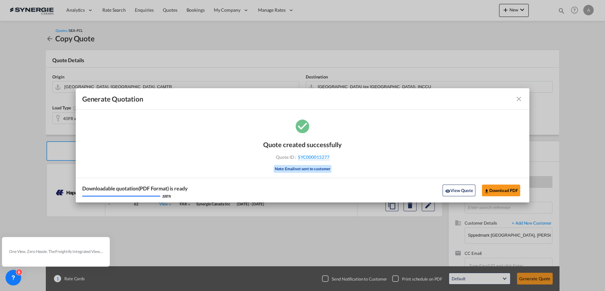
click at [459, 196] on div "Downloadable quotation(PDF Format) is ready 100 % View Quote Download PDF" at bounding box center [303, 190] width 454 height 25
click at [460, 191] on button "View Quote" at bounding box center [459, 190] width 33 height 12
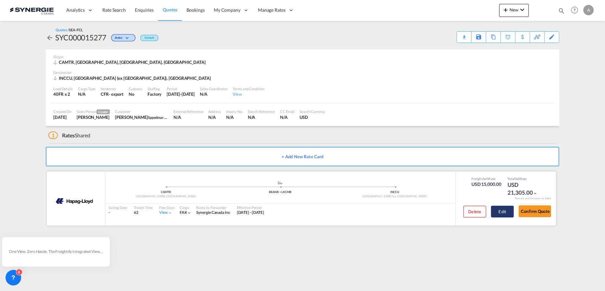
click at [501, 209] on button "Edit" at bounding box center [502, 212] width 23 height 12
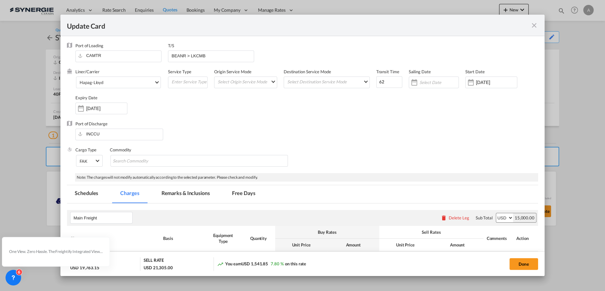
click at [179, 192] on md-tab-item "Remarks & Inclusions" at bounding box center [186, 194] width 64 height 18
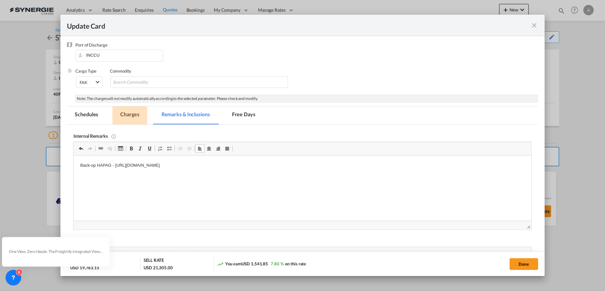
drag, startPoint x: 127, startPoint y: 118, endPoint x: 124, endPoint y: 62, distance: 56.0
click at [127, 118] on md-tab-item "Charges" at bounding box center [130, 115] width 34 height 18
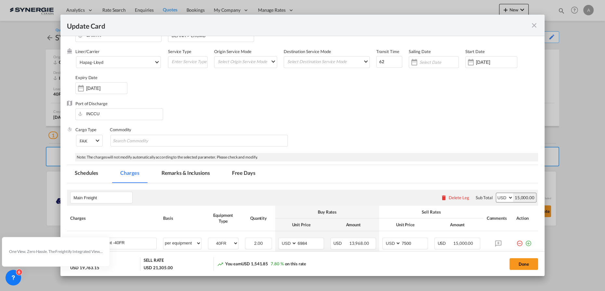
scroll to position [20, 0]
click at [532, 25] on md-icon "icon-close fg-AAA8AD m-0 pointer" at bounding box center [535, 25] width 8 height 8
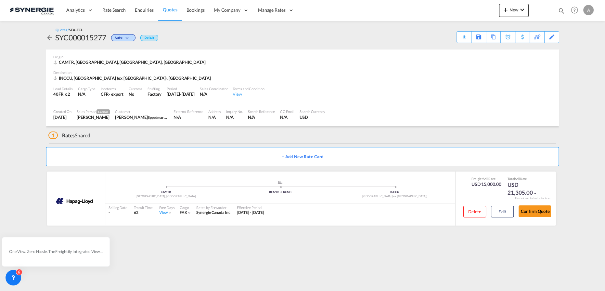
drag, startPoint x: 561, startPoint y: 11, endPoint x: 472, endPoint y: 22, distance: 89.2
click at [561, 11] on md-icon "icon-magnify" at bounding box center [561, 10] width 7 height 7
click at [451, 12] on select "Bookings Quotes Enquiries" at bounding box center [458, 11] width 31 height 12
select select "Quotes"
click at [443, 5] on select "Bookings Quotes Enquiries" at bounding box center [458, 11] width 31 height 12
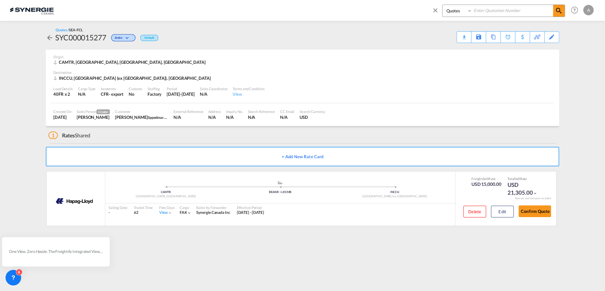
click at [494, 10] on input at bounding box center [512, 10] width 81 height 11
paste input "SYC000014839"
type input "SYC000014839"
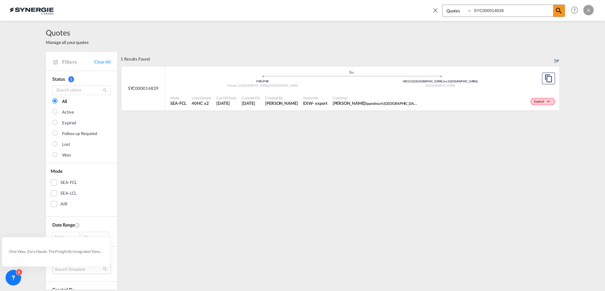
click at [380, 95] on span "Customer" at bounding box center [375, 97] width 85 height 5
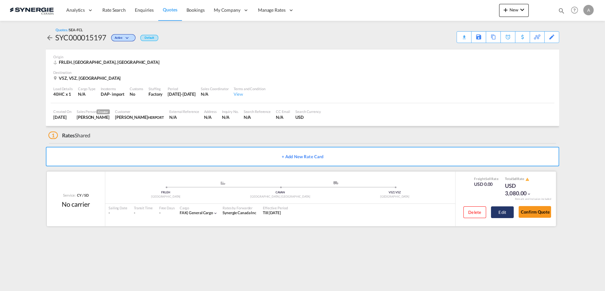
click at [509, 214] on button "Edit" at bounding box center [502, 212] width 23 height 12
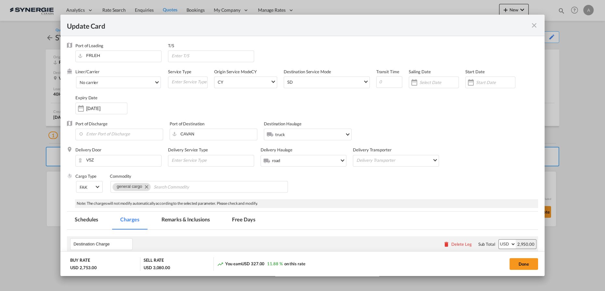
click at [183, 216] on md-tab-item "Remarks & Inclusions" at bounding box center [186, 220] width 64 height 18
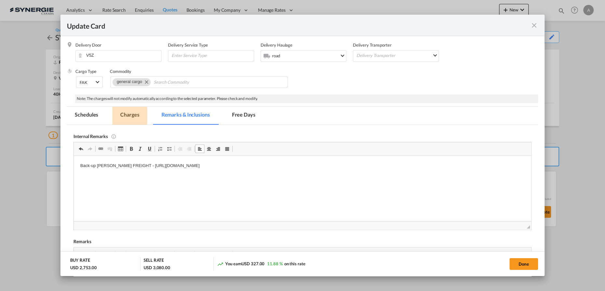
click at [122, 116] on md-tab-item "Charges" at bounding box center [130, 116] width 34 height 18
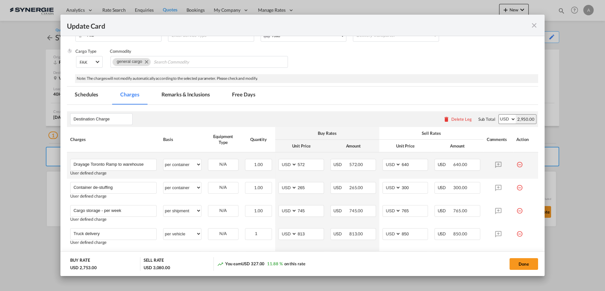
scroll to position [134, 0]
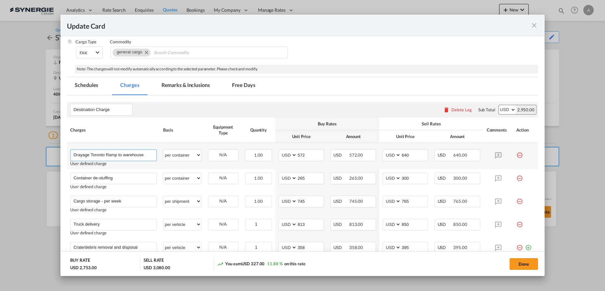
click at [98, 154] on input "Drayage Toronto Ramp to warehouse" at bounding box center [114, 155] width 83 height 10
click at [145, 155] on input "Drayage Vancouver Ramp to warehouse" at bounding box center [114, 155] width 83 height 10
type input "Drayage Vancouver Ramp to warehouse + Transloading"
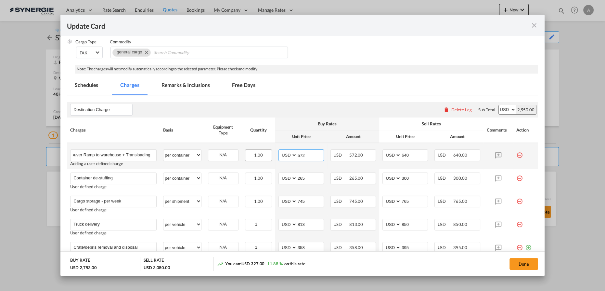
scroll to position [0, 0]
drag, startPoint x: 313, startPoint y: 157, endPoint x: 267, endPoint y: 154, distance: 46.6
click at [269, 155] on tr "Drayage Vancouver Ramp to warehouse + Transloading Please Enter User Defined Ch…" at bounding box center [302, 156] width 471 height 26
type input "1010"
drag, startPoint x: 406, startPoint y: 156, endPoint x: 393, endPoint y: 155, distance: 13.3
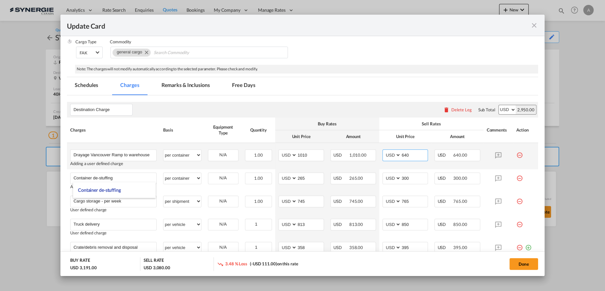
click at [393, 155] on md-input-container "AED AFN ALL AMD ANG AOA ARS AUD AWG AZN BAM BBD BDT BGN BHD BIF BMD BND [PERSON…" at bounding box center [406, 155] width 46 height 12
type input "1080"
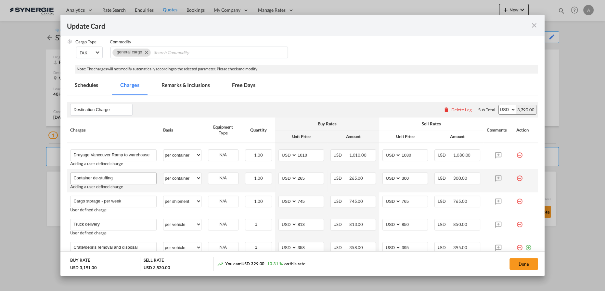
scroll to position [164, 0]
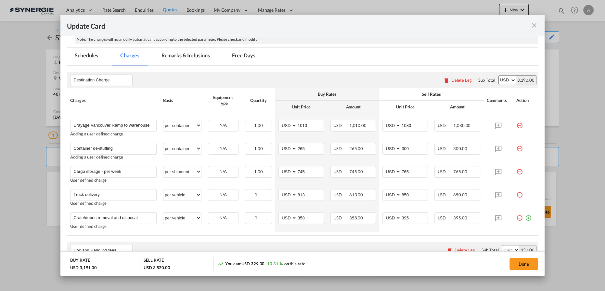
click at [517, 146] on md-icon "icon-minus-circle-outline red-400-fg" at bounding box center [520, 146] width 7 height 7
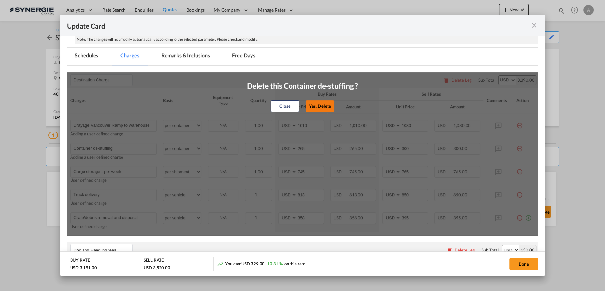
click at [321, 109] on button "Yes, Delete" at bounding box center [320, 106] width 29 height 12
type input "Cargo storage - per week"
select select "per shipment"
type input "745"
type input "765"
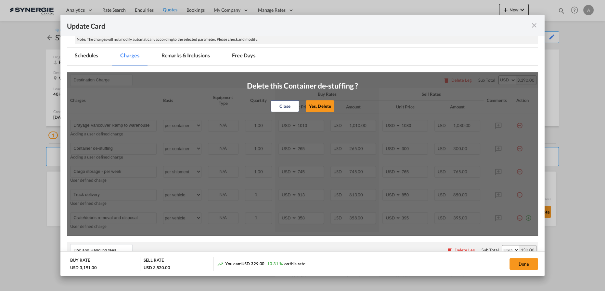
type input "Truck delivery"
select select "per vehicle"
type input "813"
type input "850"
type input "Crate/debris removal and disposal"
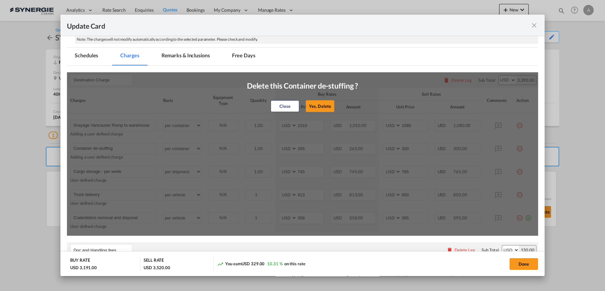
type input "358"
type input "395"
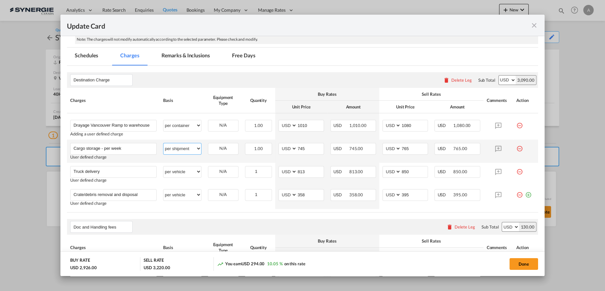
click at [184, 149] on select "per equipment per container per B/L per shipping bill per shipment per pallet p…" at bounding box center [182, 148] width 37 height 10
click at [187, 143] on select "per equipment per container per B/L per shipping bill per shipment per pallet p…" at bounding box center [182, 148] width 37 height 10
click at [128, 149] on input "Cargo storage - per week" at bounding box center [114, 148] width 83 height 10
drag, startPoint x: 127, startPoint y: 149, endPoint x: 114, endPoint y: 144, distance: 13.9
click at [103, 152] on body "Analytics Reports Dashboard Rate Search Enquiries Quotes Bookings" at bounding box center [302, 145] width 605 height 291
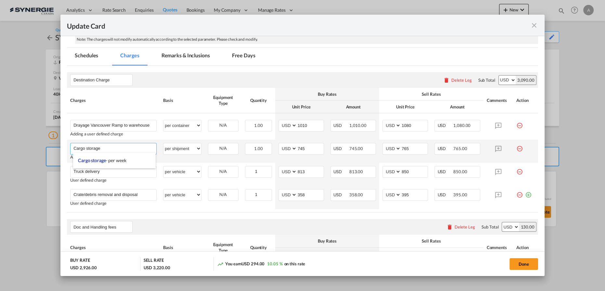
type input "Cargo storage"
click at [184, 148] on select "per equipment per container per B/L per shipping bill per shipment per pallet p…" at bounding box center [182, 148] width 37 height 10
select select "per ton"
click at [164, 143] on select "per equipment per container per B/L per shipping bill per shipment per pallet p…" at bounding box center [182, 148] width 37 height 10
click at [107, 147] on input "Cargo storage" at bounding box center [114, 148] width 83 height 10
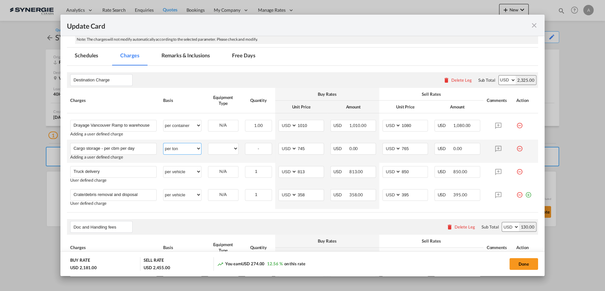
click at [183, 150] on select "per equipment per container per B/L per shipping bill per shipment per pallet p…" at bounding box center [182, 148] width 37 height 10
click at [246, 73] on div "Destination Charge Please enter leg name Leg Name Already Exists Delete Leg Sub…" at bounding box center [302, 80] width 471 height 16
click at [145, 149] on input "Cargo storage - per cbm per day" at bounding box center [114, 148] width 83 height 10
type input "Cargo storage - per cbm per day - 5 days free"
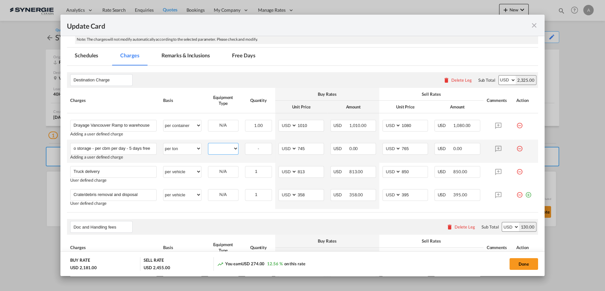
click at [225, 150] on select "40HC" at bounding box center [223, 148] width 30 height 9
select select "40HC"
click at [208, 144] on select "40HC" at bounding box center [223, 148] width 30 height 9
drag, startPoint x: 309, startPoint y: 148, endPoint x: 247, endPoint y: 144, distance: 61.9
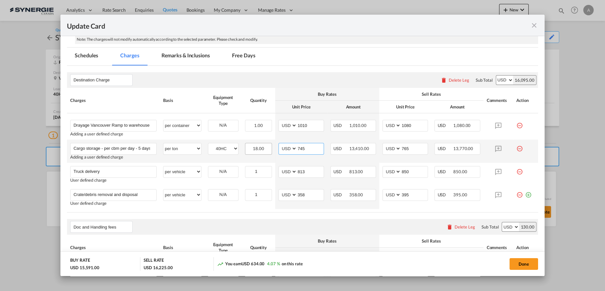
click at [253, 144] on tr "Cargo storage - per cbm per day - 5 days free Please Enter User Defined Charges…" at bounding box center [302, 150] width 471 height 23
type input "1.2"
type input "1.5"
click at [179, 148] on select "per equipment per container per B/L per shipping bill per shipment per pallet p…" at bounding box center [182, 148] width 37 height 10
select select "per shipment"
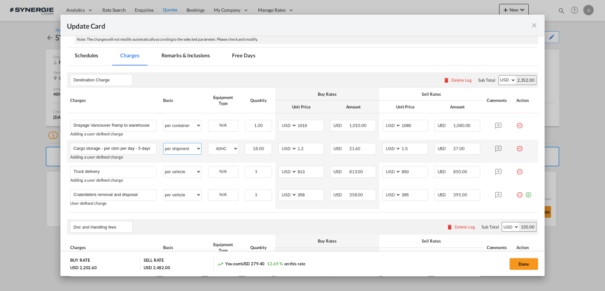
click at [164, 143] on select "per equipment per container per B/L per shipping bill per shipment per pallet p…" at bounding box center [182, 148] width 37 height 10
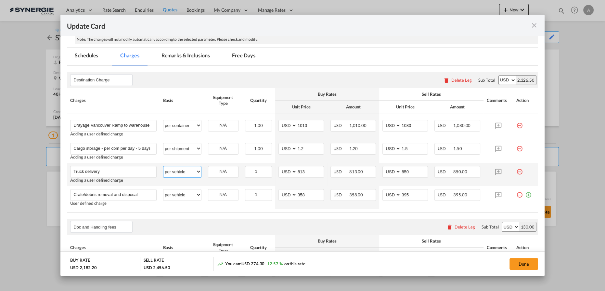
click at [174, 175] on select "per equipment per container per B/L per shipping bill per shipment per pallet p…" at bounding box center [182, 171] width 37 height 10
select select "per hour"
click at [164, 166] on select "per equipment per container per B/L per shipping bill per shipment per pallet p…" at bounding box center [182, 171] width 37 height 10
drag, startPoint x: 311, startPoint y: 173, endPoint x: 270, endPoint y: 175, distance: 41.4
click at [272, 175] on tr "Truck delivery Please Enter User Defined Charges Cannot Be Published Adding a u…" at bounding box center [302, 174] width 471 height 23
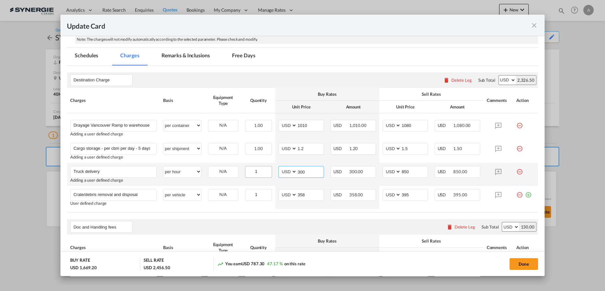
type input "300"
type input "330"
click at [139, 173] on input "Truck delivery" at bounding box center [114, 171] width 83 height 10
type input "Truck delivery - per hour min 3 hours with 3 movers unpacking and debris remova…"
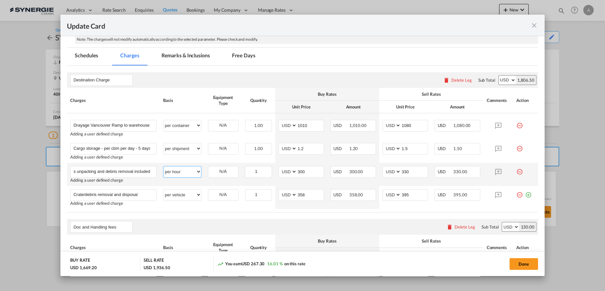
click at [176, 173] on select "per equipment per container per B/L per shipping bill per shipment per pallet p…" at bounding box center [182, 171] width 37 height 10
click at [164, 166] on select "per equipment per container per B/L per shipping bill per shipment per pallet p…" at bounding box center [182, 171] width 37 height 10
click at [173, 173] on select "per equipment per container per B/L per shipping bill per shipment per pallet p…" at bounding box center [182, 171] width 37 height 10
select select "per hour"
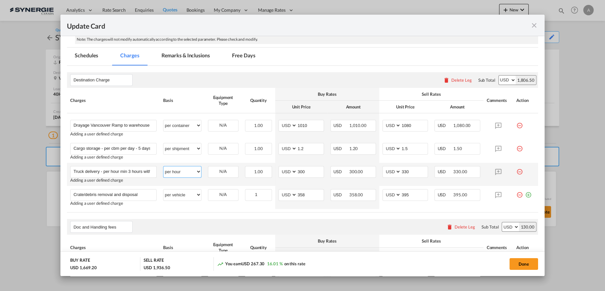
click at [164, 166] on select "per equipment per container per B/L per shipping bill per shipment per pallet p…" at bounding box center [182, 171] width 37 height 10
click at [517, 194] on md-icon "icon-minus-circle-outline red-400-fg" at bounding box center [520, 192] width 7 height 7
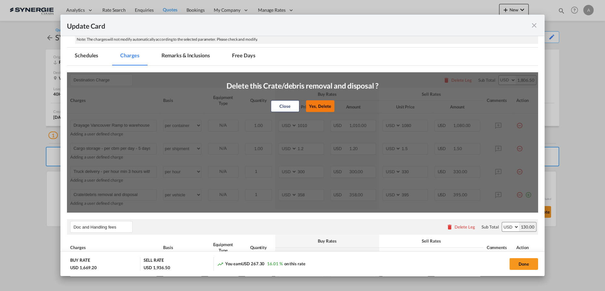
click at [318, 106] on button "Yes, Delete" at bounding box center [320, 106] width 29 height 12
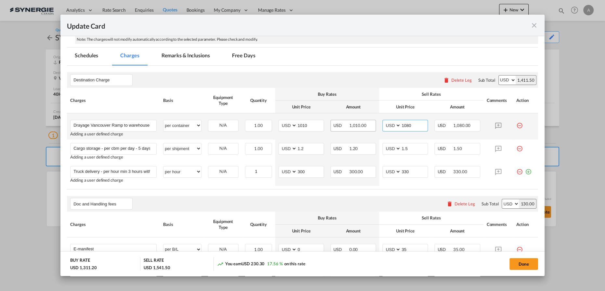
drag, startPoint x: 400, startPoint y: 124, endPoint x: 355, endPoint y: 124, distance: 45.2
click at [356, 124] on tr "Drayage Vancouver Ramp to warehouse + Transloading Please Enter User Defined Ch…" at bounding box center [302, 126] width 471 height 26
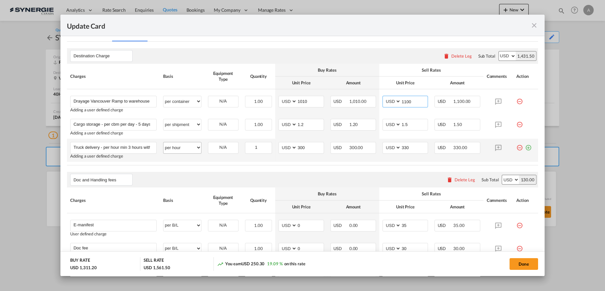
scroll to position [193, 0]
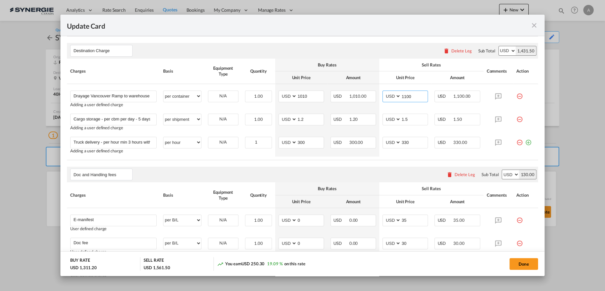
type input "1100"
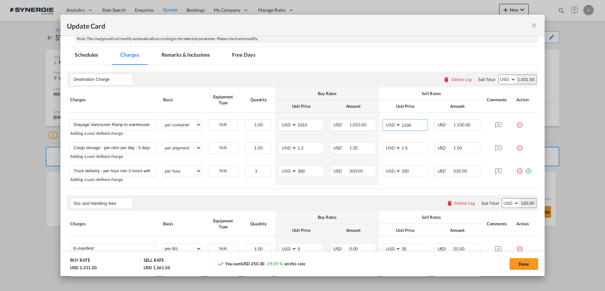
scroll to position [164, 0]
click at [169, 149] on select "per equipment per container per B/L per shipping bill per shipment per pallet p…" at bounding box center [182, 148] width 37 height 10
click at [164, 143] on select "per equipment per container per B/L per shipping bill per shipment per pallet p…" at bounding box center [182, 148] width 37 height 10
click at [190, 150] on select "per equipment per container per B/L per shipping bill per shipment per pallet p…" at bounding box center [182, 148] width 37 height 10
click at [257, 76] on div "Destination Charge Please enter leg name Leg Name Already Exists Delete Leg Sub…" at bounding box center [302, 80] width 471 height 16
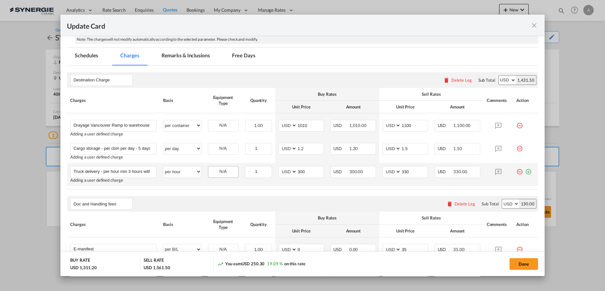
scroll to position [193, 0]
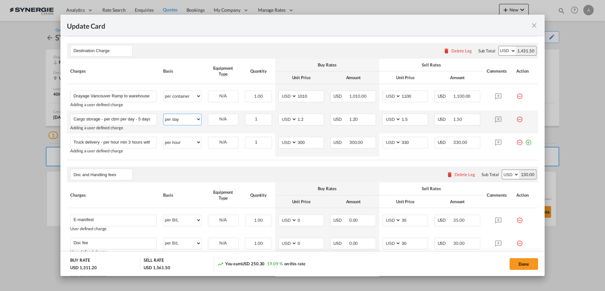
drag, startPoint x: 172, startPoint y: 123, endPoint x: 172, endPoint y: 119, distance: 4.2
click at [172, 123] on select "per equipment per container per B/L per shipping bill per shipment per pallet p…" at bounding box center [182, 119] width 37 height 10
select select "per shipment"
click at [164, 114] on select "per equipment per container per B/L per shipping bill per shipment per pallet p…" at bounding box center [182, 119] width 37 height 10
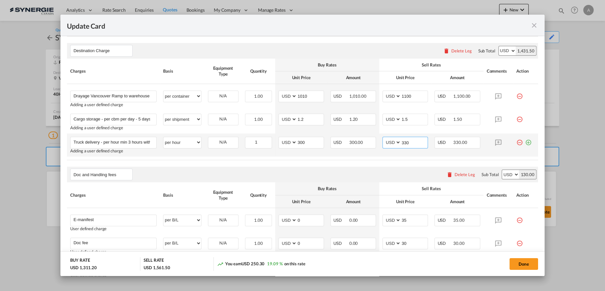
drag, startPoint x: 402, startPoint y: 142, endPoint x: 381, endPoint y: 139, distance: 20.7
click at [383, 141] on md-input-container "AED AFN ALL AMD ANG AOA ARS AUD AWG AZN BAM BBD BDT BGN BHD BIF BMD BND BOB BRL…" at bounding box center [406, 143] width 46 height 12
type input "350"
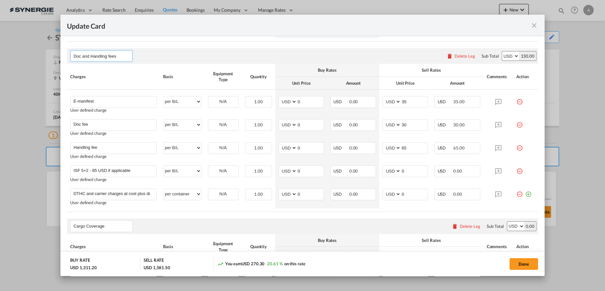
scroll to position [391, 0]
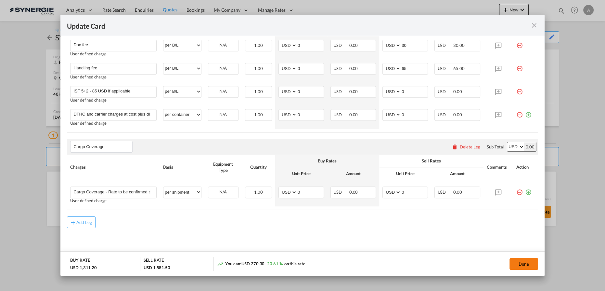
click at [515, 264] on button "Done" at bounding box center [524, 264] width 29 height 12
type input "14 Oct 2025"
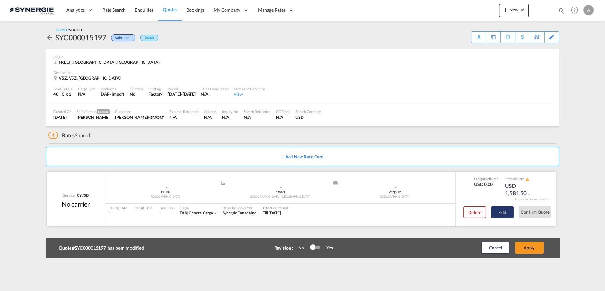
click at [503, 213] on button "Edit" at bounding box center [502, 212] width 23 height 12
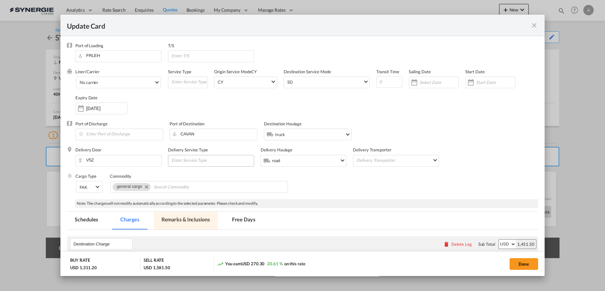
drag, startPoint x: 204, startPoint y: 219, endPoint x: 213, endPoint y: 162, distance: 57.6
click at [203, 220] on md-tab-item "Remarks & Inclusions" at bounding box center [186, 220] width 64 height 18
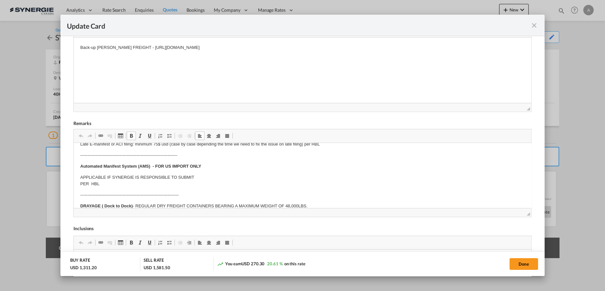
scroll to position [0, 0]
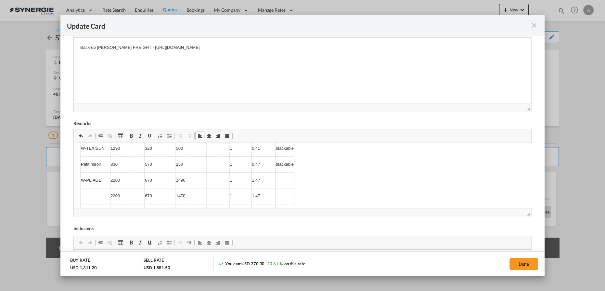
scroll to position [121, 0]
click at [528, 267] on button "Done" at bounding box center [524, 264] width 29 height 12
type input "14 Oct 2025"
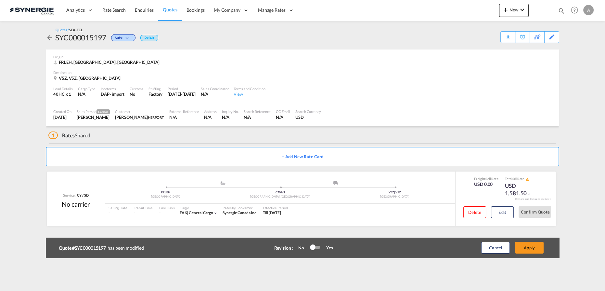
click at [529, 246] on button "Apply" at bounding box center [529, 248] width 29 height 12
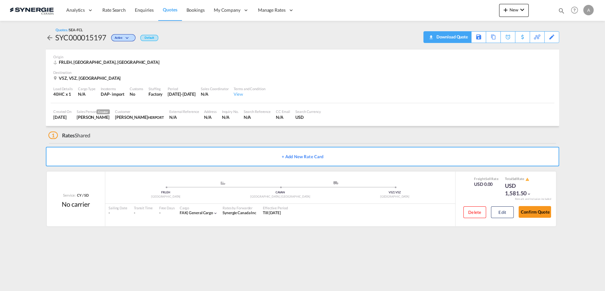
click at [458, 36] on div "Download Quote" at bounding box center [451, 37] width 33 height 10
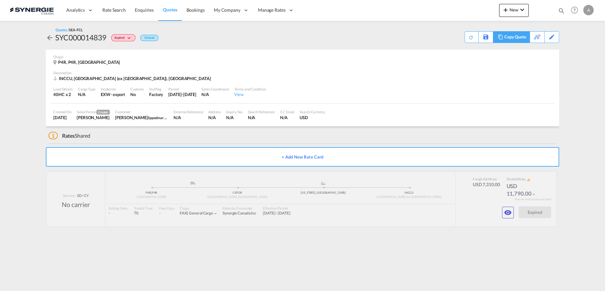
click at [517, 37] on div "Copy Quote" at bounding box center [516, 37] width 22 height 11
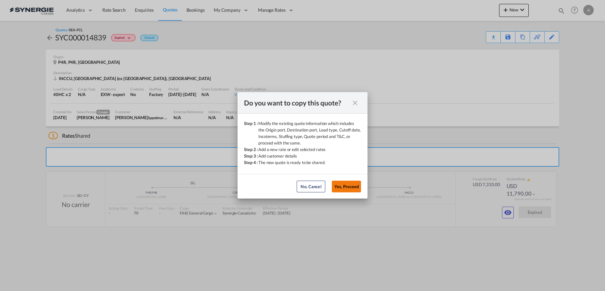
click at [349, 188] on button "Yes, Proceed" at bounding box center [346, 186] width 29 height 12
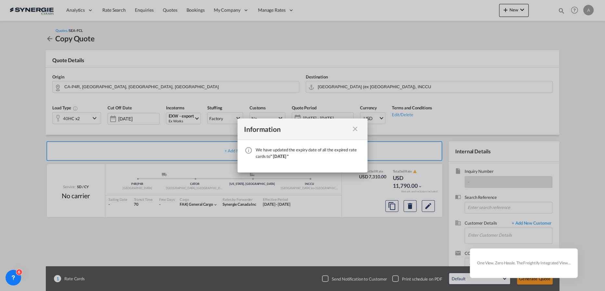
click at [357, 127] on md-icon "icon-close fg-AAA8AD cursor" at bounding box center [355, 129] width 8 height 8
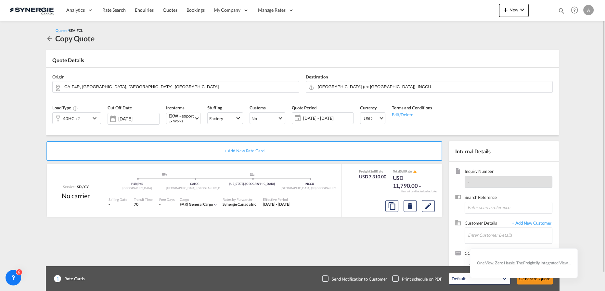
click at [324, 116] on span "[DATE] - [DATE]" at bounding box center [327, 118] width 48 height 6
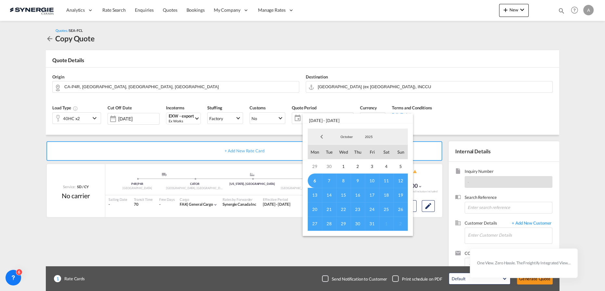
click at [316, 178] on span "6" at bounding box center [315, 180] width 14 height 14
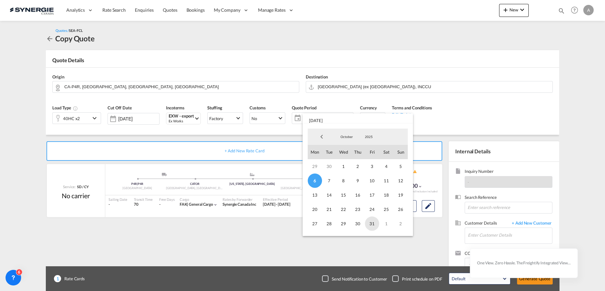
click at [373, 222] on span "31" at bounding box center [372, 223] width 14 height 14
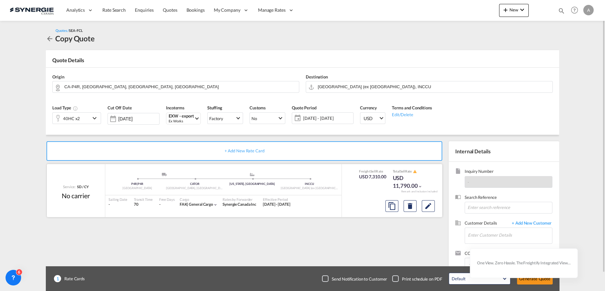
click at [435, 201] on div at bounding box center [410, 206] width 55 height 16
click at [430, 205] on md-icon "Edit" at bounding box center [429, 206] width 8 height 8
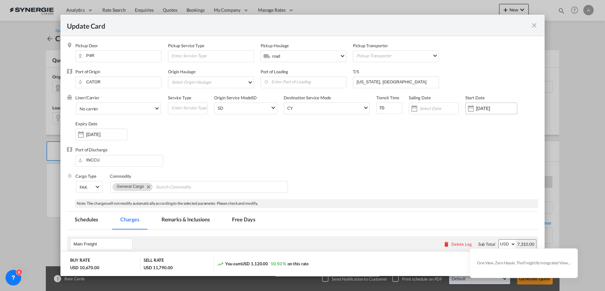
select select "per container"
select select "per B/L"
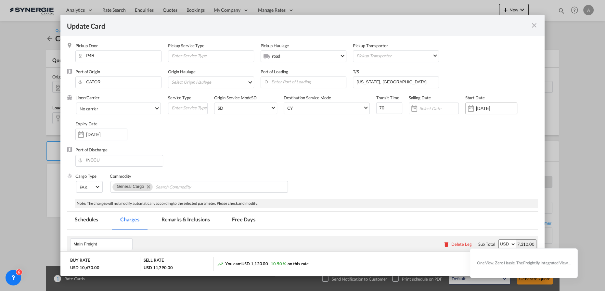
select select "per B/L"
select select "per shipment"
click at [485, 109] on input "[DATE]" at bounding box center [496, 108] width 41 height 5
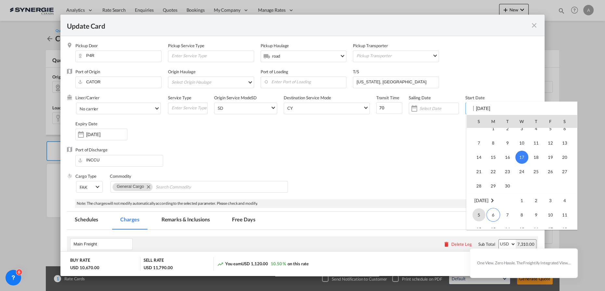
scroll to position [150650, 0]
click at [490, 206] on span "6" at bounding box center [494, 206] width 14 height 14
type input "[DATE]"
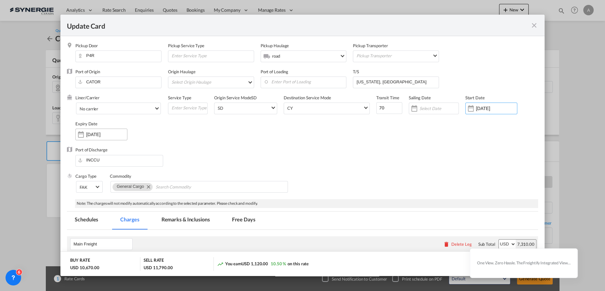
click at [84, 136] on div "Update Card Pickup ..." at bounding box center [81, 134] width 10 height 13
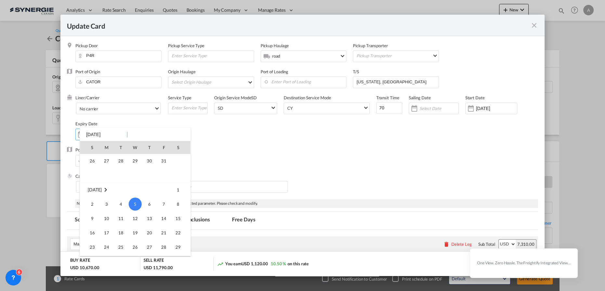
scroll to position [56, 0]
click at [162, 163] on span "31" at bounding box center [163, 162] width 13 height 13
type input "[DATE]"
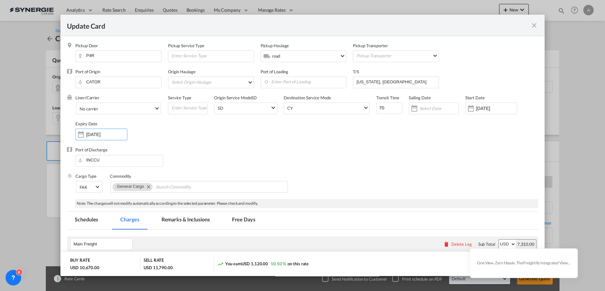
scroll to position [88, 0]
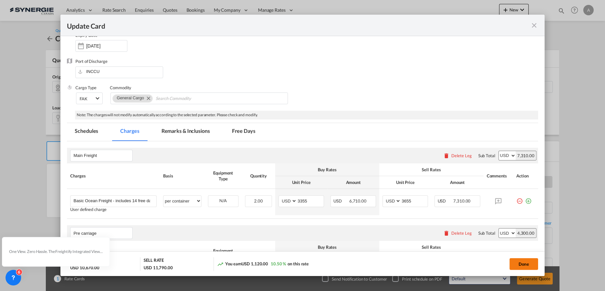
click at [529, 261] on button "Done" at bounding box center [524, 264] width 29 height 12
type input "[DATE]"
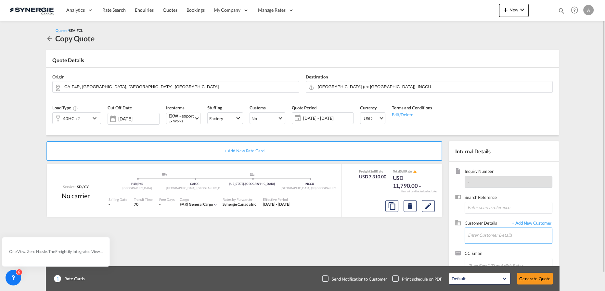
click at [503, 237] on input "Enter Customer Details" at bounding box center [510, 235] width 84 height 15
click at [489, 216] on div "[PERSON_NAME] [PERSON_NAME] @[DOMAIN_NAME] | Sppedmark [GEOGRAPHIC_DATA]" at bounding box center [510, 219] width 85 height 18
type input "Sppedmark [GEOGRAPHIC_DATA], [PERSON_NAME], [PERSON_NAME][EMAIL_ADDRESS][DOMAIN…"
click at [536, 277] on button "Generate Quote" at bounding box center [535, 278] width 36 height 12
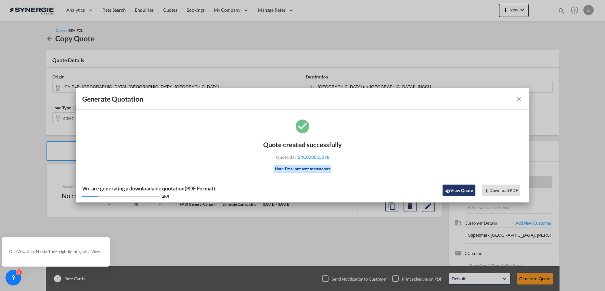
click at [458, 193] on button "View Quote" at bounding box center [459, 190] width 33 height 12
